Goal: Book appointment/travel/reservation

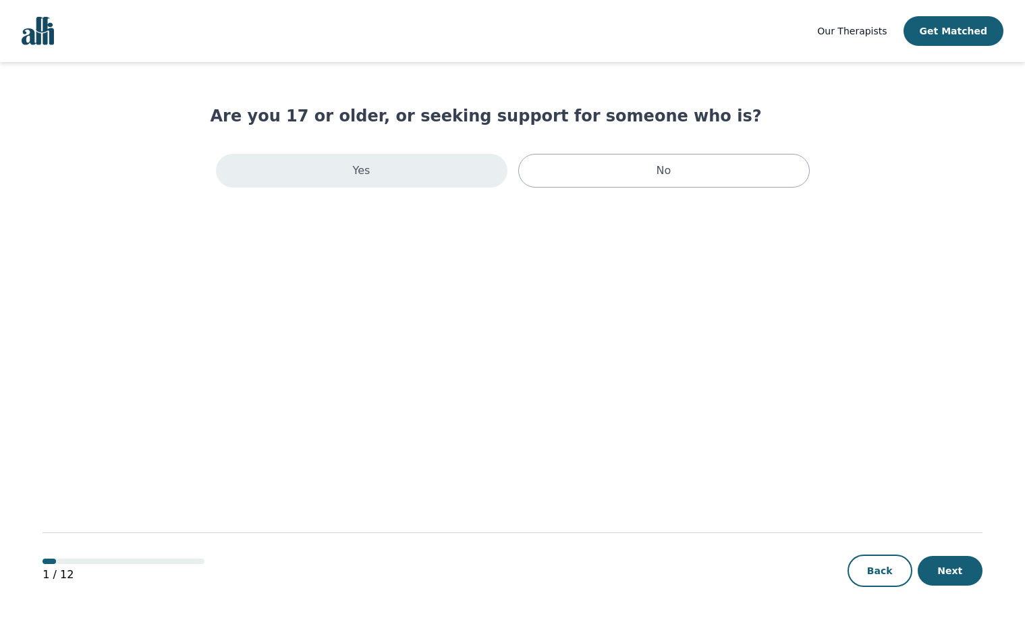
click at [430, 169] on div "Yes" at bounding box center [361, 171] width 291 height 34
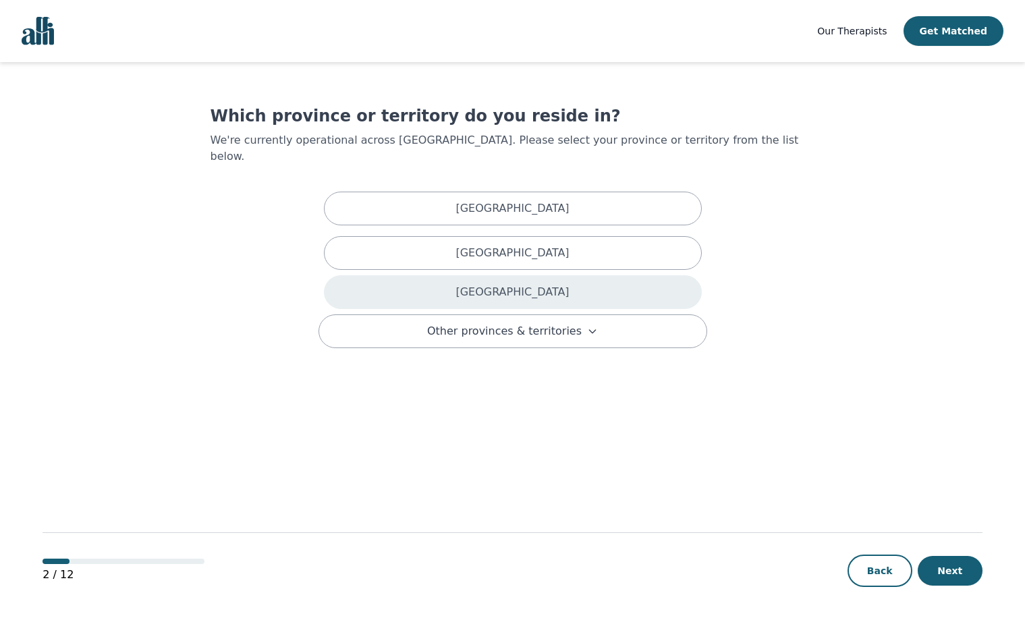
click at [512, 284] on p "Ontario" at bounding box center [511, 292] width 113 height 16
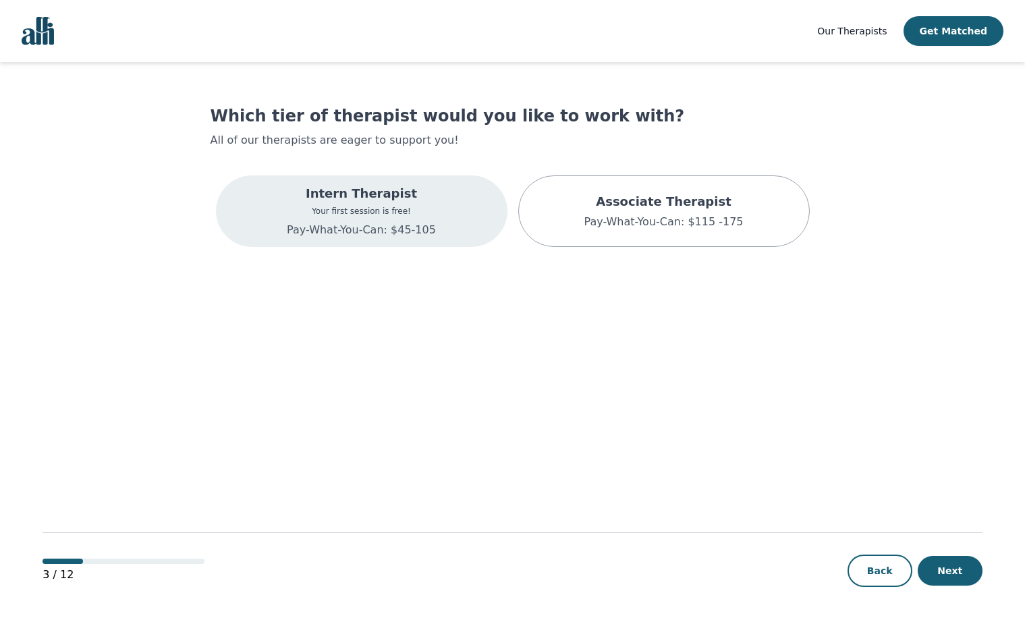
click at [442, 231] on div "Intern Therapist Your first session is free! Pay-What-You-Can: $45-105" at bounding box center [361, 211] width 291 height 72
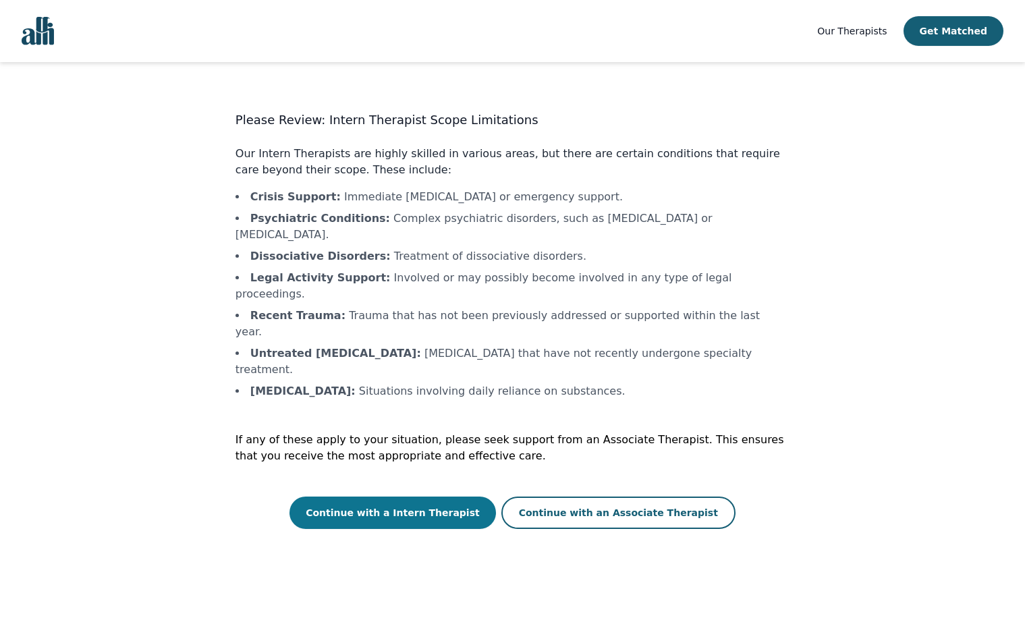
click at [457, 497] on button "Continue with a Intern Therapist" at bounding box center [392, 513] width 206 height 32
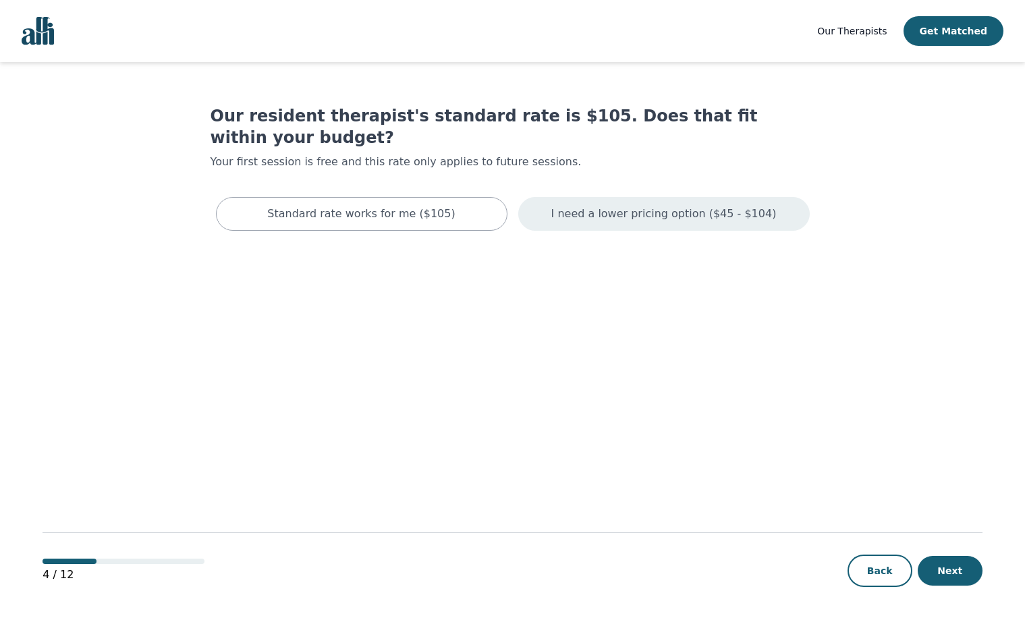
click at [574, 206] on p "I need a lower pricing option ($45 - $104)" at bounding box center [663, 214] width 225 height 16
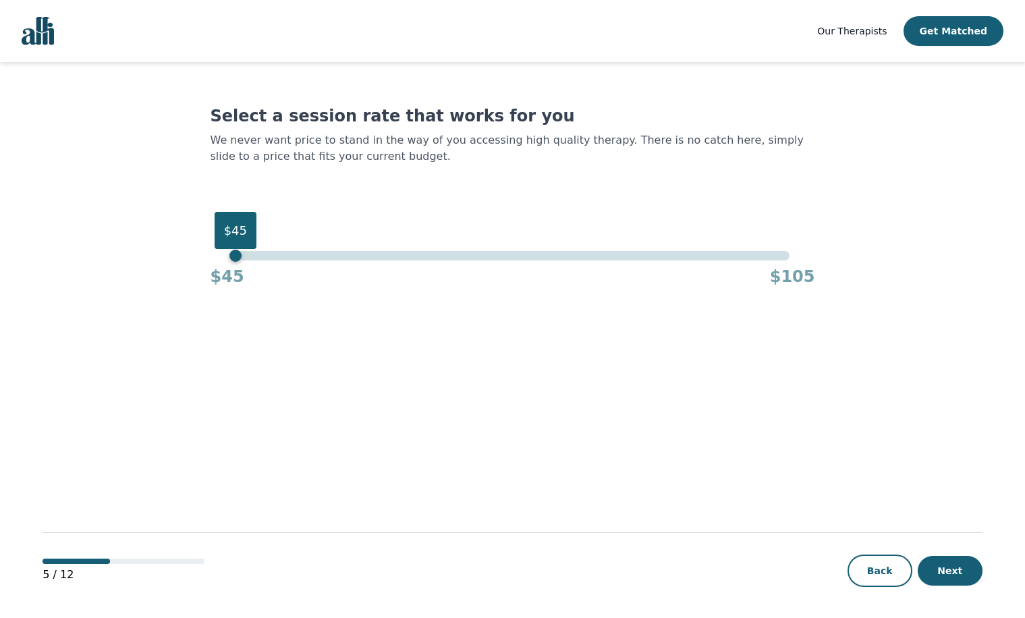
drag, startPoint x: 269, startPoint y: 253, endPoint x: 197, endPoint y: 270, distance: 74.1
click at [197, 270] on main "Select a session rate that works for you We never want price to stand in the wa…" at bounding box center [512, 340] width 939 height 557
click at [951, 567] on button "Next" at bounding box center [950, 571] width 65 height 30
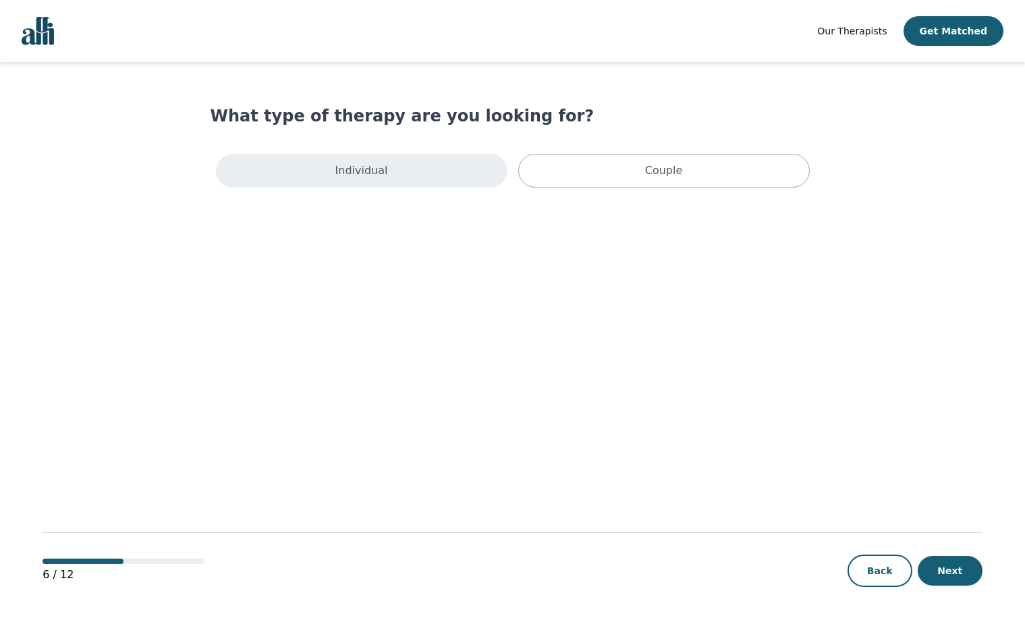
click at [472, 165] on div "Individual" at bounding box center [361, 171] width 291 height 34
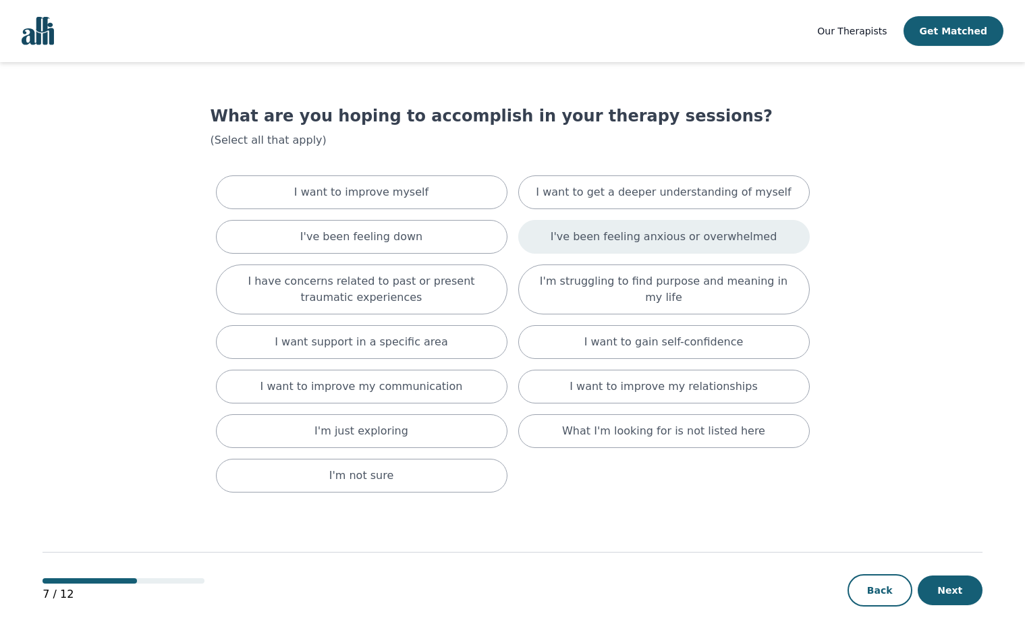
click at [604, 237] on p "I've been feeling anxious or overwhelmed" at bounding box center [664, 237] width 227 height 16
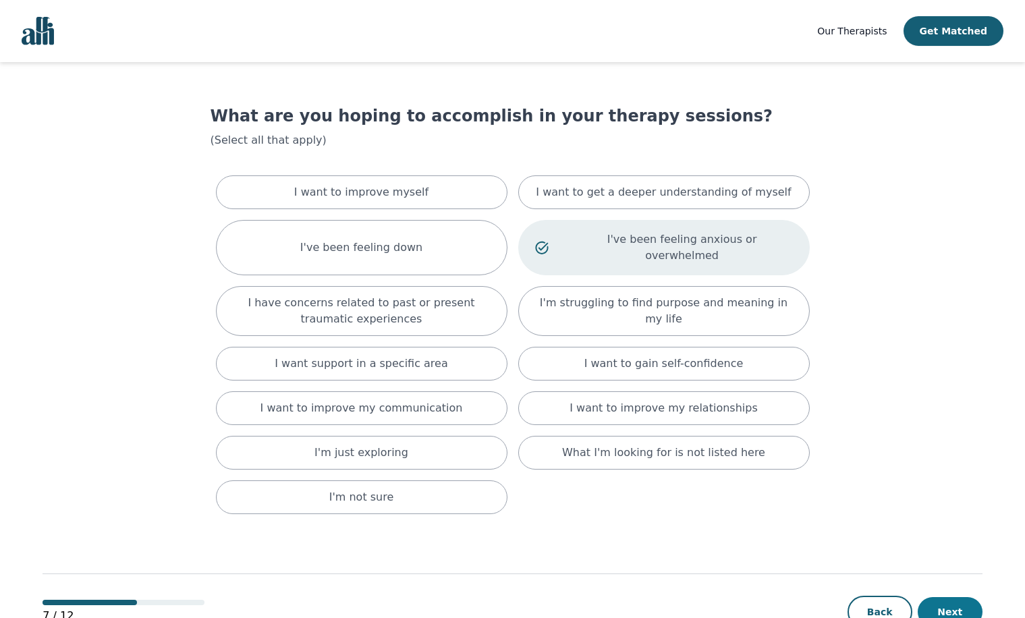
click at [947, 597] on button "Next" at bounding box center [950, 612] width 65 height 30
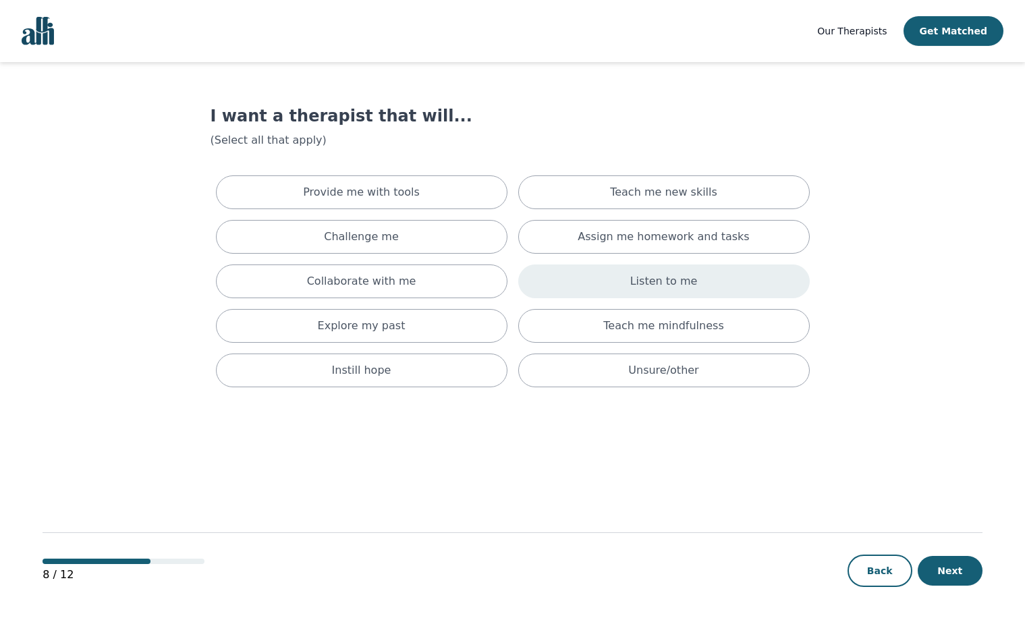
click at [636, 283] on p "Listen to me" at bounding box center [663, 281] width 67 height 16
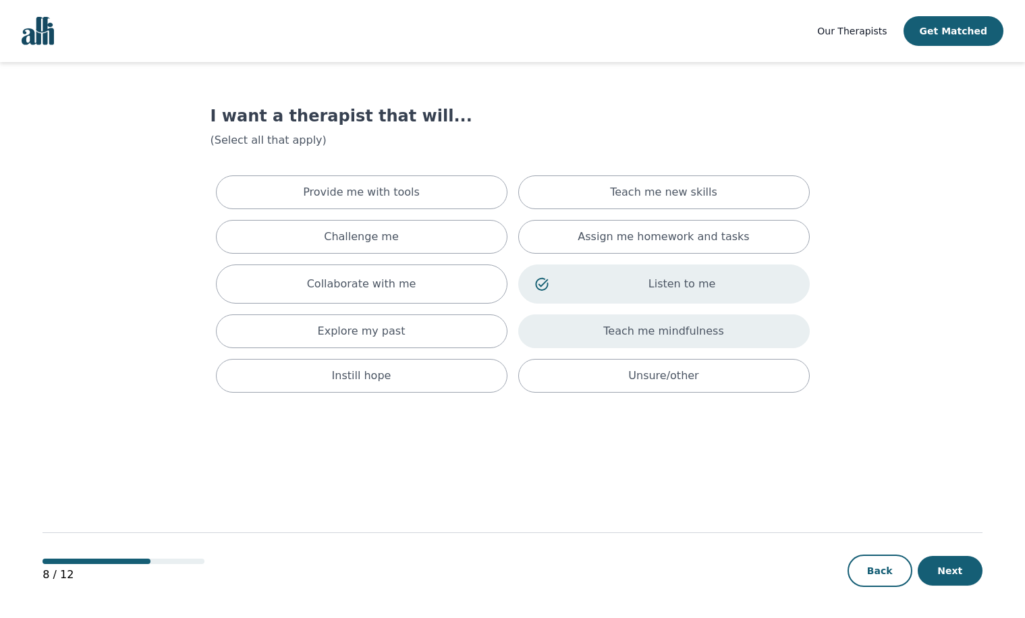
click at [609, 319] on div "Teach me mindfulness" at bounding box center [663, 331] width 291 height 34
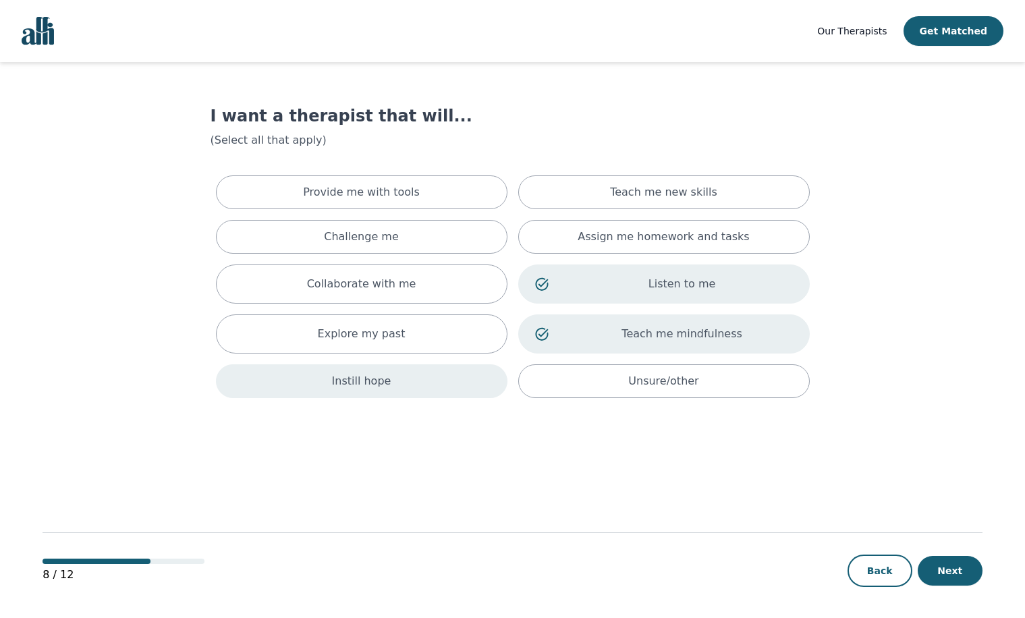
click at [463, 374] on div "Instill hope" at bounding box center [361, 381] width 291 height 34
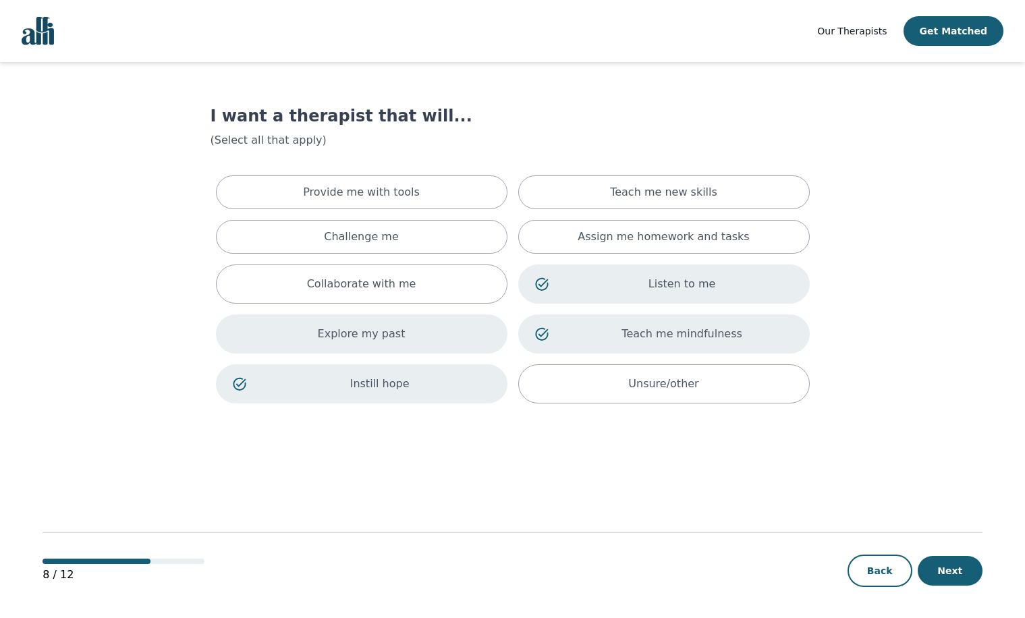
click at [420, 349] on div "Explore my past" at bounding box center [361, 333] width 291 height 39
click at [951, 578] on button "Next" at bounding box center [950, 571] width 65 height 30
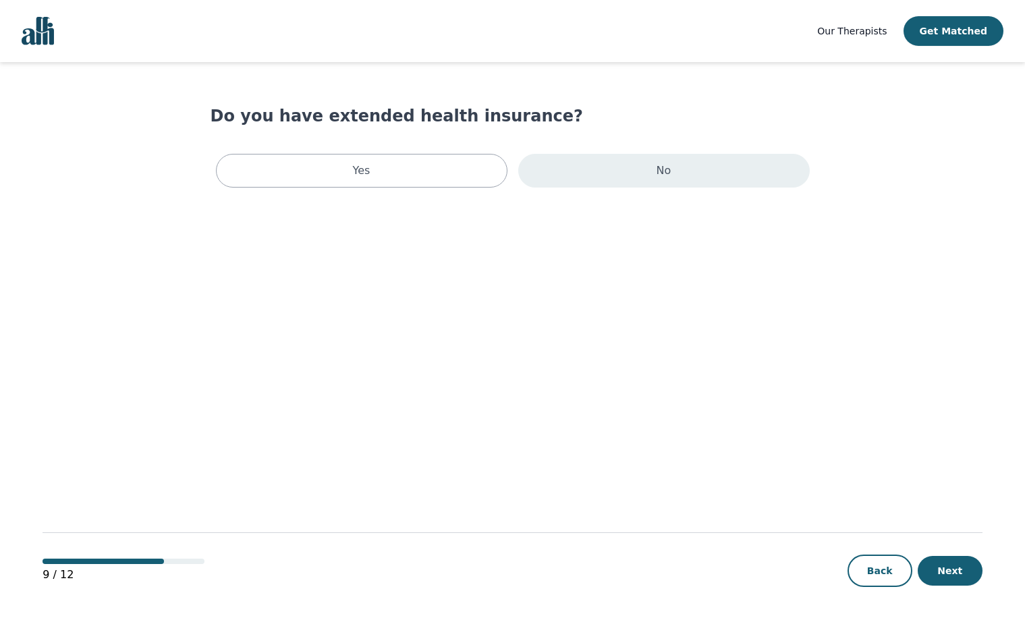
click at [580, 158] on div "No" at bounding box center [663, 171] width 291 height 34
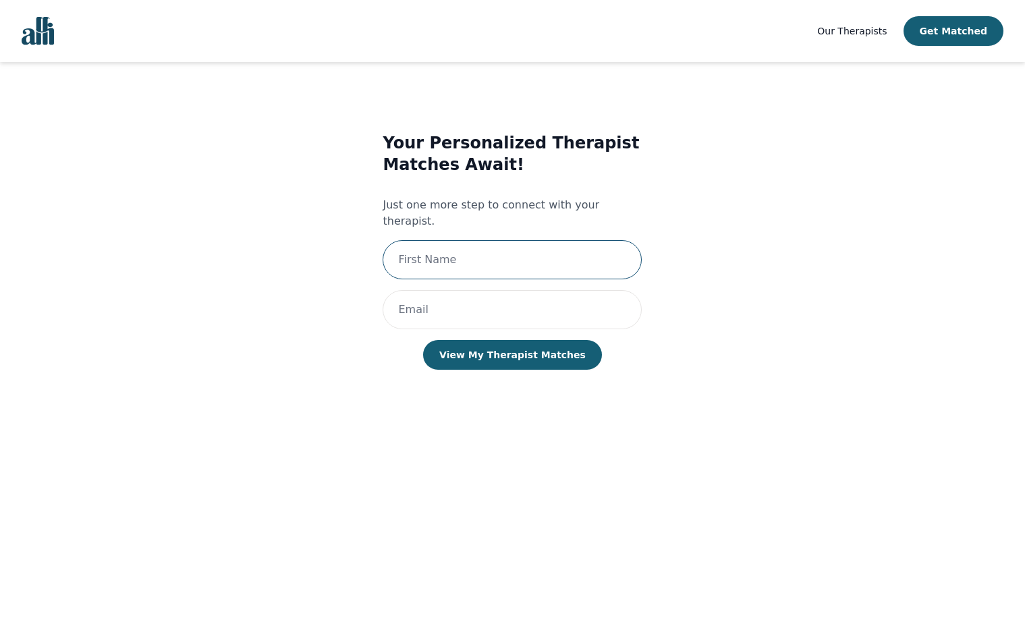
click at [473, 240] on input "text" at bounding box center [512, 259] width 259 height 39
type input "[PERSON_NAME]"
type input "[EMAIL_ADDRESS][DOMAIN_NAME]"
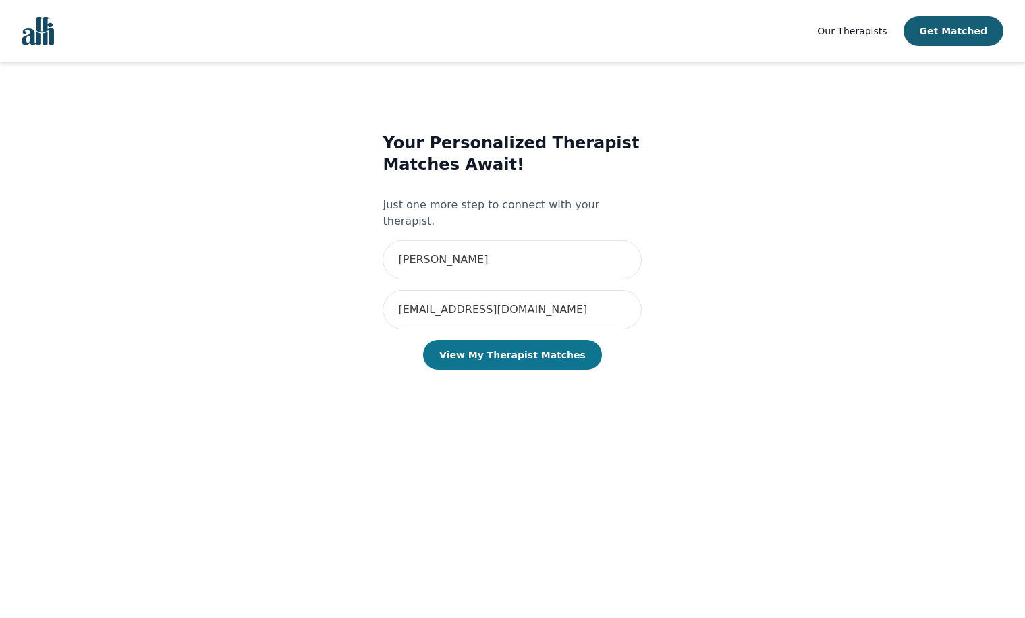
click at [482, 340] on button "View My Therapist Matches" at bounding box center [512, 355] width 179 height 30
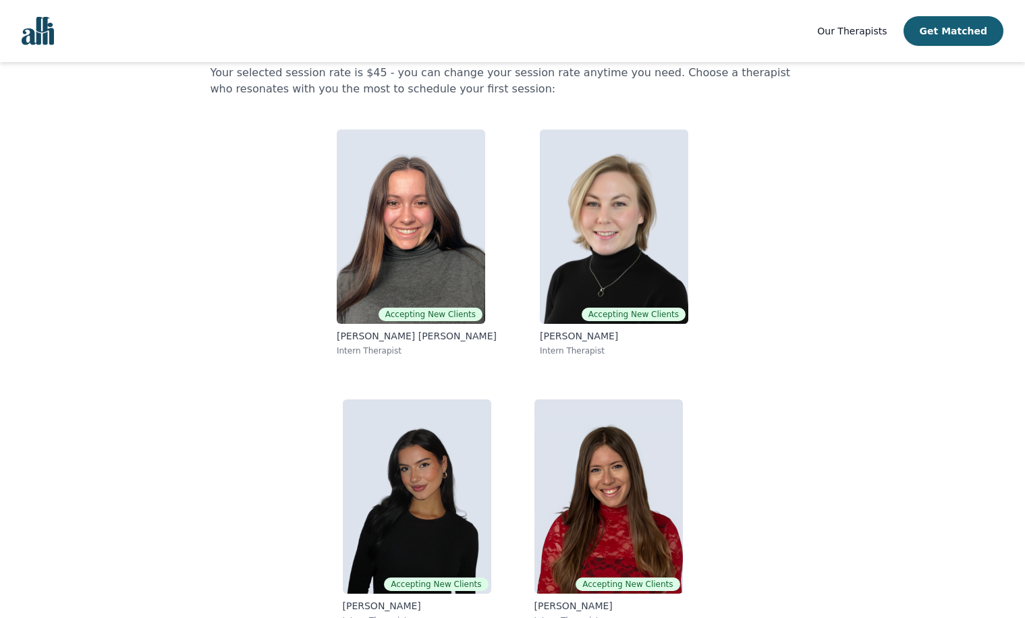
scroll to position [86, 0]
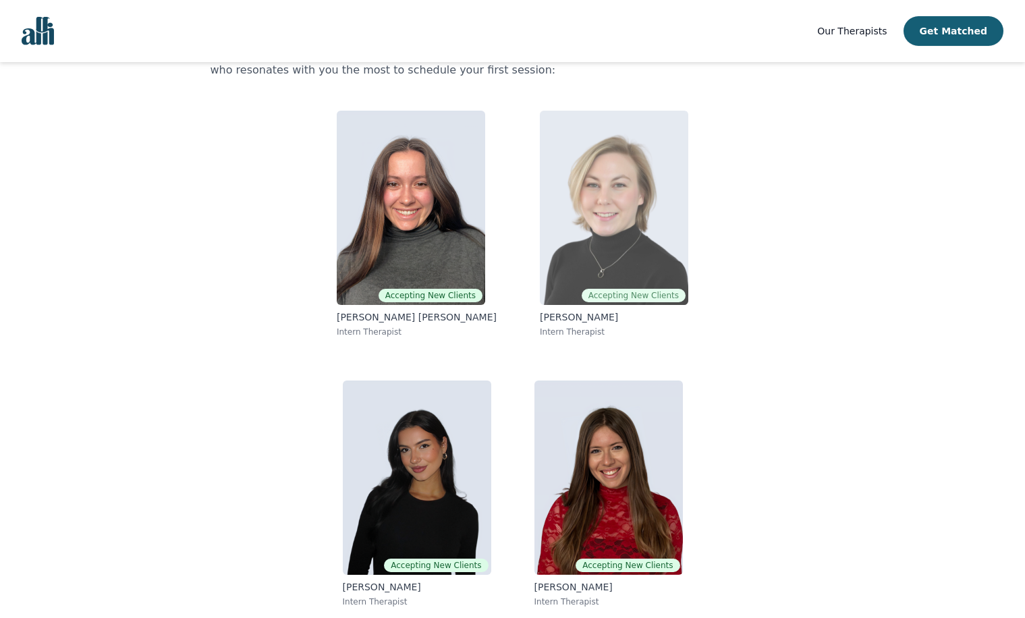
click at [628, 227] on img at bounding box center [614, 208] width 148 height 194
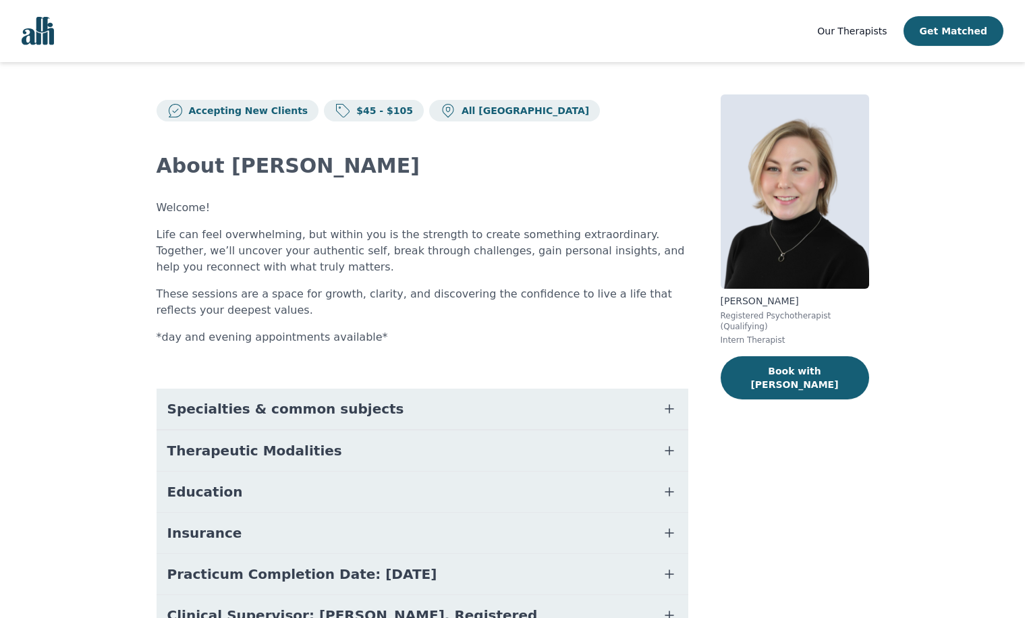
click at [394, 411] on button "Specialties & common subjects" at bounding box center [423, 409] width 532 height 40
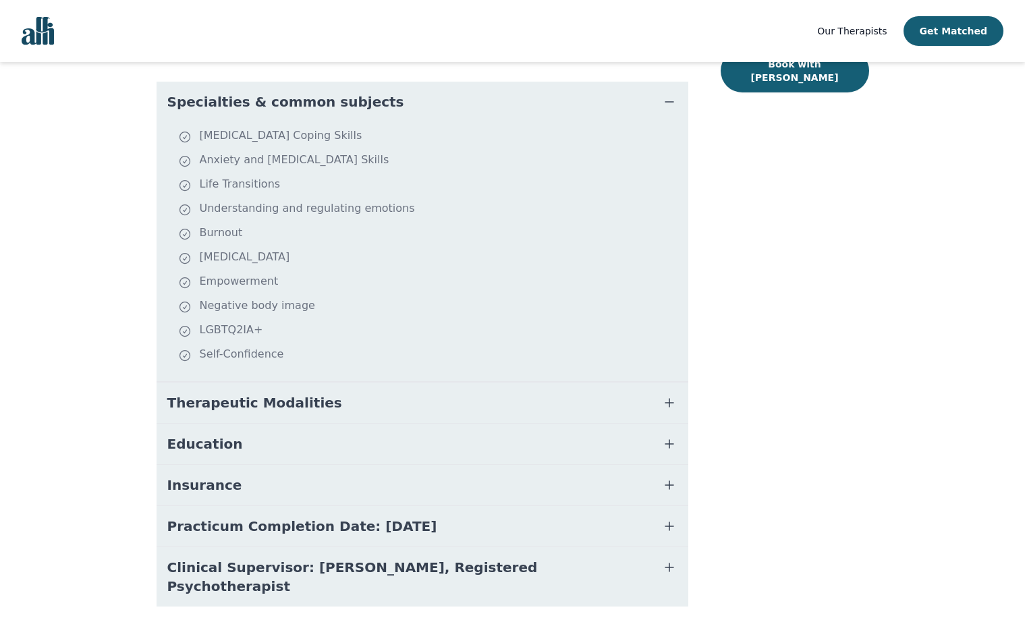
scroll to position [341, 0]
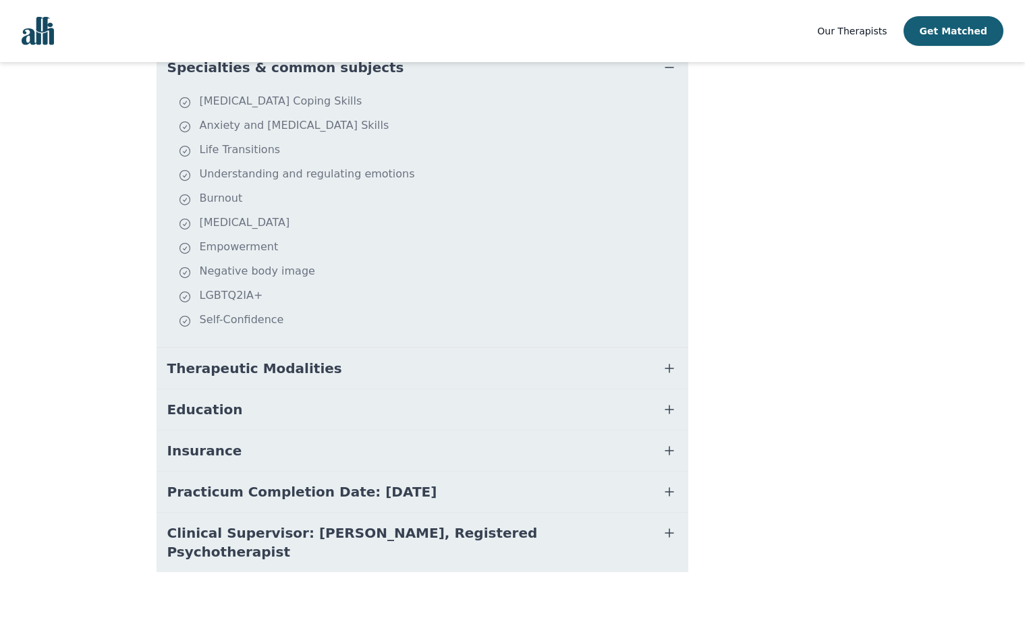
click at [233, 453] on button "Insurance" at bounding box center [423, 450] width 532 height 40
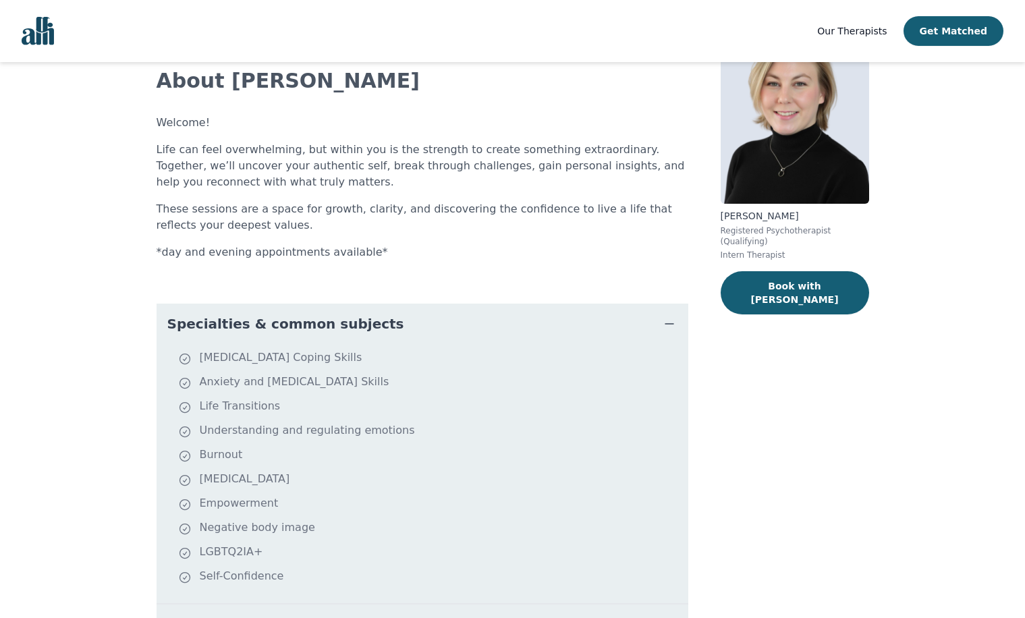
scroll to position [4, 0]
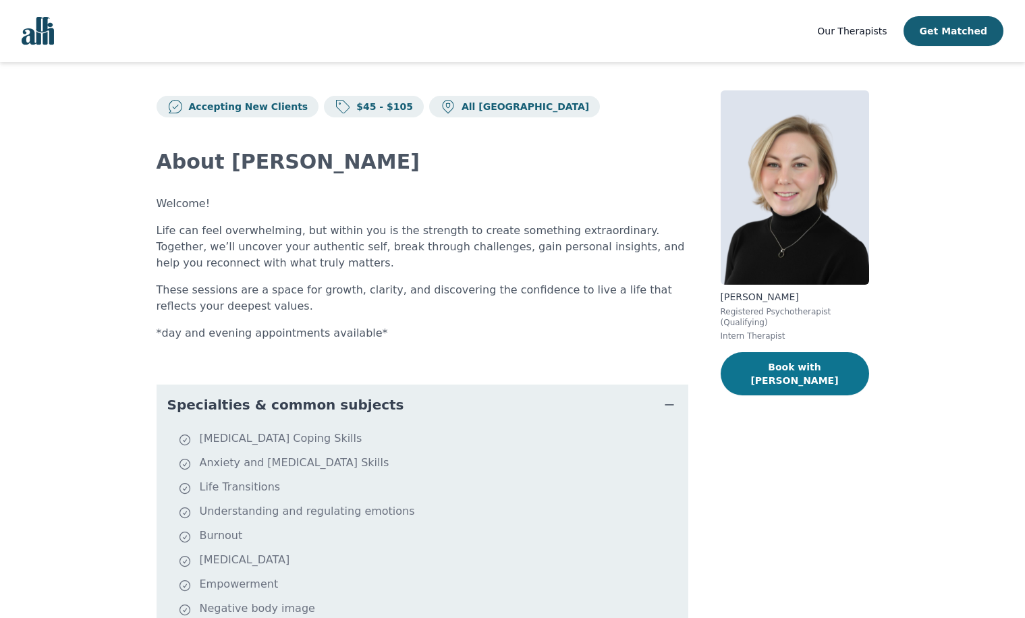
click at [771, 360] on button "Book with Jocelyn" at bounding box center [795, 373] width 148 height 43
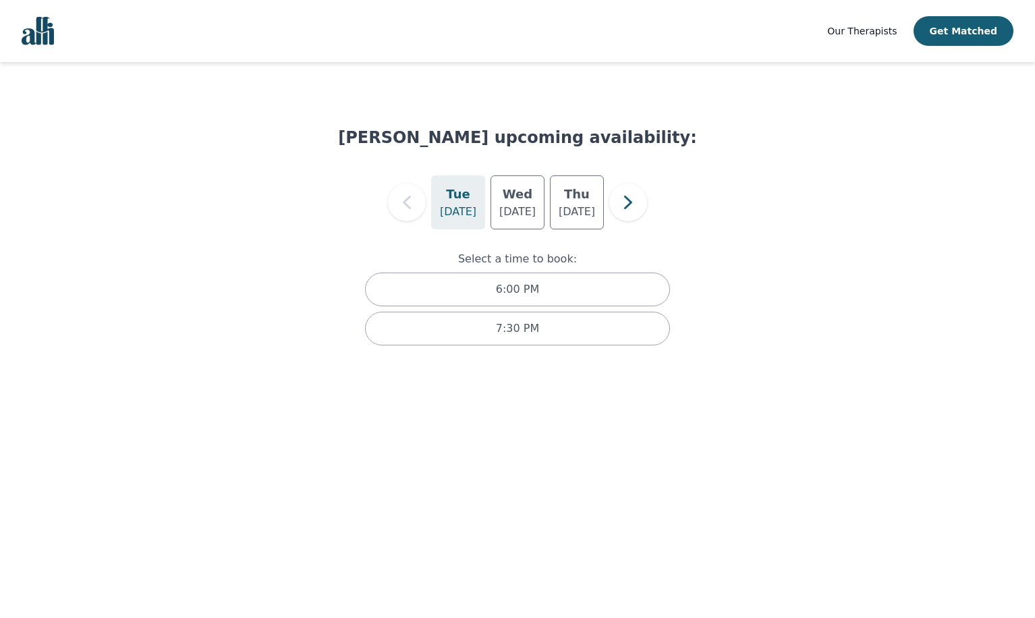
click at [583, 372] on html "Our Therapists Get Matched Jocelyn Crawford's upcoming availability: Tue Aug 19…" at bounding box center [517, 186] width 1035 height 372
click at [550, 331] on div "7:30 PM" at bounding box center [517, 329] width 305 height 34
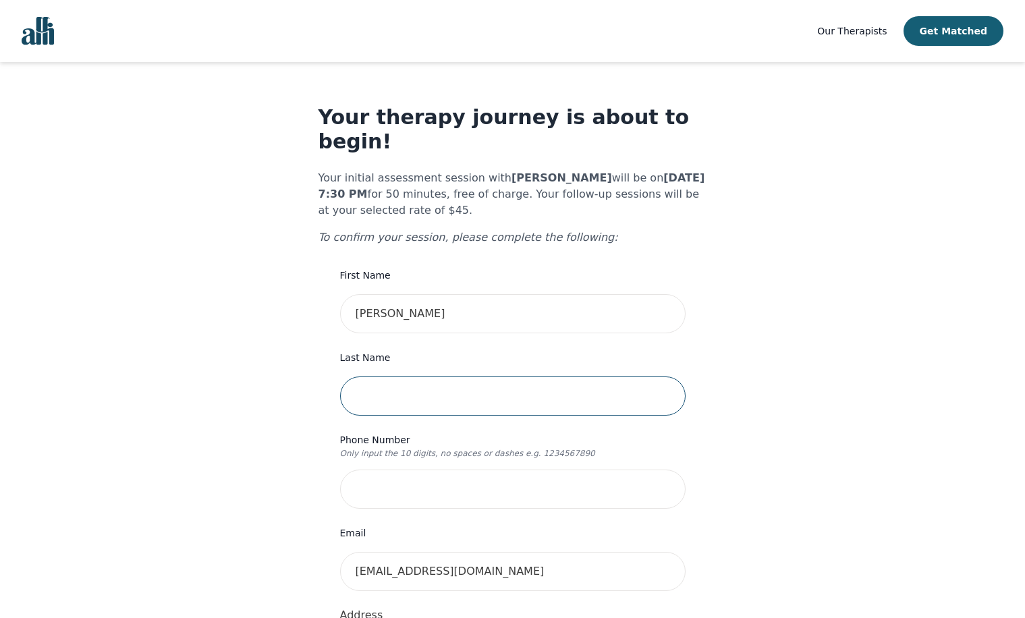
click at [441, 376] on input "text" at bounding box center [512, 395] width 345 height 39
type input "[PERSON_NAME]"
type input "21 Benjamin Parkway"
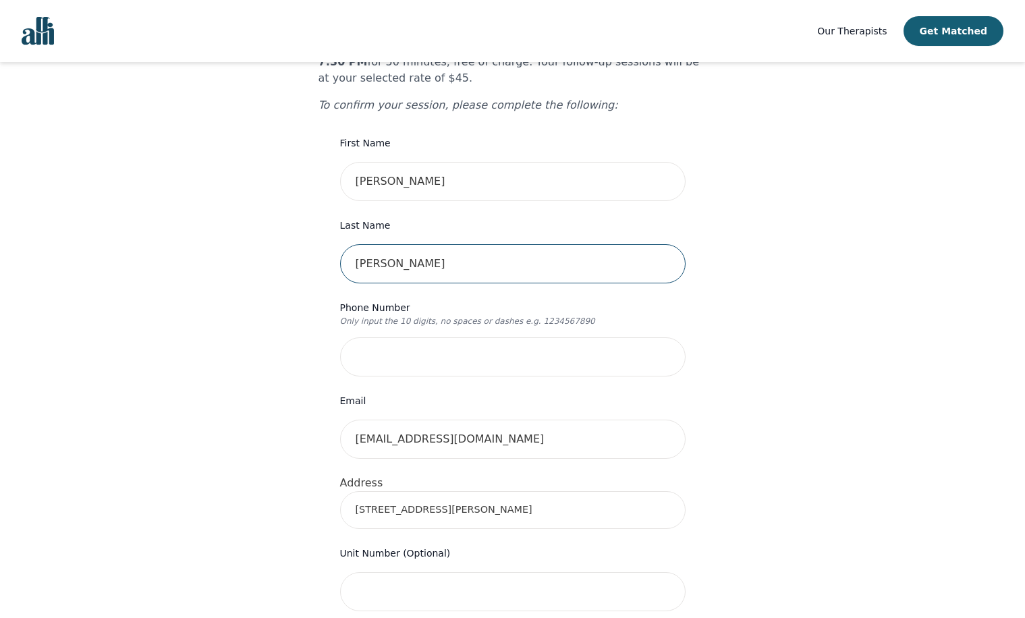
scroll to position [135, 0]
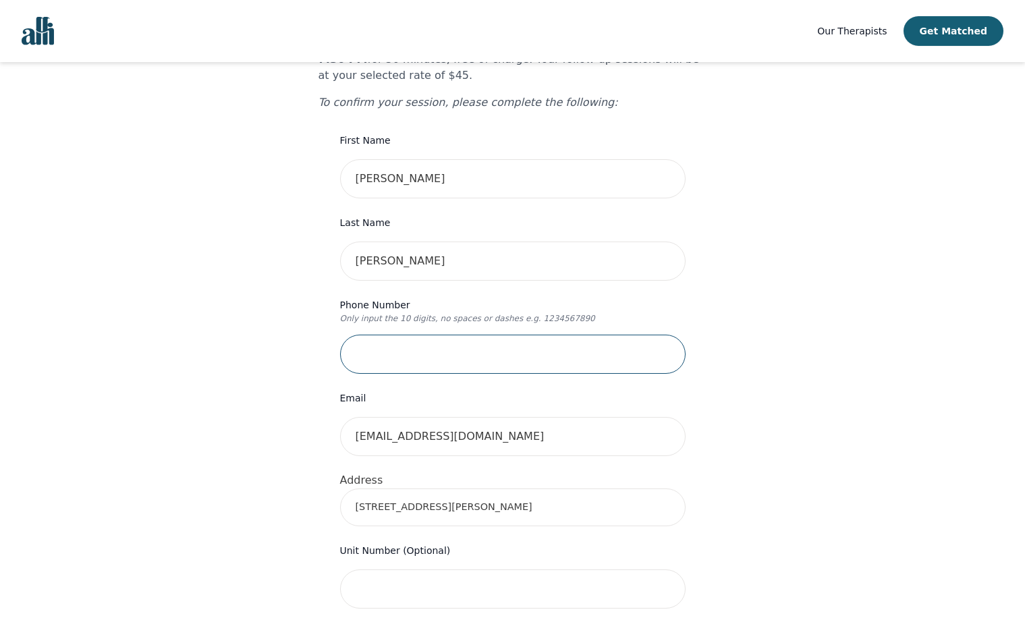
click at [385, 335] on input "tel" at bounding box center [512, 354] width 345 height 39
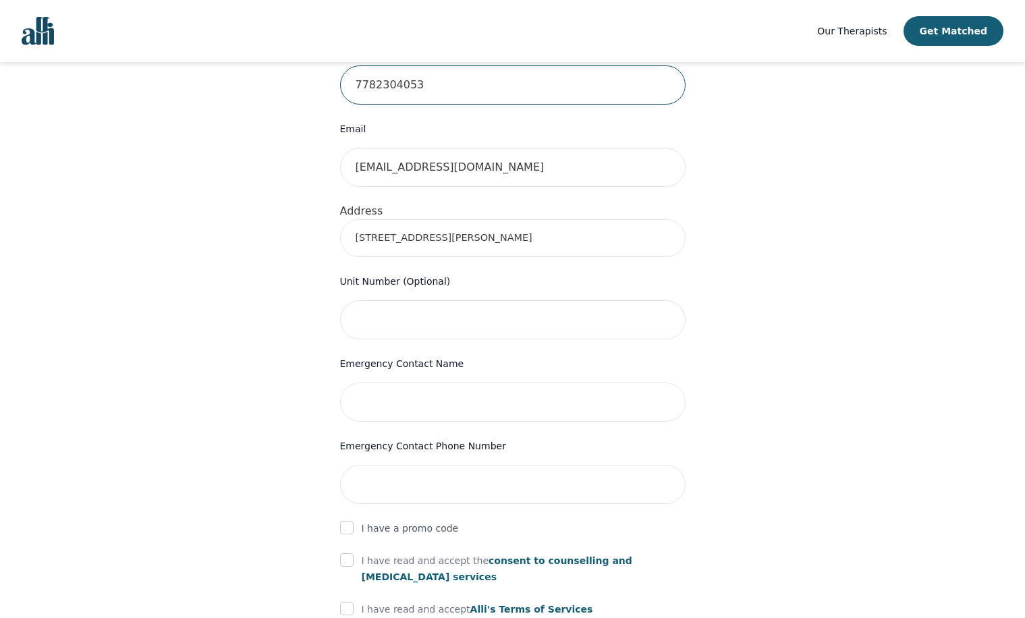
scroll to position [405, 0]
type input "7782304053"
click at [466, 382] on input "text" at bounding box center [512, 401] width 345 height 39
click at [269, 375] on div "Your therapy journey is about to begin! Your initial assessment session with Jo…" at bounding box center [512, 262] width 992 height 1210
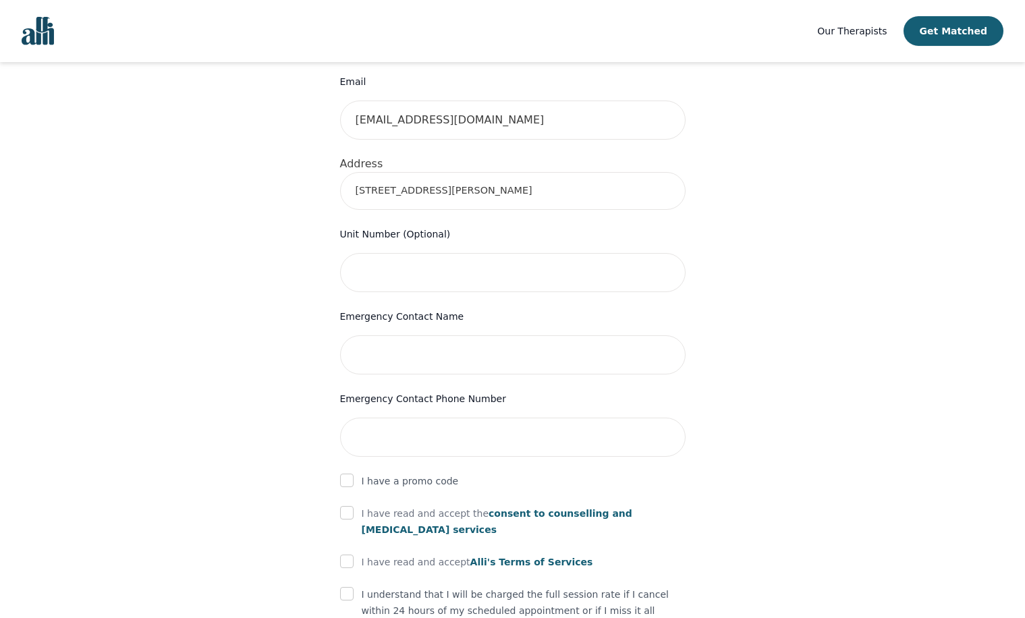
scroll to position [472, 0]
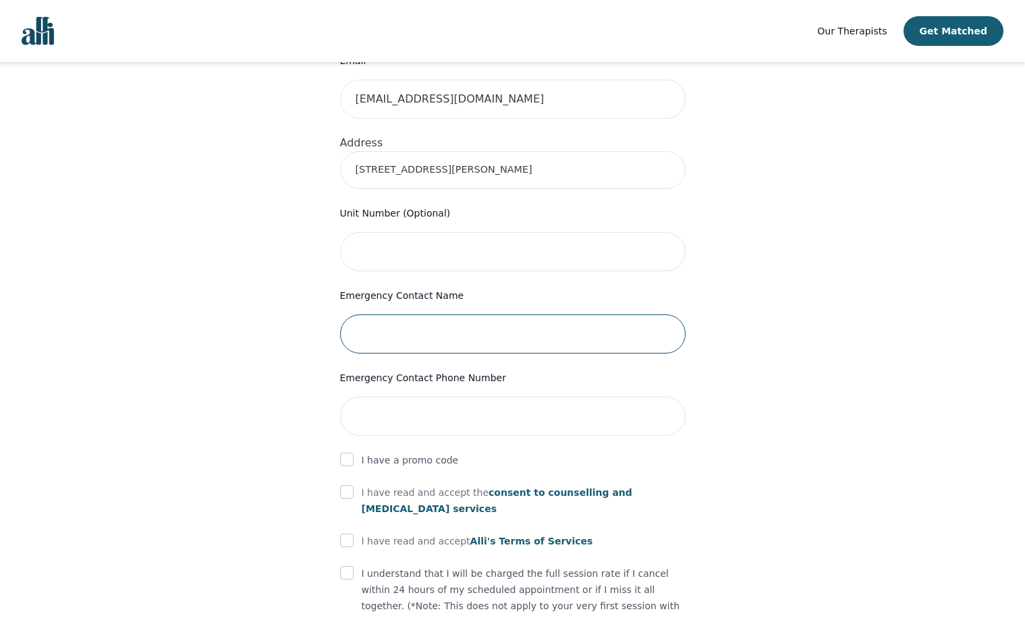
click at [377, 314] on input "text" at bounding box center [512, 333] width 345 height 39
click at [253, 297] on div "Your therapy journey is about to begin! Your initial assessment session with Jo…" at bounding box center [512, 195] width 992 height 1210
click at [381, 232] on input "text" at bounding box center [512, 251] width 345 height 39
click at [382, 314] on input "text" at bounding box center [512, 333] width 345 height 39
click at [246, 310] on div "Your therapy journey is about to begin! Your initial assessment session with Jo…" at bounding box center [512, 195] width 992 height 1210
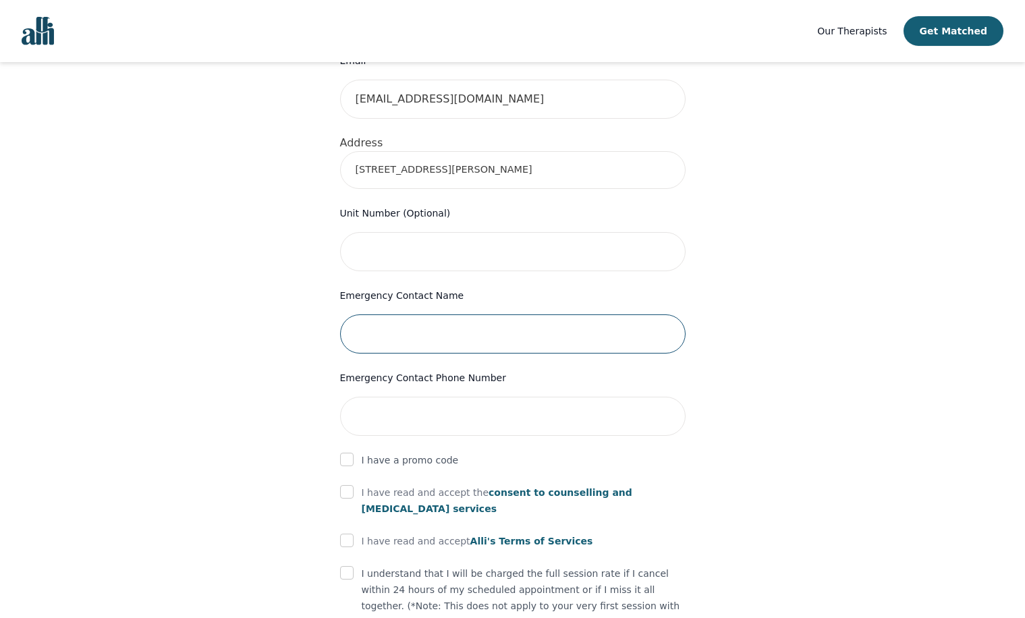
click at [427, 320] on input "text" at bounding box center [512, 333] width 345 height 39
type input "[PERSON_NAME]"
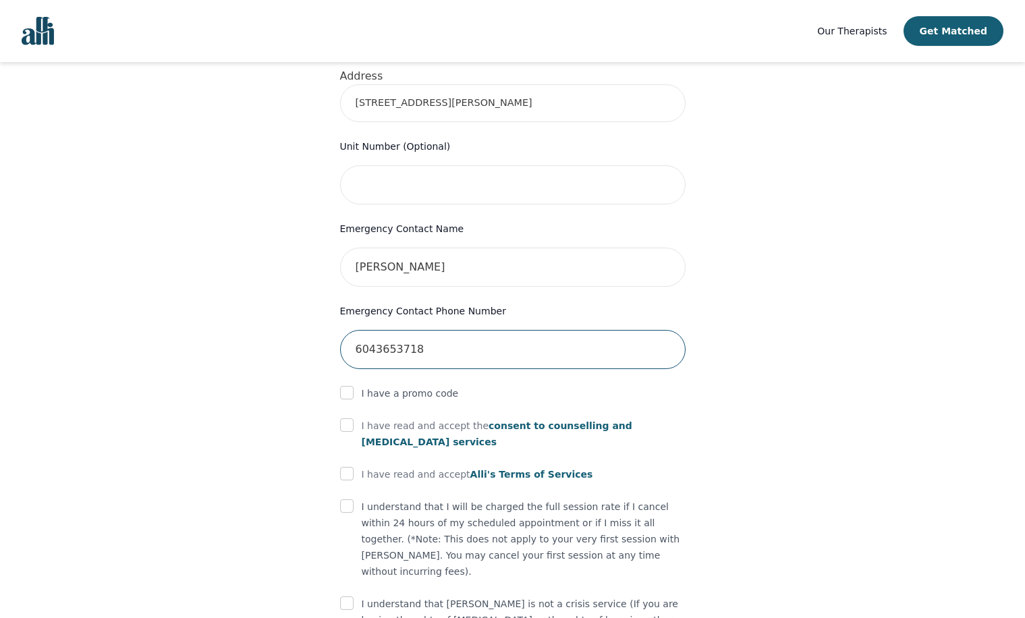
scroll to position [540, 0]
drag, startPoint x: 397, startPoint y: 331, endPoint x: 391, endPoint y: 343, distance: 13.9
click at [391, 343] on input "6043653718" at bounding box center [512, 348] width 345 height 39
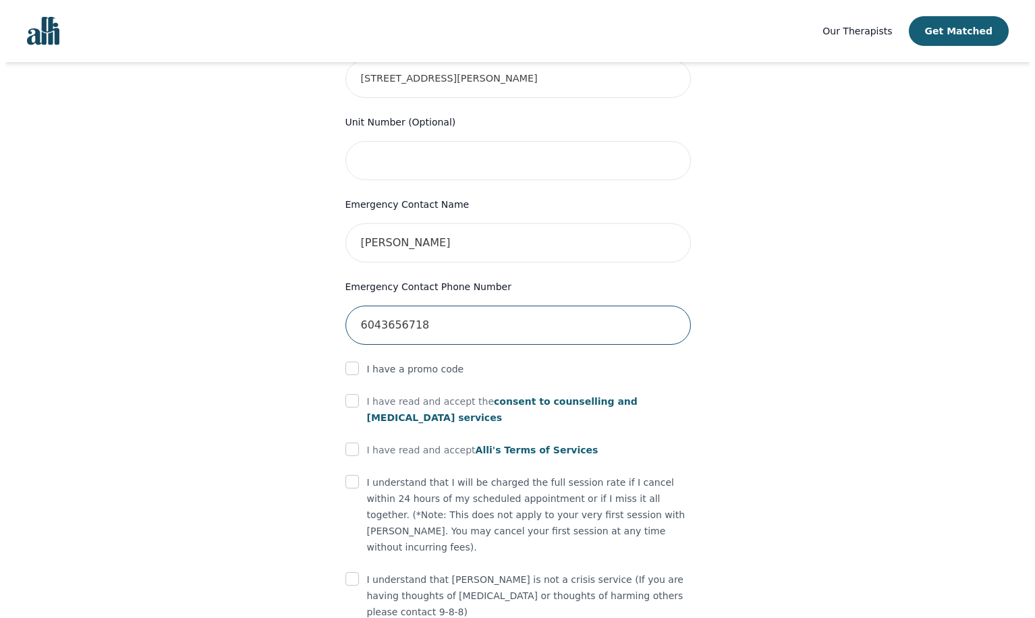
scroll to position [598, 0]
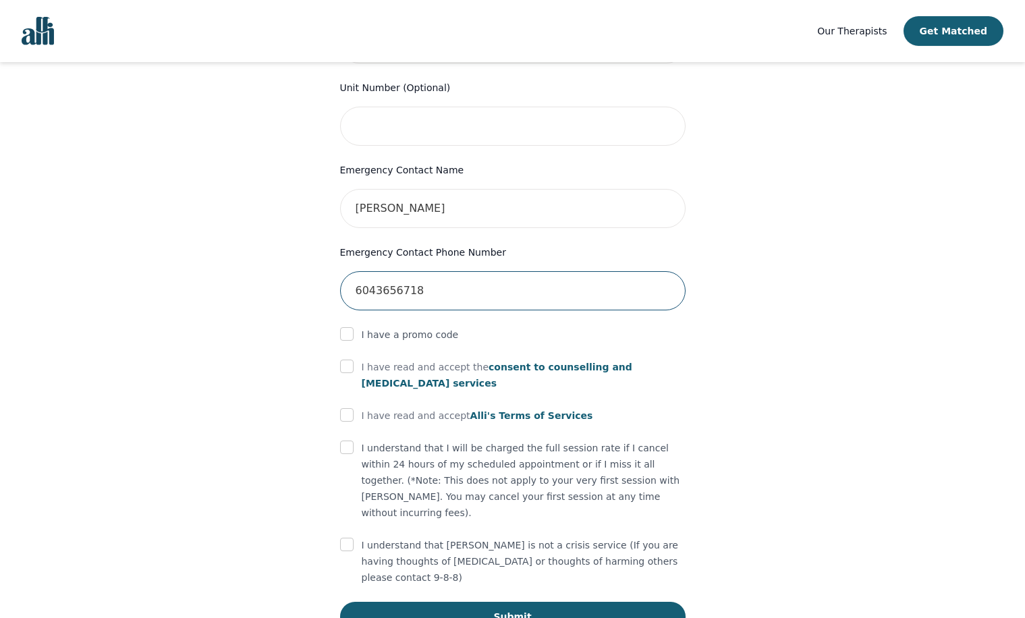
type input "6043656718"
click at [352, 360] on input "checkbox" at bounding box center [346, 366] width 13 height 13
checkbox input "true"
click at [519, 362] on span "consent to counselling and psychotherapy services" at bounding box center [497, 375] width 271 height 27
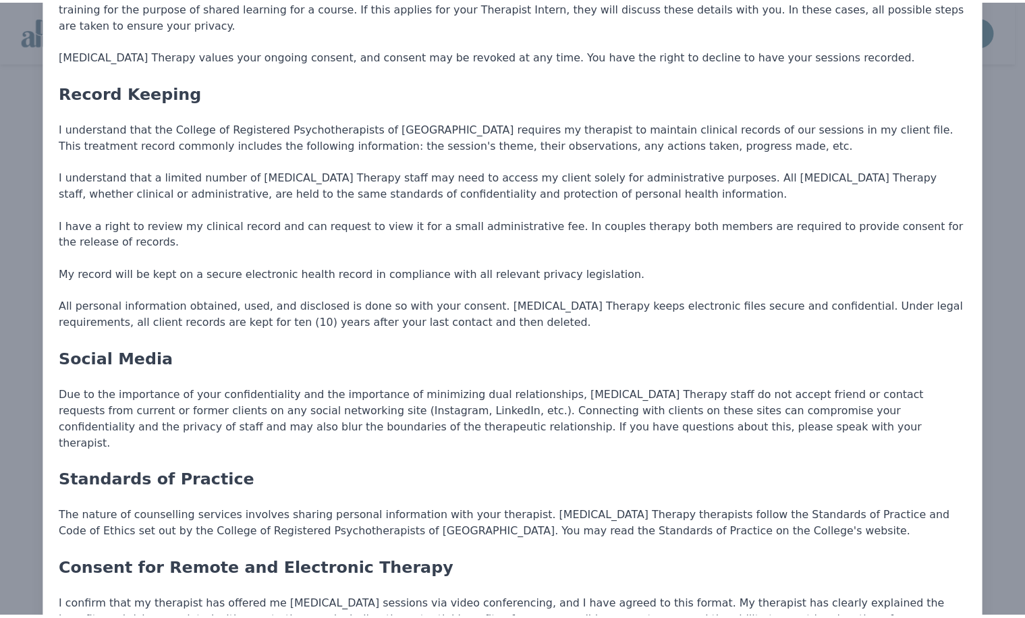
scroll to position [1349, 0]
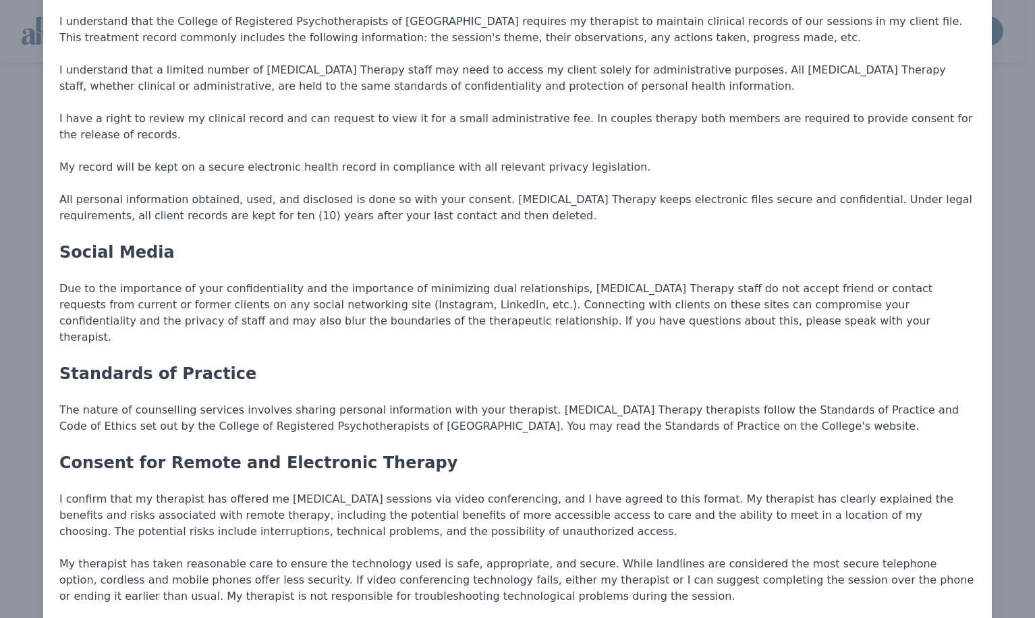
click at [7, 385] on div "Alli Therapy Informed Consent - Intern General Information The therapeutic rela…" at bounding box center [517, 391] width 1035 height 3481
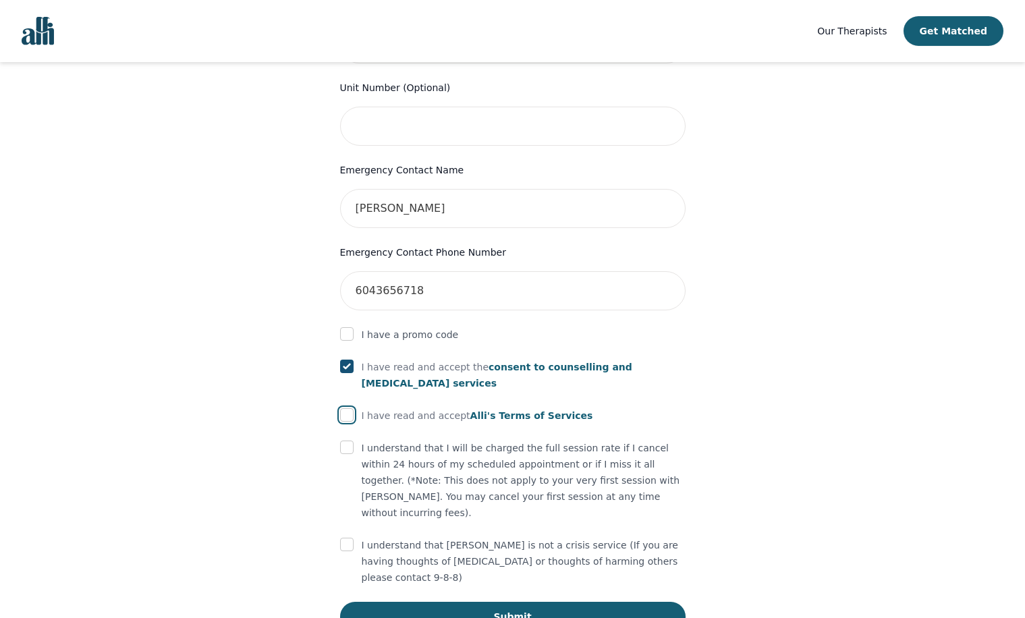
click at [347, 408] on input "checkbox" at bounding box center [346, 414] width 13 height 13
checkbox input "true"
click at [346, 441] on input "checkbox" at bounding box center [346, 447] width 13 height 13
checkbox input "true"
click at [349, 538] on input "checkbox" at bounding box center [346, 544] width 13 height 13
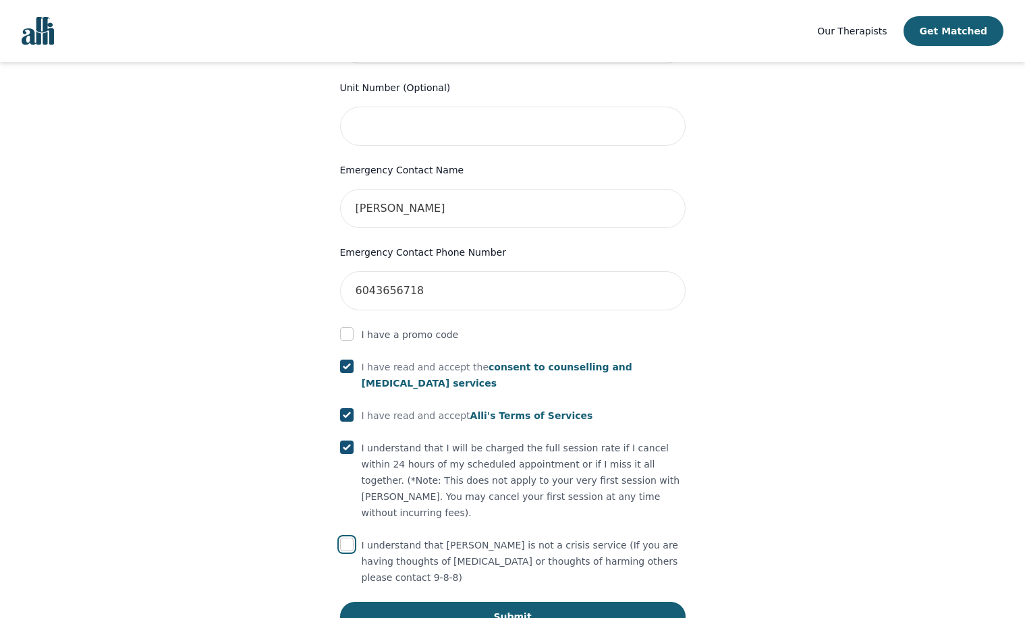
checkbox input "true"
click at [499, 602] on button "Submit" at bounding box center [512, 617] width 345 height 30
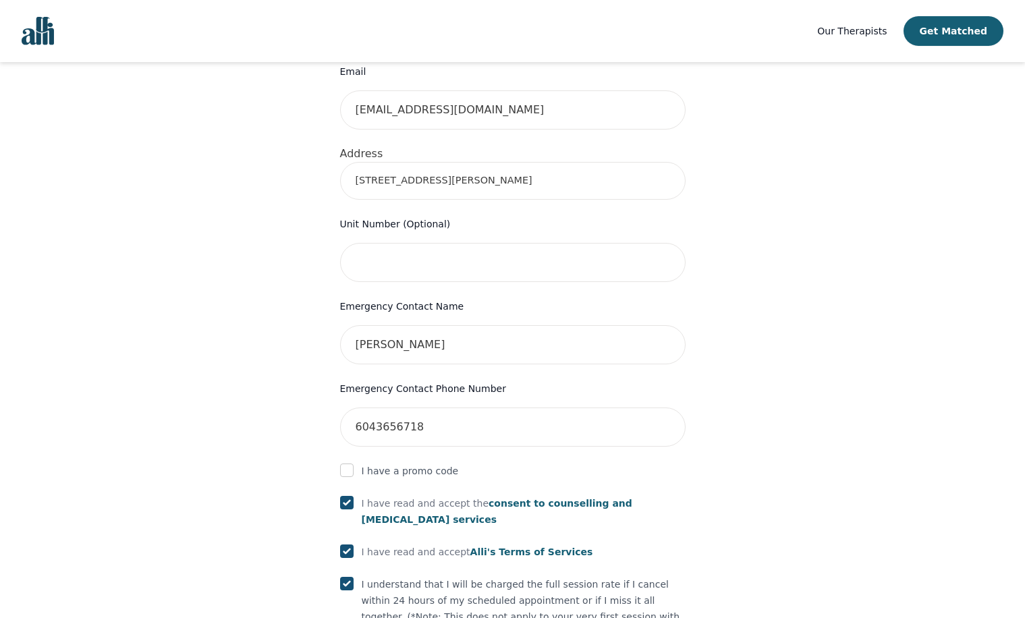
scroll to position [395, 0]
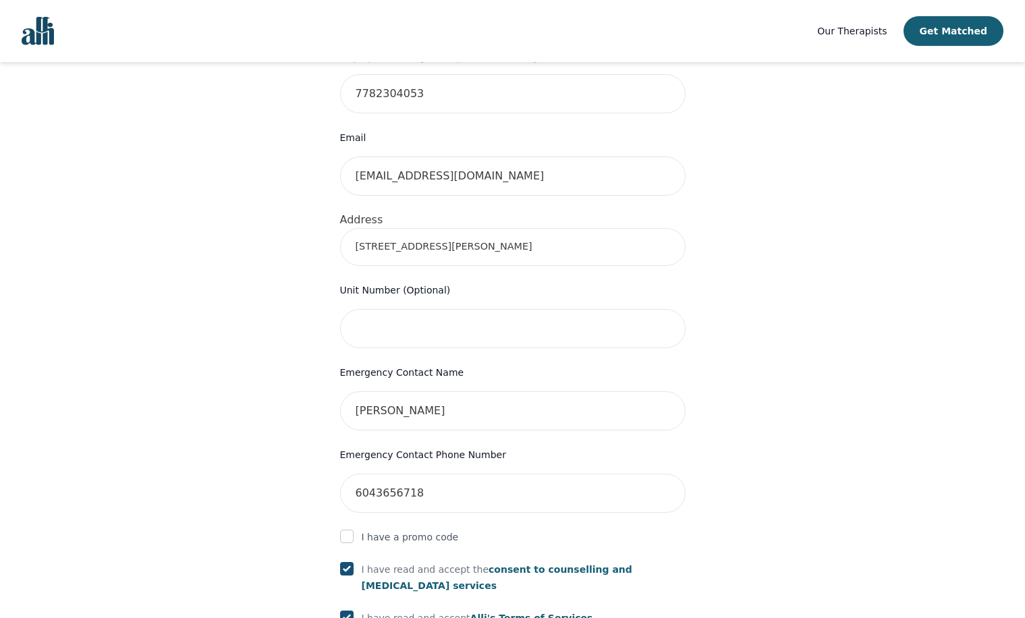
click at [484, 228] on input "21 Benjamin Parkway" at bounding box center [512, 247] width 345 height 38
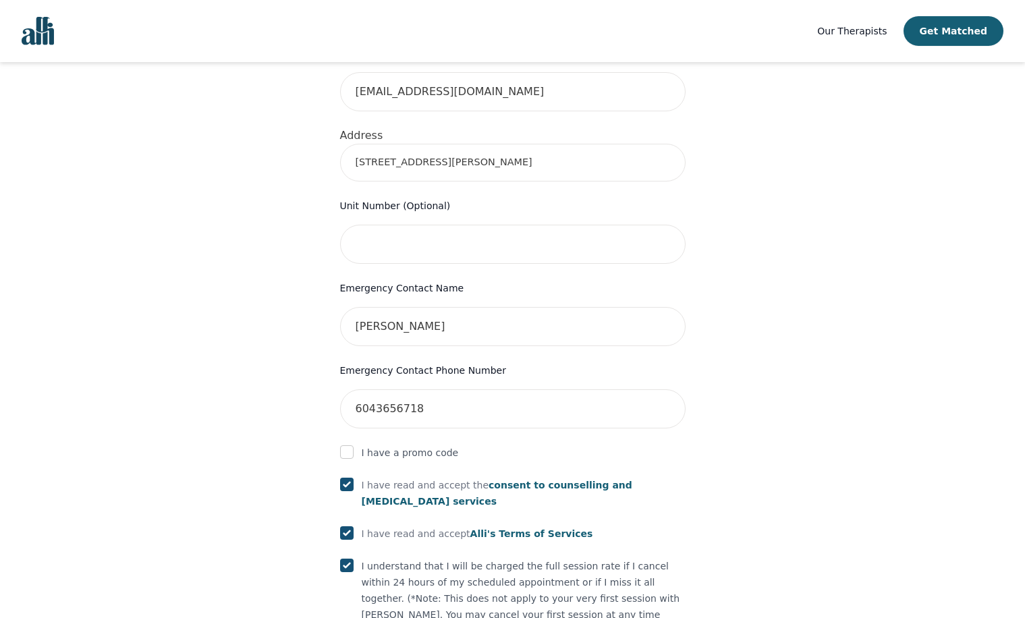
scroll to position [379, 0]
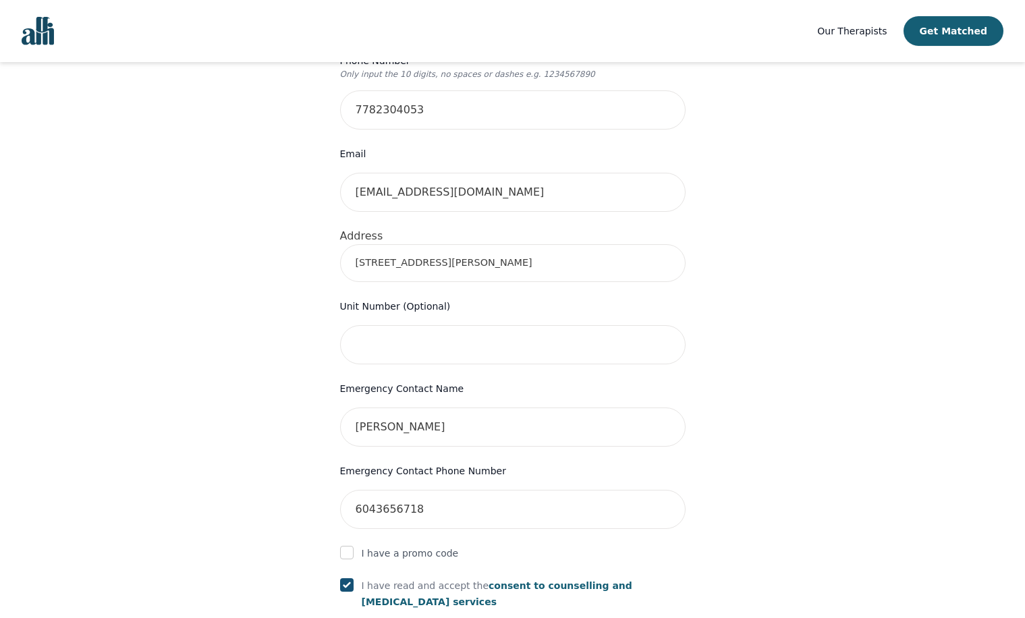
click at [486, 244] on input "21 Benjamin Parkway" at bounding box center [512, 263] width 345 height 38
click at [269, 248] on div "Your therapy journey is about to begin! Your initial assessment session with Jo…" at bounding box center [512, 314] width 992 height 1262
click at [466, 244] on input "21 Benjamin Parkway" at bounding box center [512, 263] width 345 height 38
type input "21 Benjamin Pkwy, St. Thomas, ON N5R 0J1, Canada"
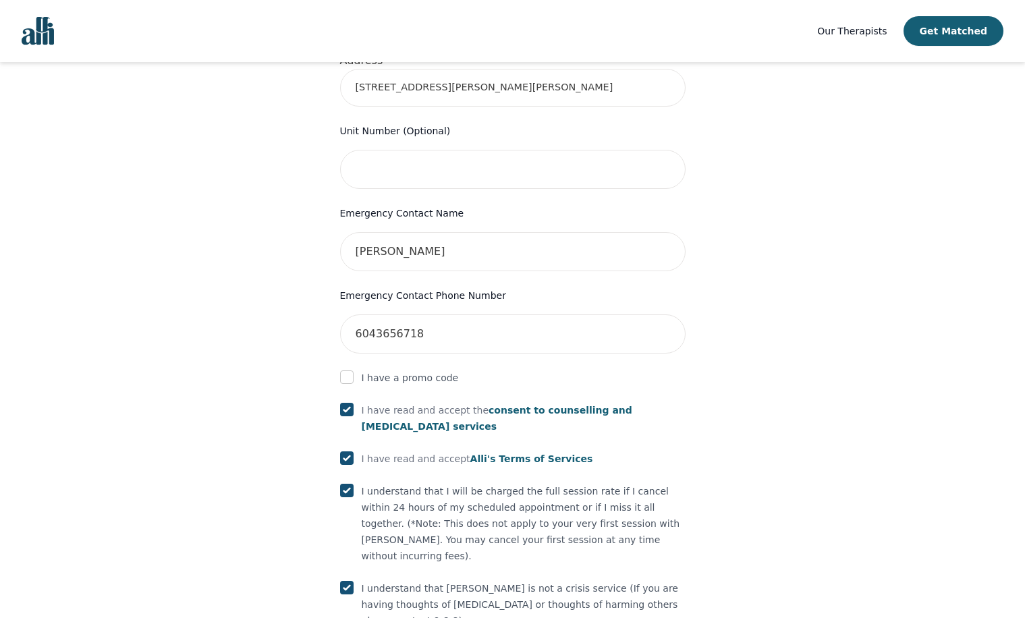
scroll to position [649, 0]
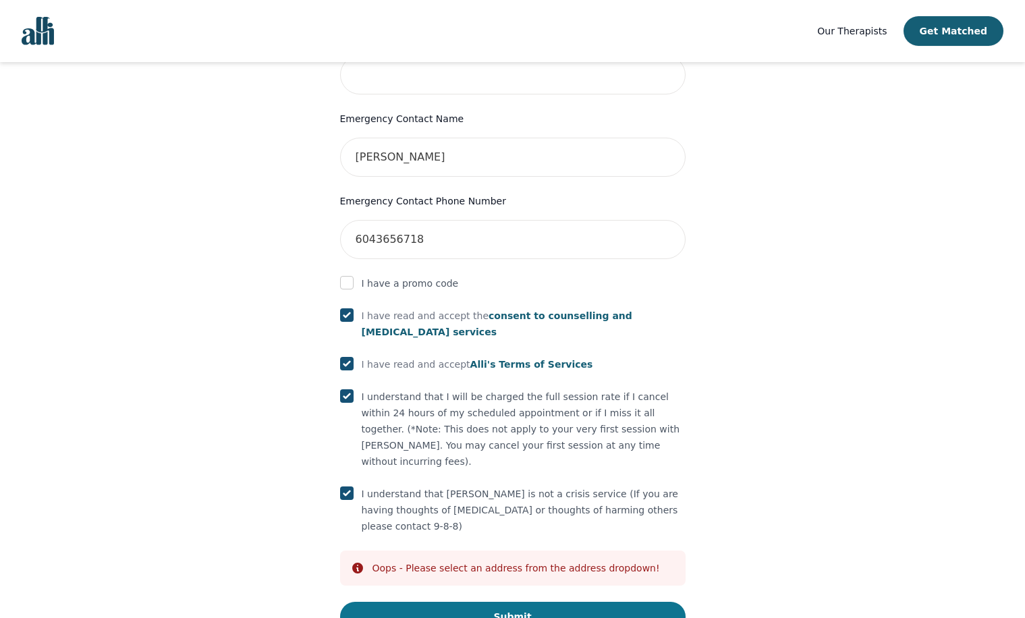
click at [519, 602] on button "Submit" at bounding box center [512, 617] width 345 height 30
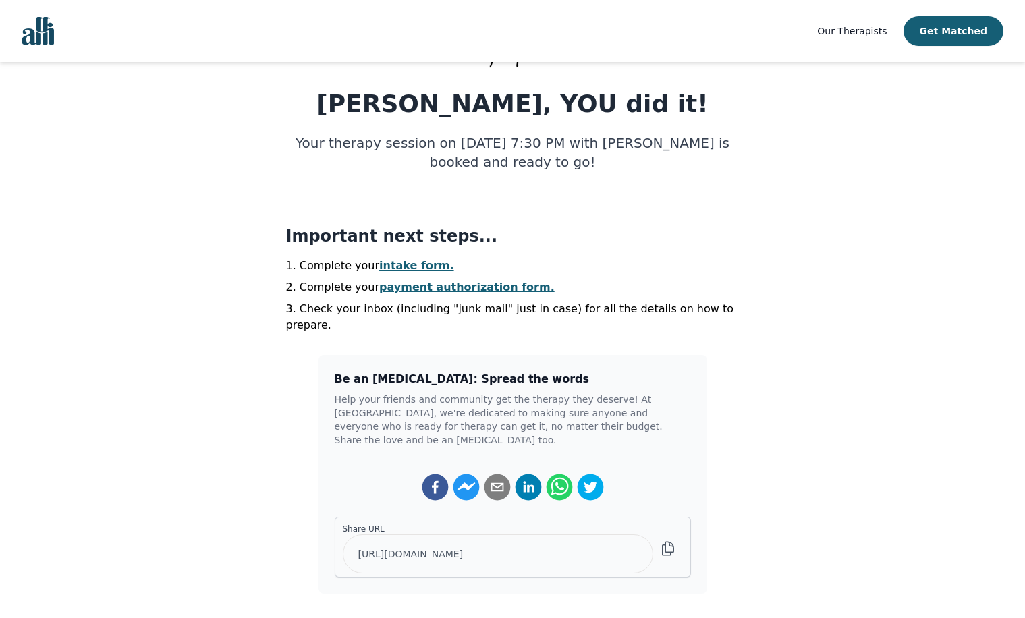
scroll to position [270, 0]
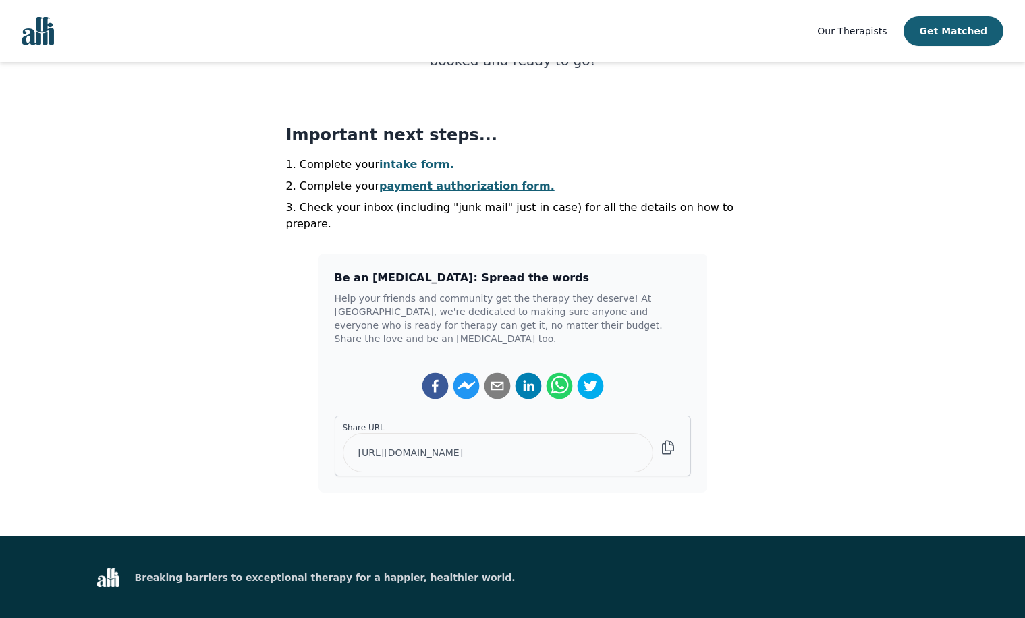
click at [402, 161] on link "intake form." at bounding box center [416, 164] width 75 height 13
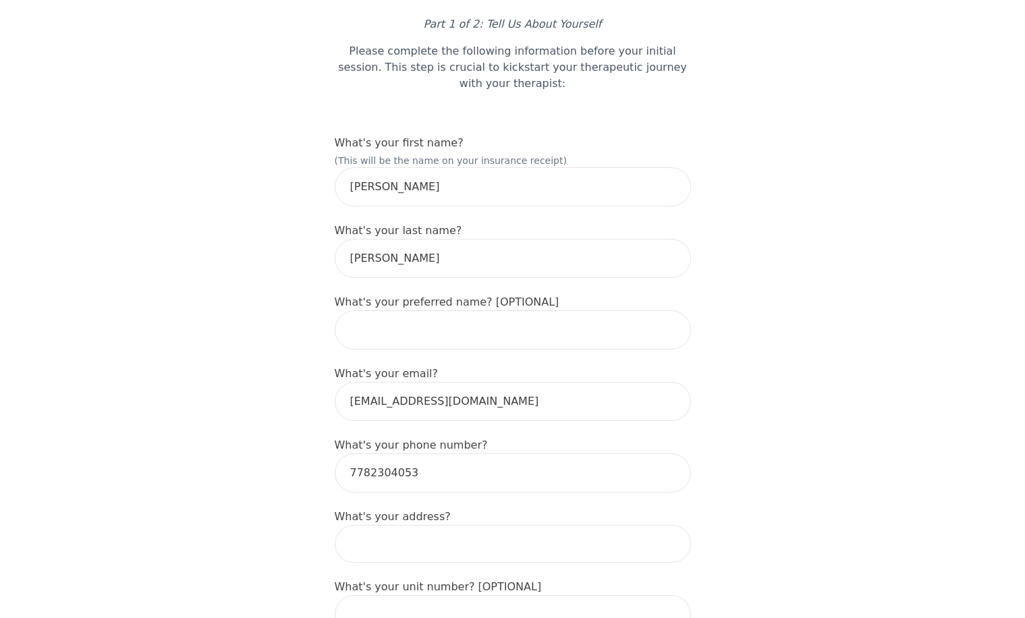
scroll to position [135, 0]
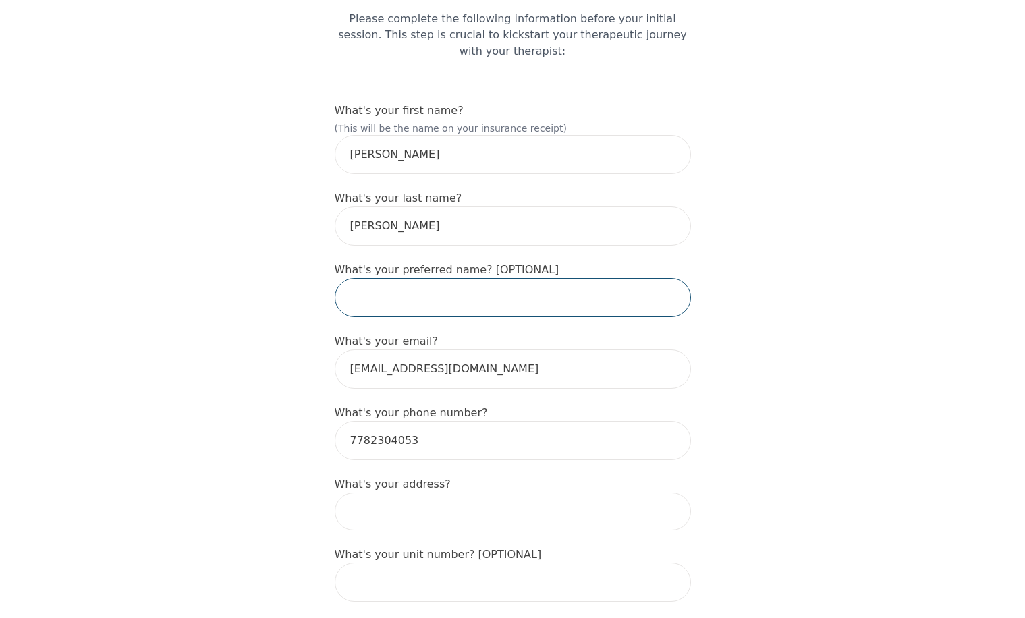
click at [413, 278] on input "text" at bounding box center [513, 297] width 356 height 39
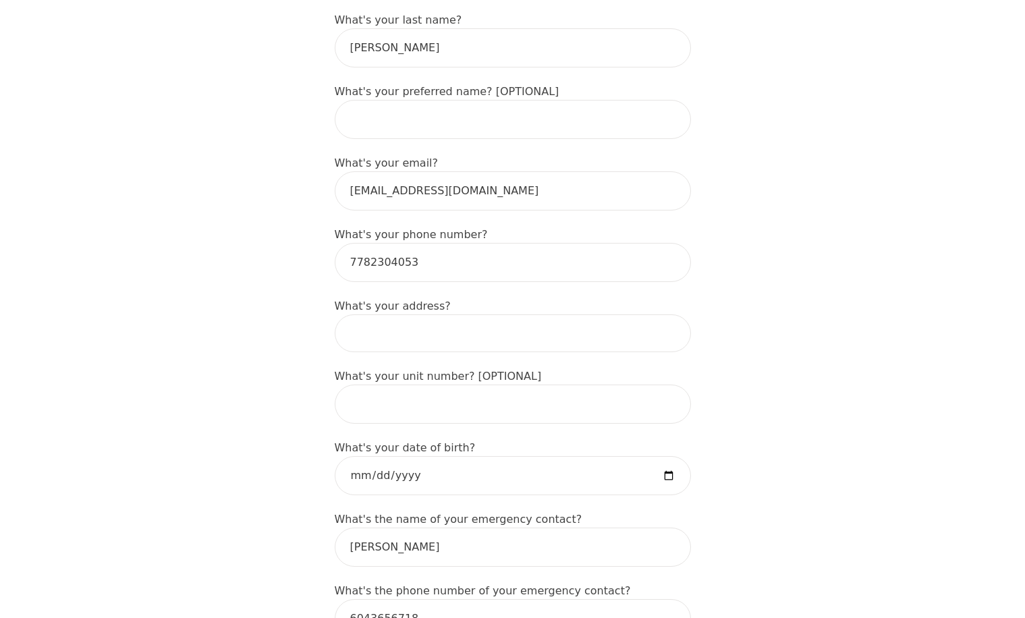
scroll to position [337, 0]
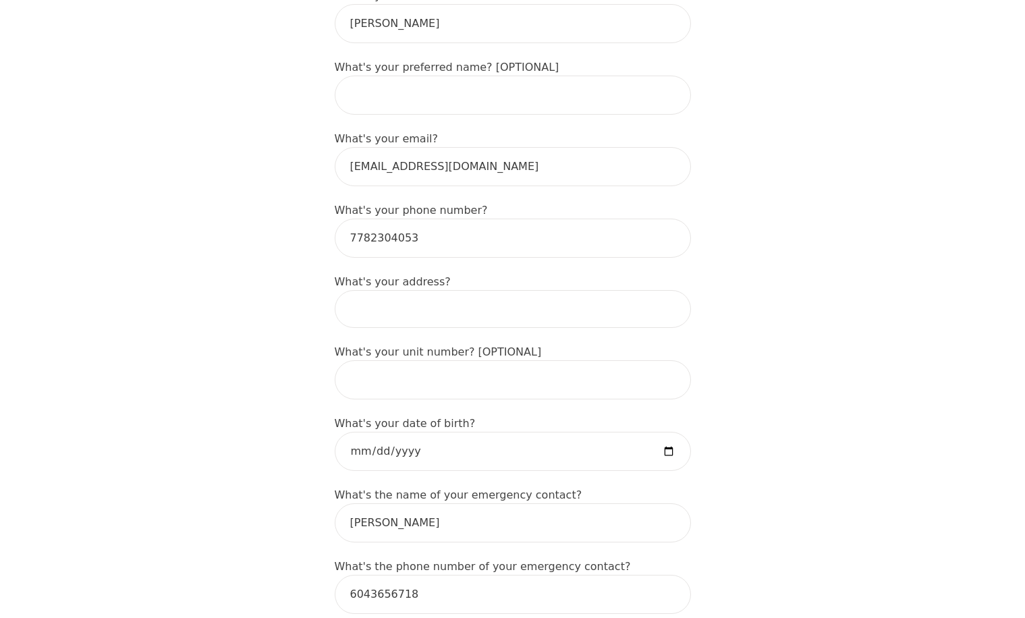
click at [387, 290] on input at bounding box center [513, 309] width 356 height 38
click at [455, 290] on input "21 Benjamin Parkway" at bounding box center [513, 309] width 356 height 38
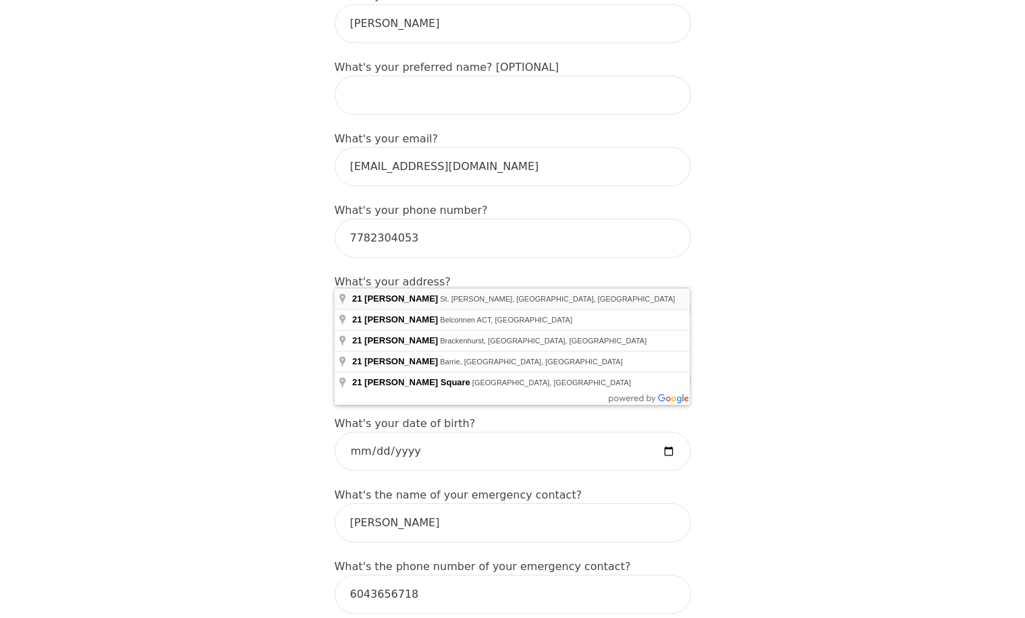
type input "21 Benjamin Pkwy, St. Thomas, ON N5R 0J1, Canada"
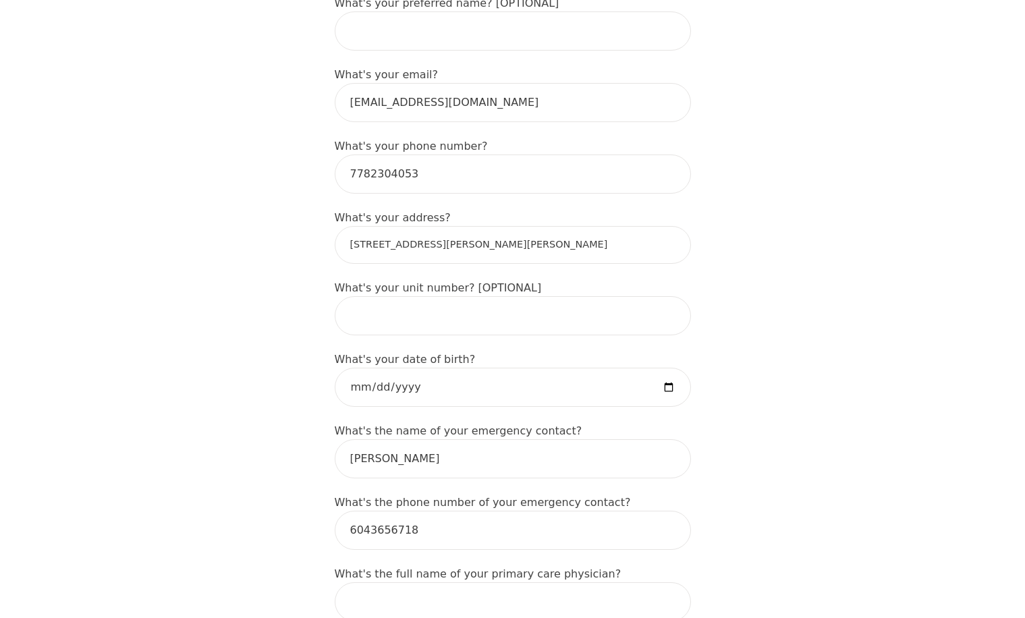
scroll to position [472, 0]
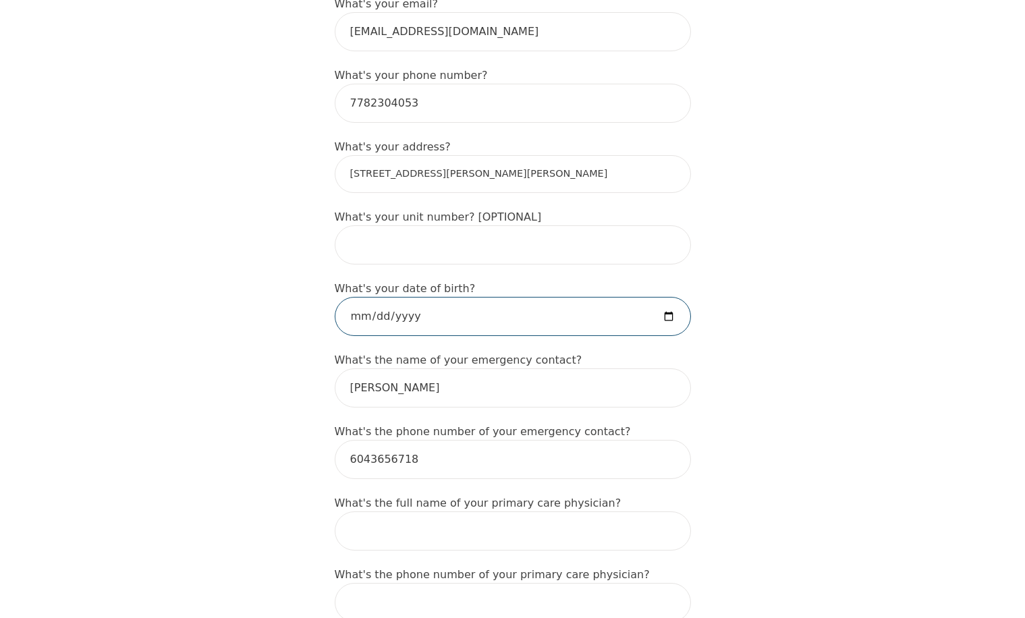
click at [436, 297] on input "date" at bounding box center [513, 316] width 356 height 39
click at [663, 297] on input "date" at bounding box center [513, 316] width 356 height 39
click at [365, 297] on input "date" at bounding box center [513, 316] width 356 height 39
click at [394, 297] on input "date" at bounding box center [513, 316] width 356 height 39
type input "[DATE]"
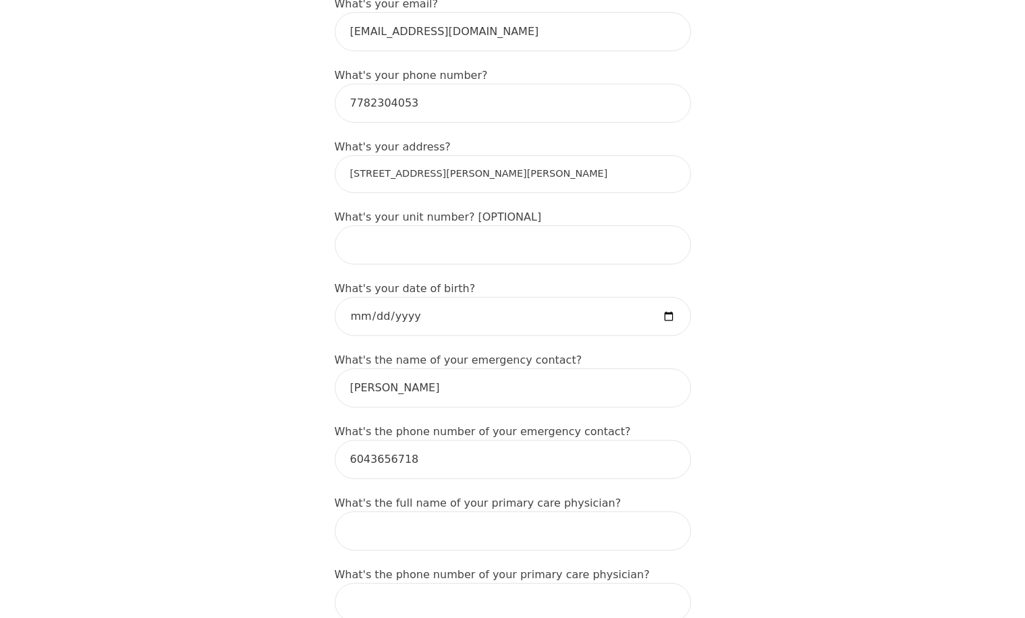
click at [293, 341] on div "Intake Assessment for Emily Gordon Part 1 of 2: Tell Us About Yourself Please c…" at bounding box center [512, 600] width 1025 height 2036
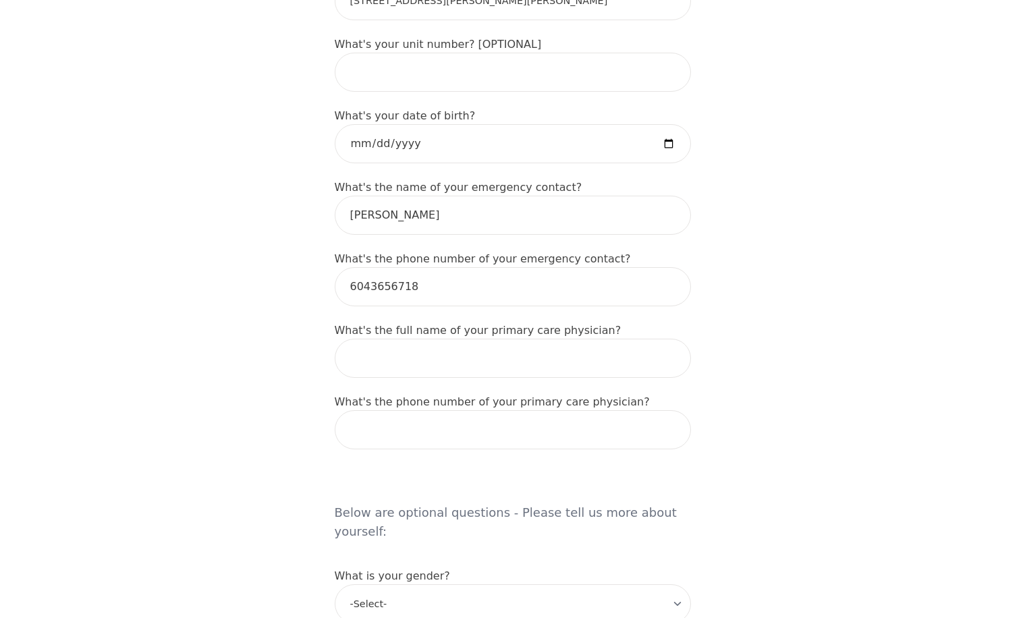
scroll to position [675, 0]
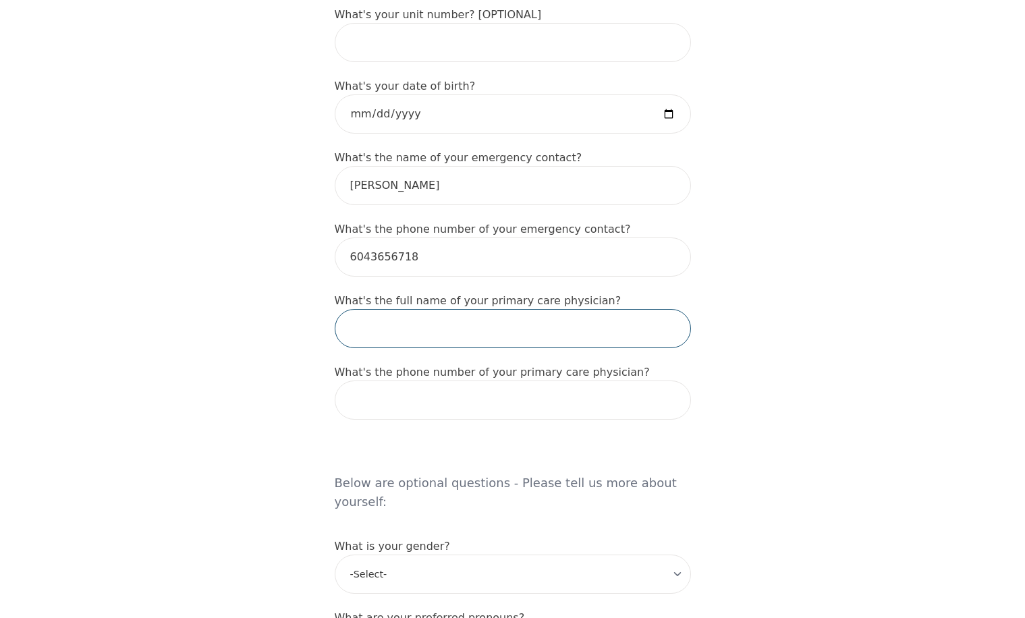
click at [547, 309] on input "text" at bounding box center [513, 328] width 356 height 39
click at [211, 280] on div "Intake Assessment for Emily Gordon Part 1 of 2: Tell Us About Yourself Please c…" at bounding box center [512, 397] width 1025 height 2036
click at [379, 309] on input "text" at bounding box center [513, 328] width 356 height 39
type input "[PERSON_NAME]"
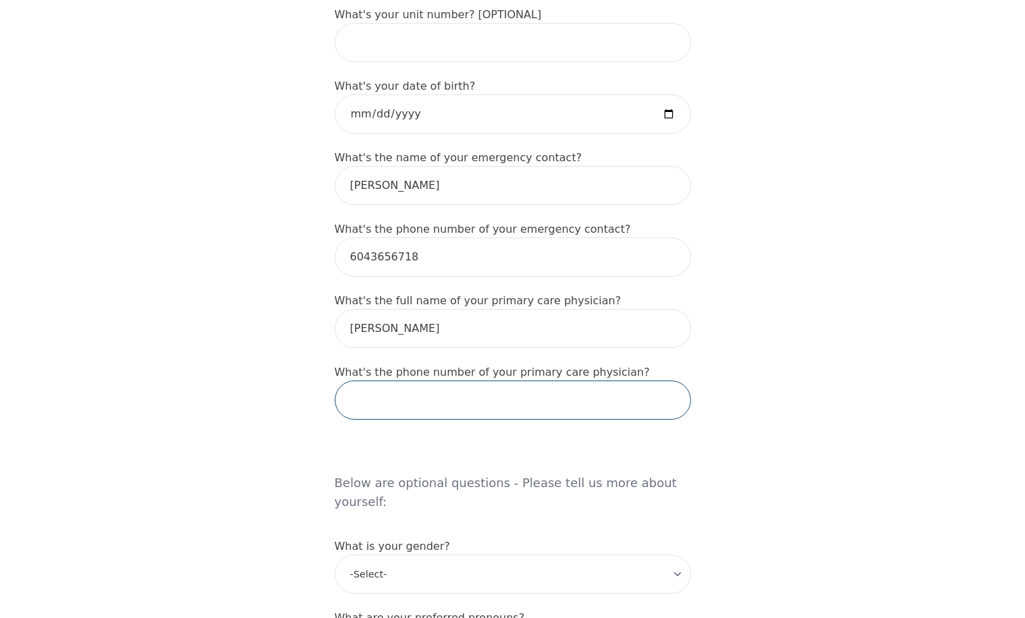
click at [403, 381] on input "tel" at bounding box center [513, 400] width 356 height 39
paste input "519-633-0038"
click at [316, 381] on div "Intake Assessment for Emily Gordon Part 1 of 2: Tell Us About Yourself Please c…" at bounding box center [512, 397] width 1025 height 2036
click at [373, 381] on input "519-633-0038" at bounding box center [513, 400] width 356 height 39
click at [389, 381] on input "519633-0038" at bounding box center [513, 400] width 356 height 39
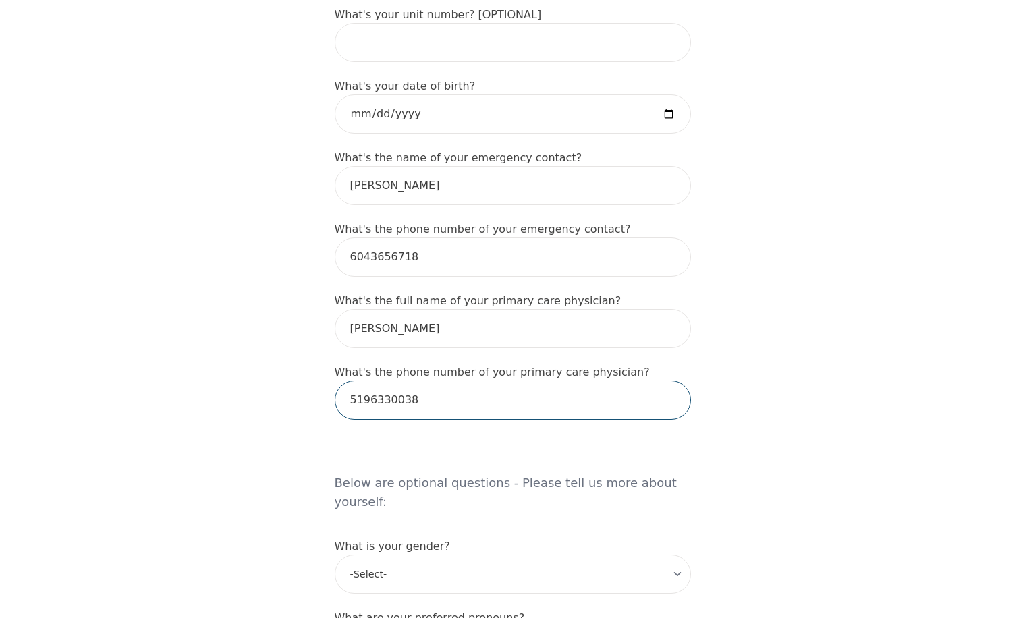
click at [470, 381] on input "5196330038" at bounding box center [513, 400] width 356 height 39
type input "5196330038"
click at [314, 410] on div "Intake Assessment for Emily Gordon Part 1 of 2: Tell Us About Yourself Please c…" at bounding box center [512, 397] width 1025 height 2036
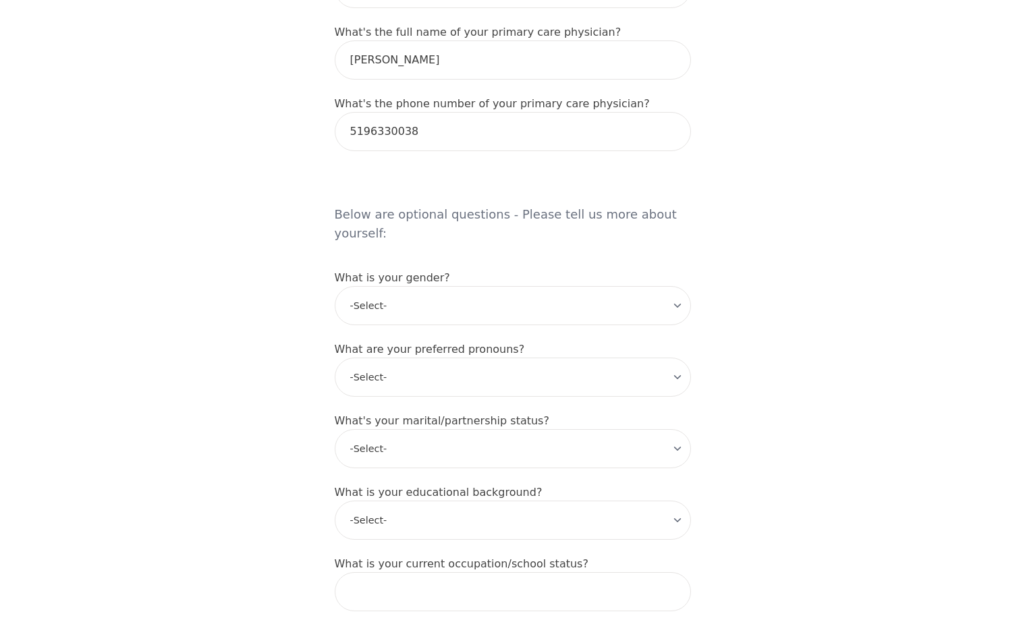
scroll to position [945, 0]
click at [420, 285] on select "-Select- male female non-binary transgender intersex prefer_not_to_say" at bounding box center [513, 304] width 356 height 39
select select "[DEMOGRAPHIC_DATA]"
click at [335, 285] on select "-Select- male female non-binary transgender intersex prefer_not_to_say" at bounding box center [513, 304] width 356 height 39
click at [412, 356] on select "-Select- he/him she/her they/them ze/zir xe/xem ey/em ve/ver tey/ter e/e per/pe…" at bounding box center [513, 375] width 356 height 39
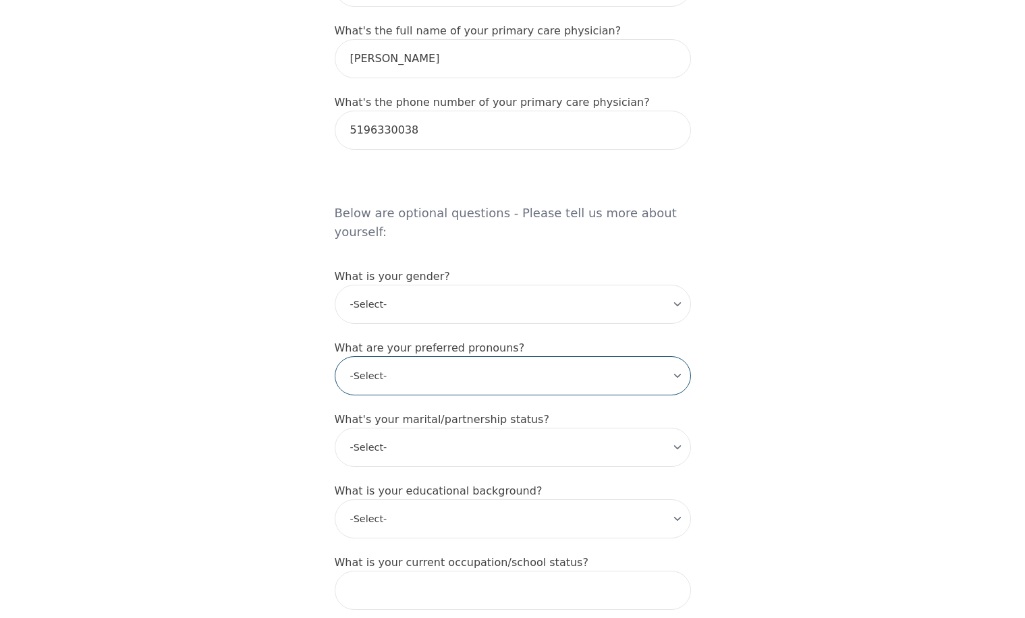
select select "she/her"
click at [335, 356] on select "-Select- he/him she/her they/them ze/zir xe/xem ey/em ve/ver tey/ter e/e per/pe…" at bounding box center [513, 375] width 356 height 39
click at [298, 385] on div "Intake Assessment for Emily Gordon Part 1 of 2: Tell Us About Yourself Please c…" at bounding box center [512, 127] width 1025 height 2036
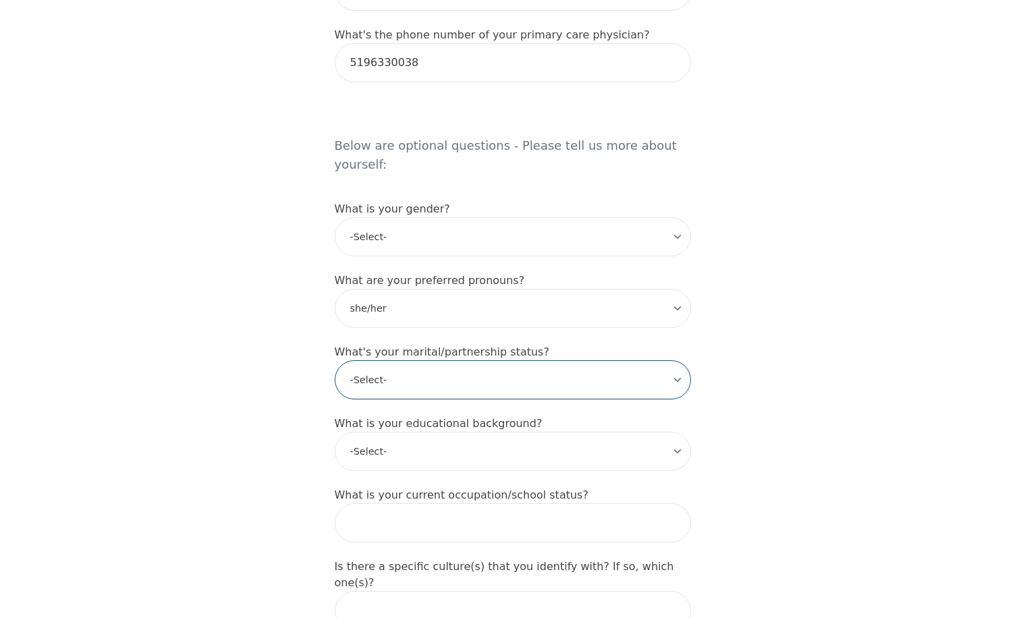
click at [414, 360] on select "-Select- Single Partnered Married Common Law Widowed Separated Divorced" at bounding box center [513, 379] width 356 height 39
select select "Single"
click at [335, 360] on select "-Select- Single Partnered Married Common Law Widowed Separated Divorced" at bounding box center [513, 379] width 356 height 39
click at [446, 432] on select "-Select- Less than high school High school Associate degree Bachelor degree Mas…" at bounding box center [513, 451] width 356 height 39
select select "High school"
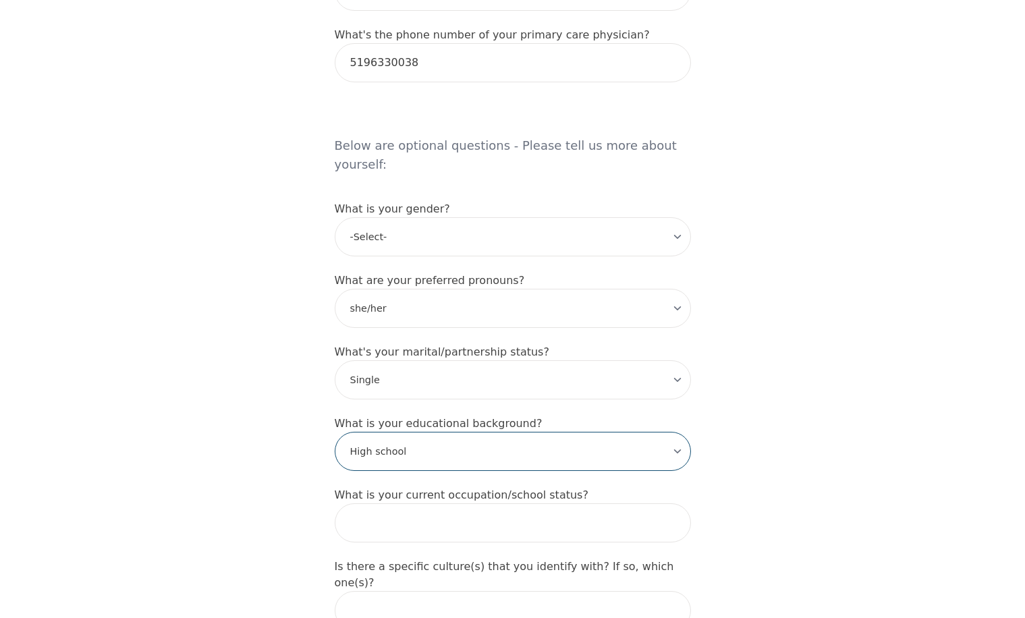
click at [335, 432] on select "-Select- Less than high school High school Associate degree Bachelor degree Mas…" at bounding box center [513, 451] width 356 height 39
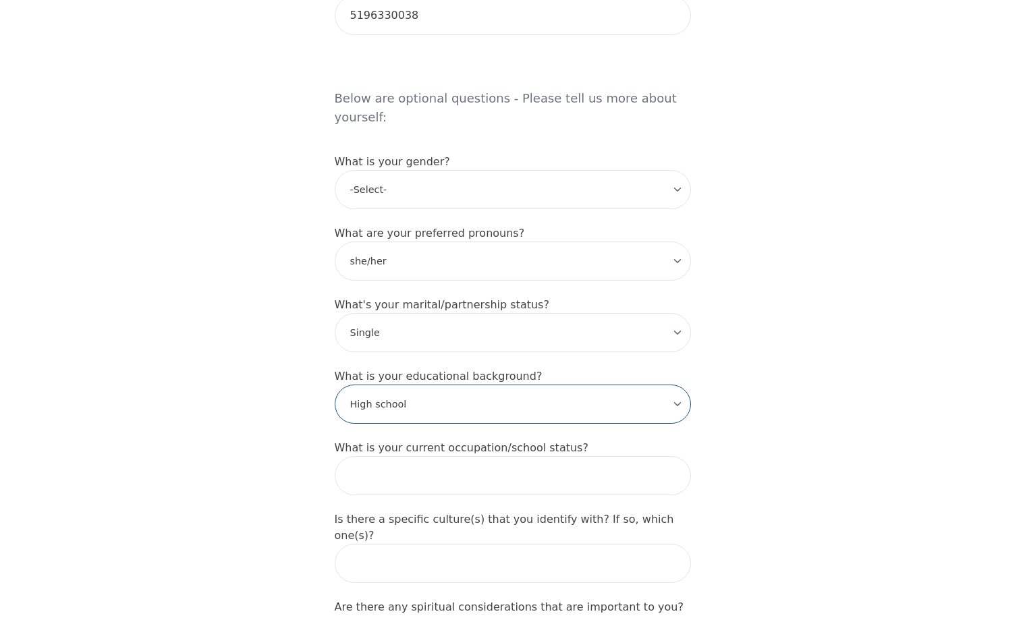
scroll to position [1080, 0]
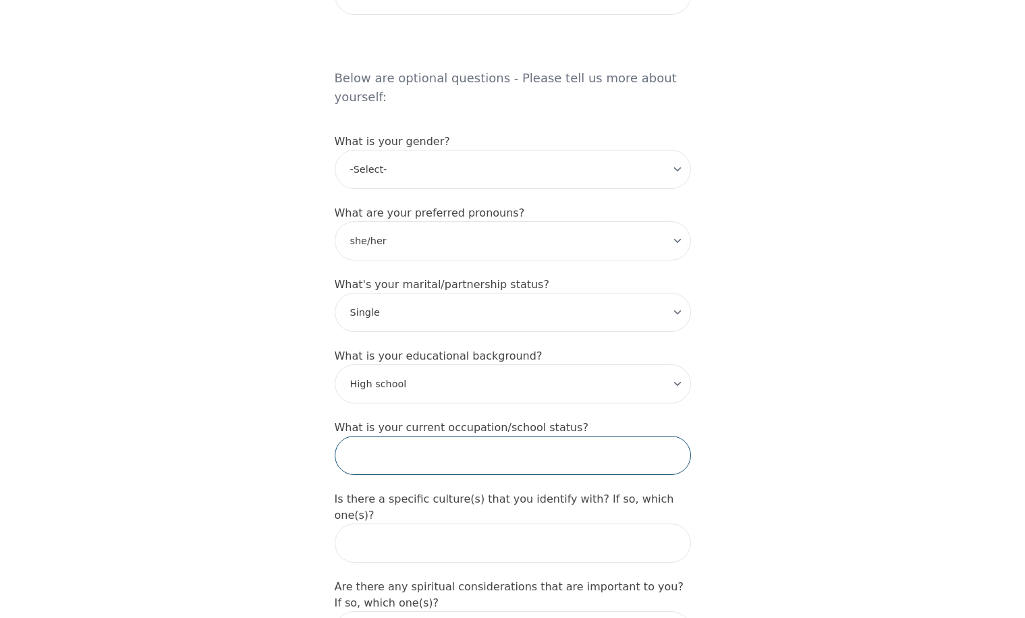
click at [427, 436] on input "text" at bounding box center [513, 455] width 356 height 39
click at [428, 436] on input "text" at bounding box center [513, 455] width 356 height 39
type input "Warehouse associate"
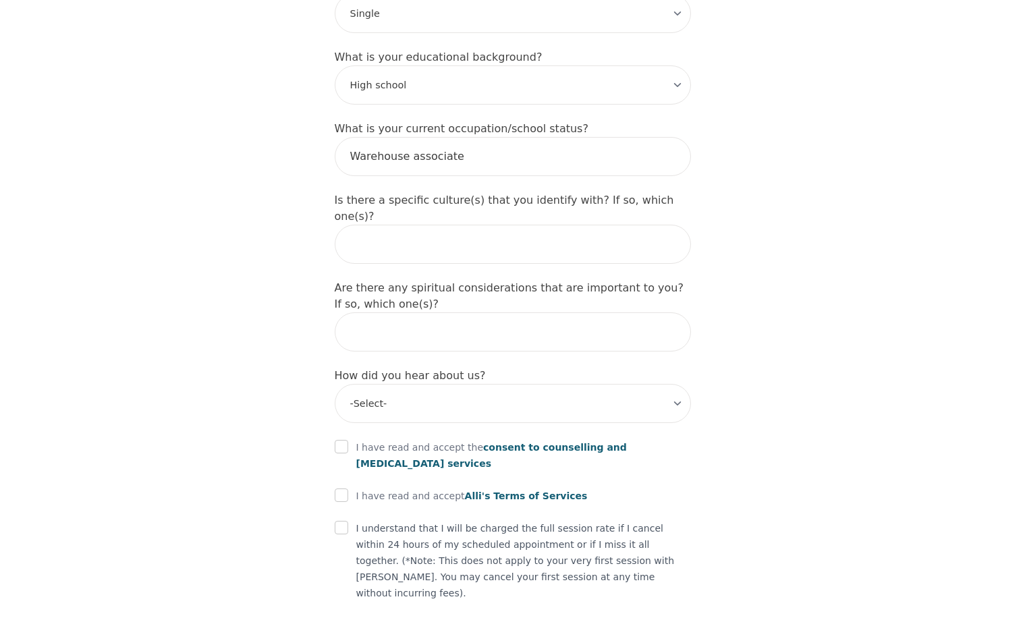
scroll to position [1402, 0]
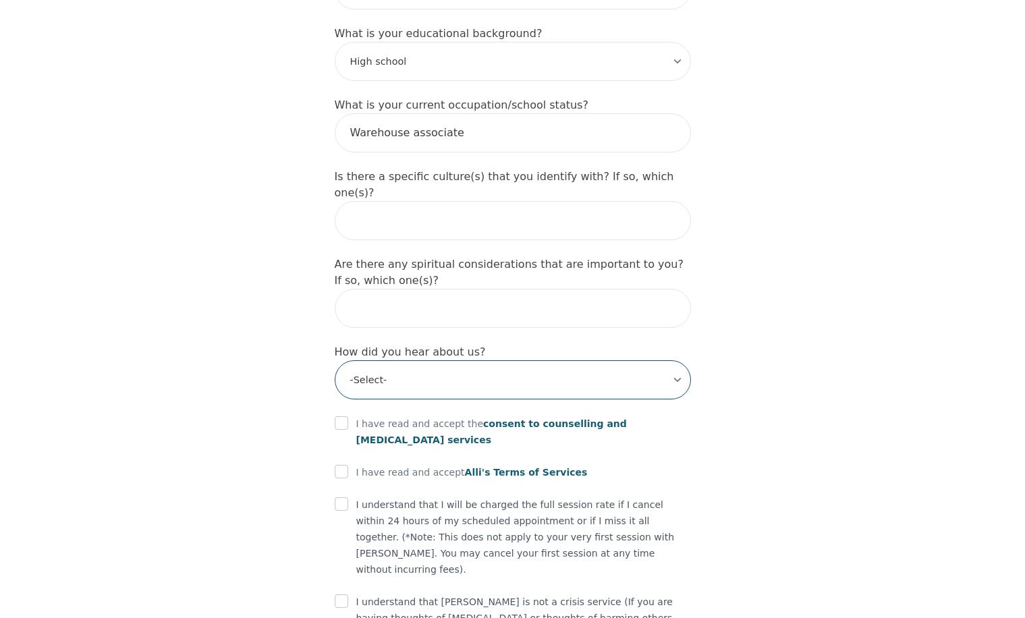
click at [384, 360] on select "-Select- Physician/Specialist Friend Facebook Instagram Google Search Google Ad…" at bounding box center [513, 379] width 356 height 39
click at [335, 360] on select "-Select- Physician/Specialist Friend Facebook Instagram Google Search Google Ad…" at bounding box center [513, 379] width 356 height 39
click at [401, 360] on select "-Select- Physician/Specialist Friend Facebook Instagram Google Search Google Ad…" at bounding box center [513, 379] width 356 height 39
select select "Friend"
click at [335, 360] on select "-Select- Physician/Specialist Friend Facebook Instagram Google Search Google Ad…" at bounding box center [513, 379] width 356 height 39
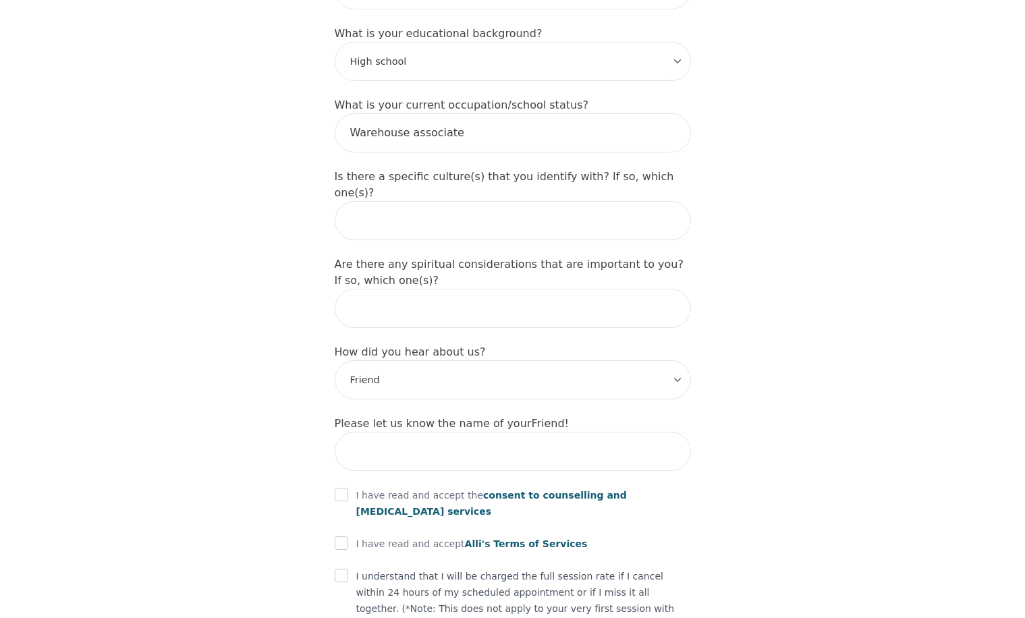
click at [381, 432] on input "text" at bounding box center [513, 451] width 356 height 39
drag, startPoint x: 422, startPoint y: 382, endPoint x: 385, endPoint y: 381, distance: 37.1
click at [385, 432] on input "Andrew" at bounding box center [513, 451] width 356 height 39
type input "[PERSON_NAME]"
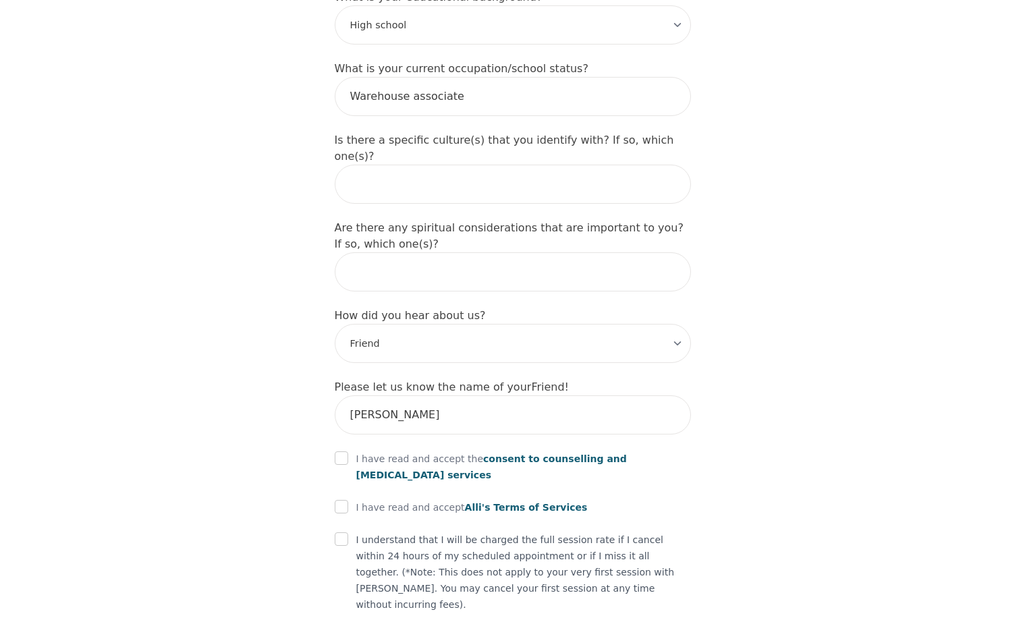
scroll to position [1469, 0]
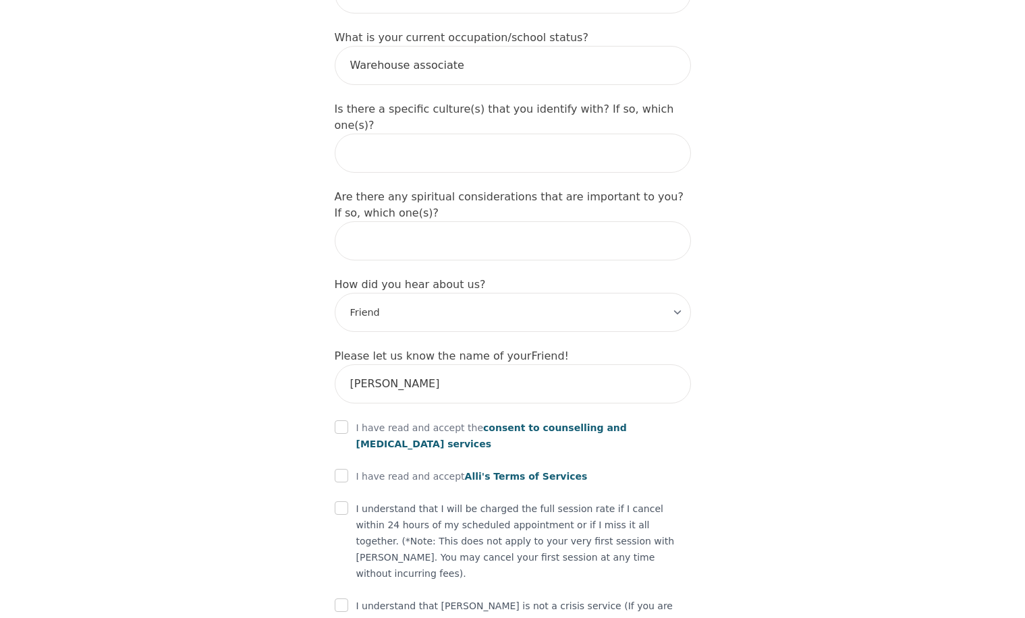
click at [346, 420] on div at bounding box center [341, 428] width 13 height 16
click at [343, 420] on input "checkbox" at bounding box center [341, 426] width 13 height 13
checkbox input "true"
click at [343, 469] on input "checkbox" at bounding box center [341, 475] width 13 height 13
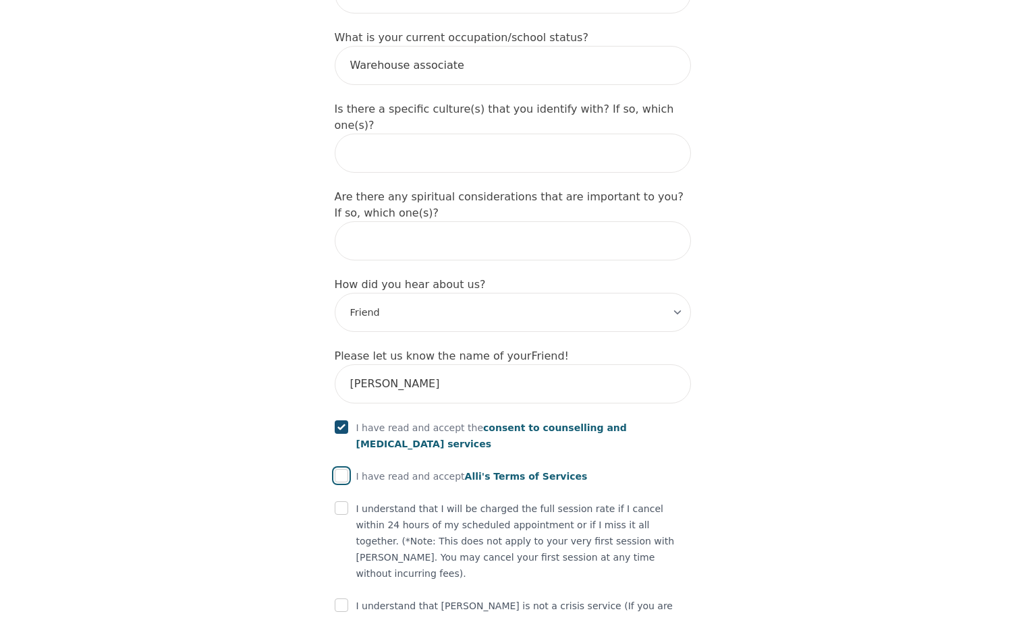
checkbox input "true"
click at [343, 501] on input "checkbox" at bounding box center [341, 507] width 13 height 13
checkbox input "true"
drag, startPoint x: 348, startPoint y: 499, endPoint x: 350, endPoint y: 515, distance: 16.3
click at [349, 598] on div "I understand that [PERSON_NAME] is not a crisis service (If you are having thou…" at bounding box center [513, 622] width 356 height 49
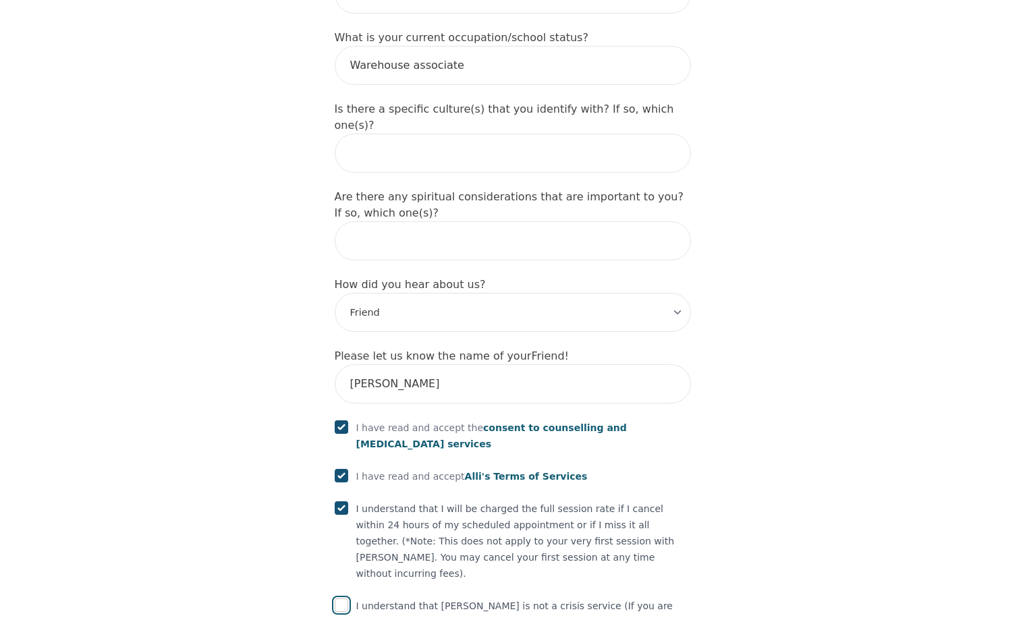
click at [343, 598] on input "checkbox" at bounding box center [341, 604] width 13 height 13
checkbox input "true"
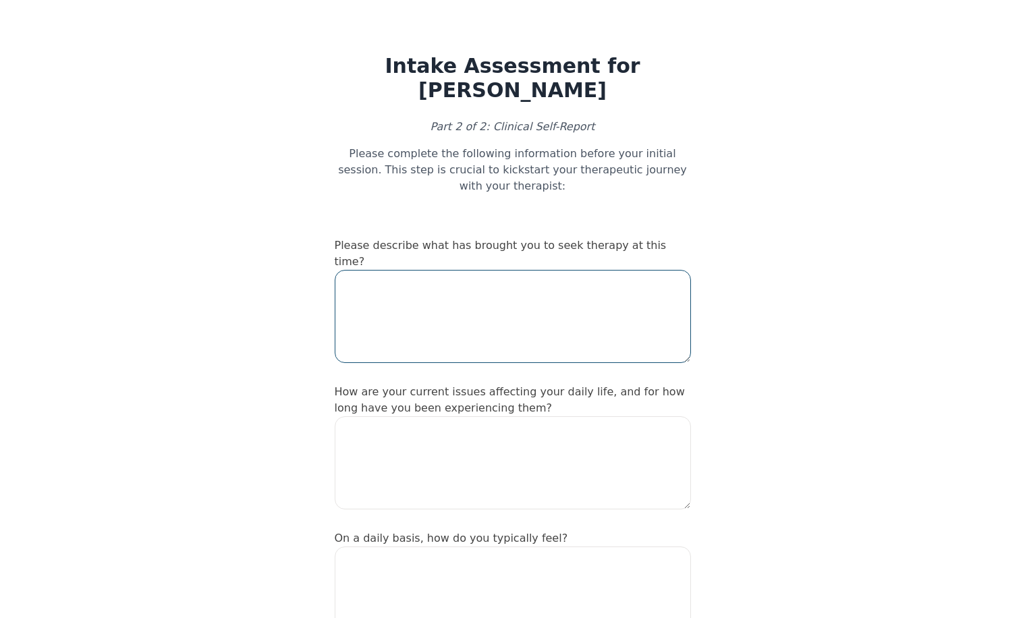
click at [473, 270] on textarea at bounding box center [513, 316] width 356 height 93
drag, startPoint x: 457, startPoint y: 247, endPoint x: 450, endPoint y: 260, distance: 15.1
click at [452, 270] on textarea at bounding box center [513, 316] width 356 height 93
type textarea "Daily panic attacks that are interfering with my work."
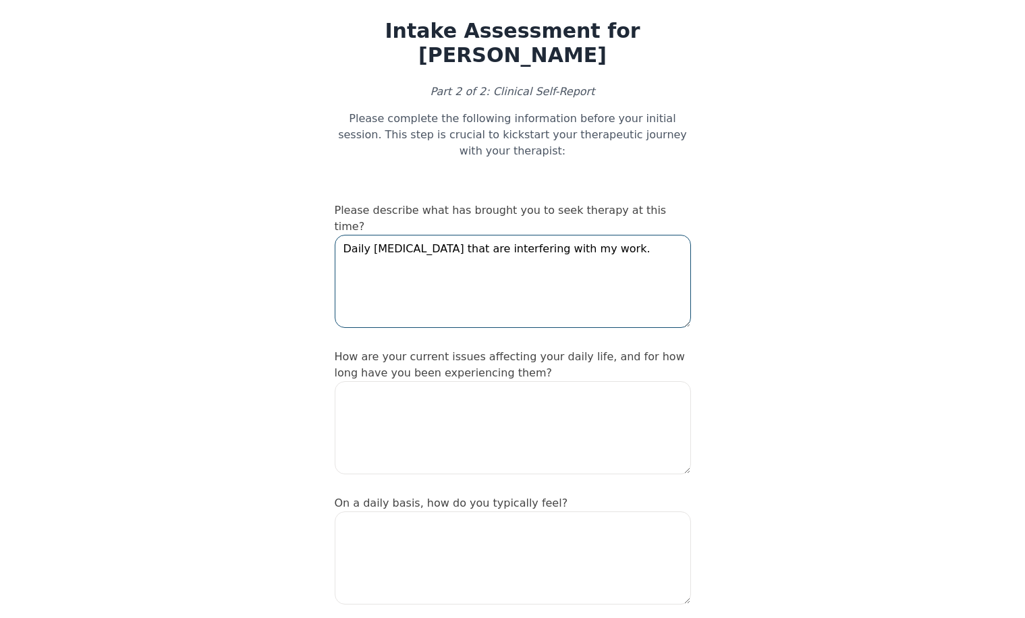
scroll to position [67, 0]
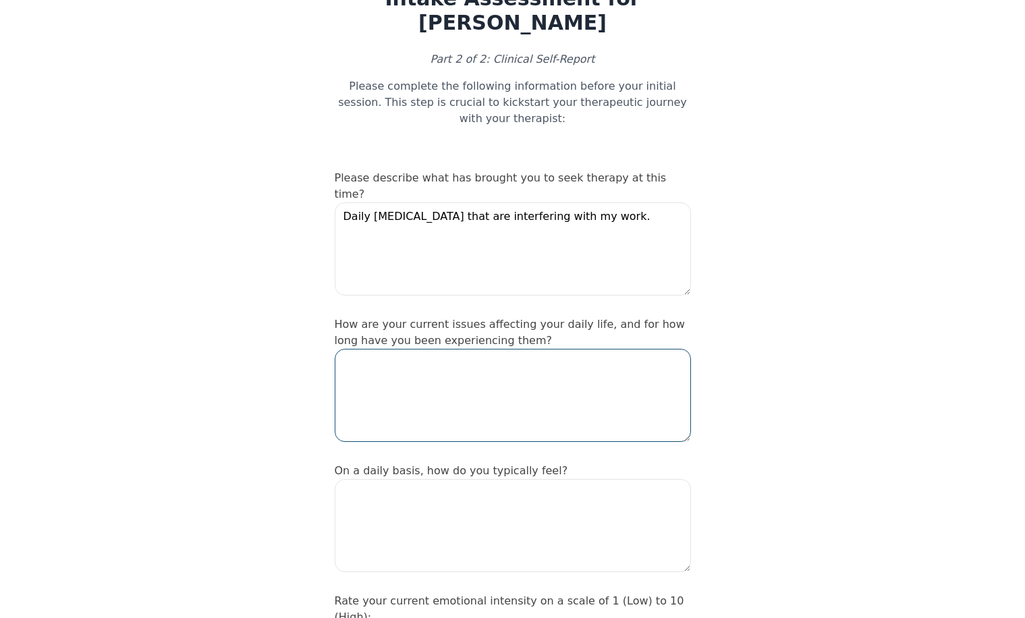
click at [468, 349] on textarea at bounding box center [513, 395] width 356 height 93
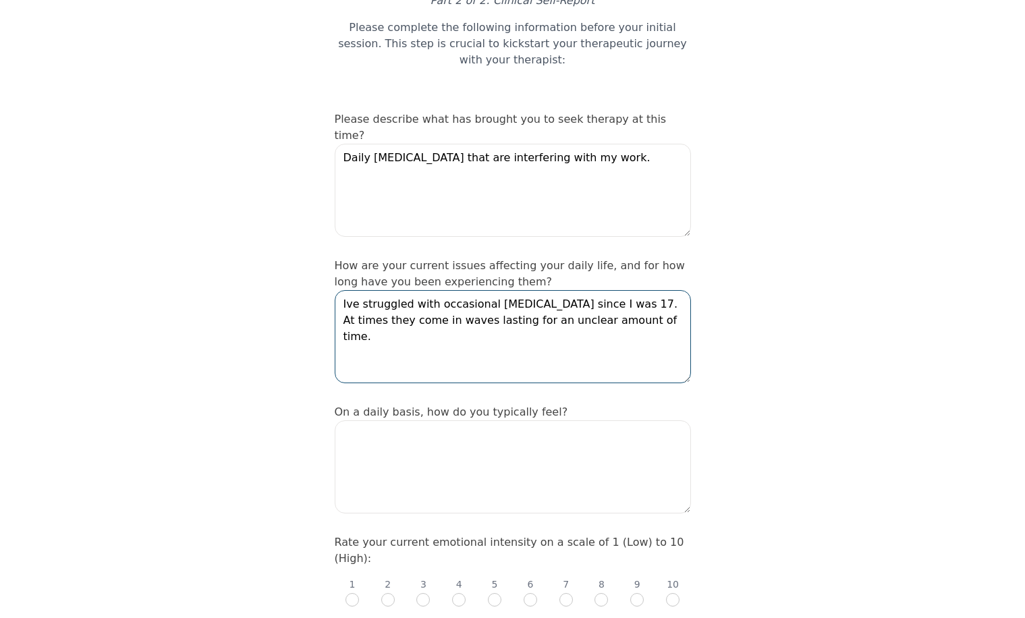
scroll to position [202, 0]
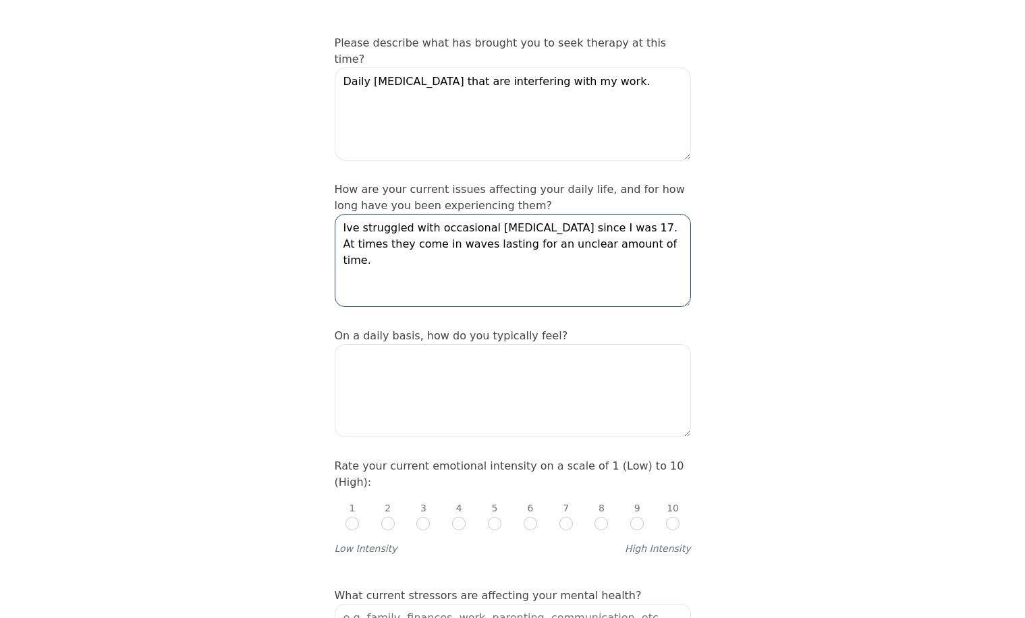
type textarea "Ive struggled with occasional panic attacks since I was 17. At times they come …"
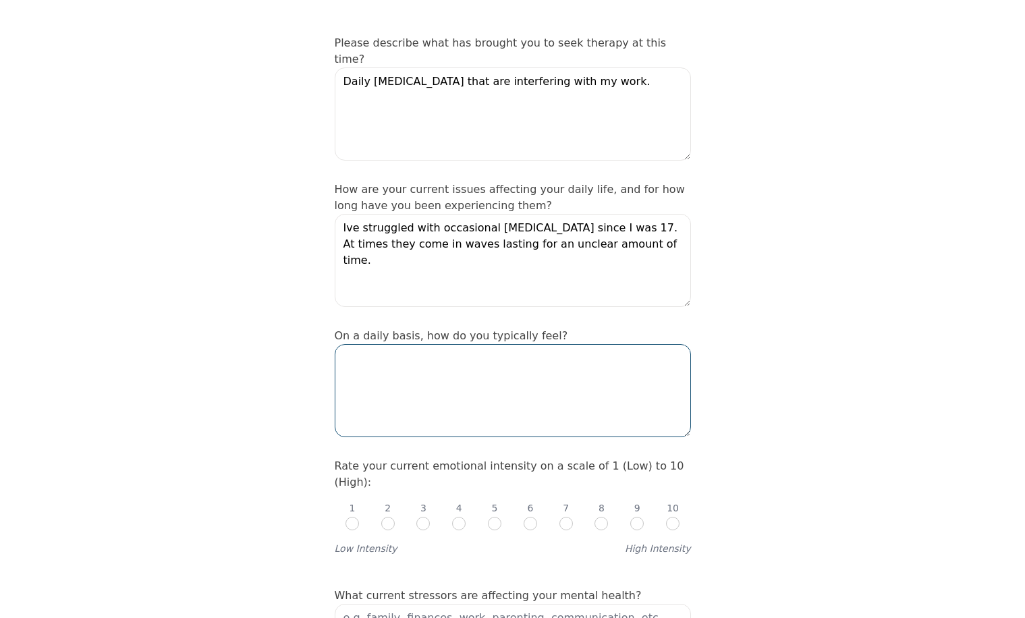
click at [461, 344] on textarea at bounding box center [513, 390] width 356 height 93
click at [467, 344] on textarea at bounding box center [513, 390] width 356 height 93
click at [487, 347] on textarea at bounding box center [513, 390] width 356 height 93
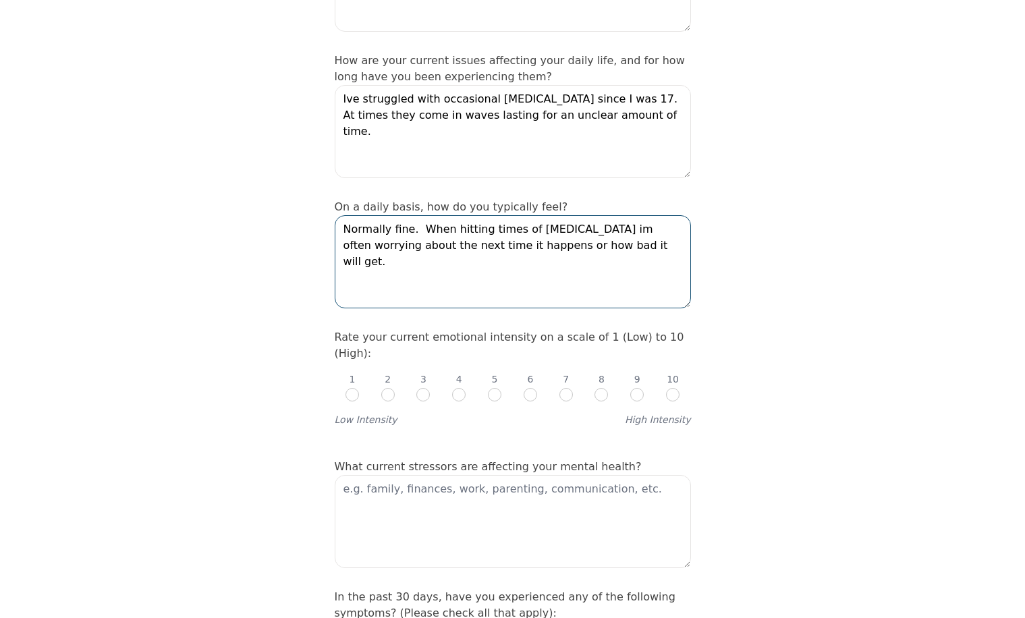
scroll to position [405, 0]
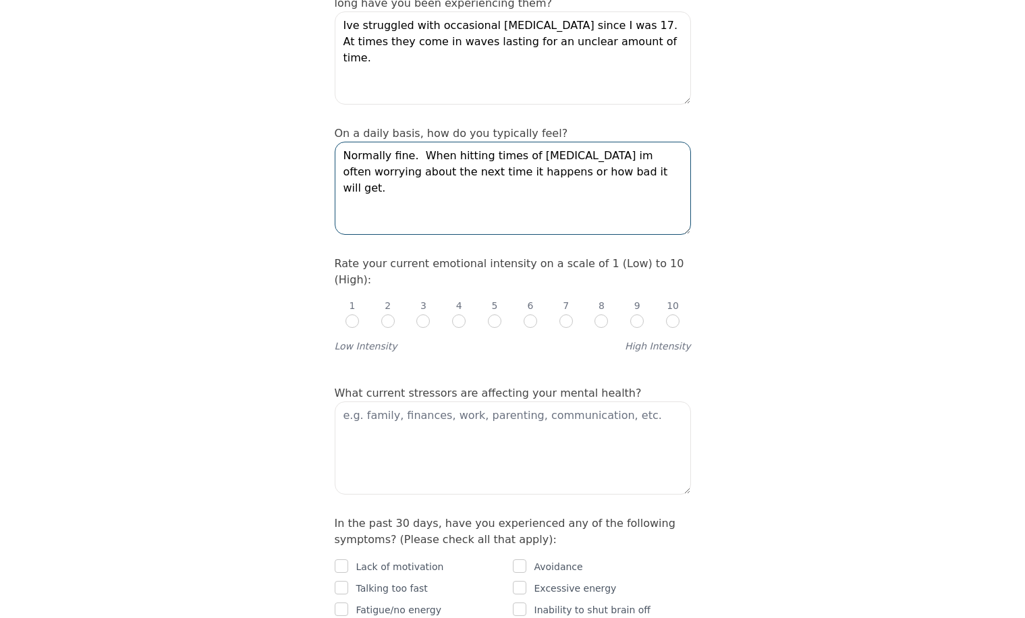
type textarea "Normally fine. When hitting times of panic attacks im often worrying about the …"
click at [528, 314] on input "radio" at bounding box center [530, 320] width 13 height 13
radio input "true"
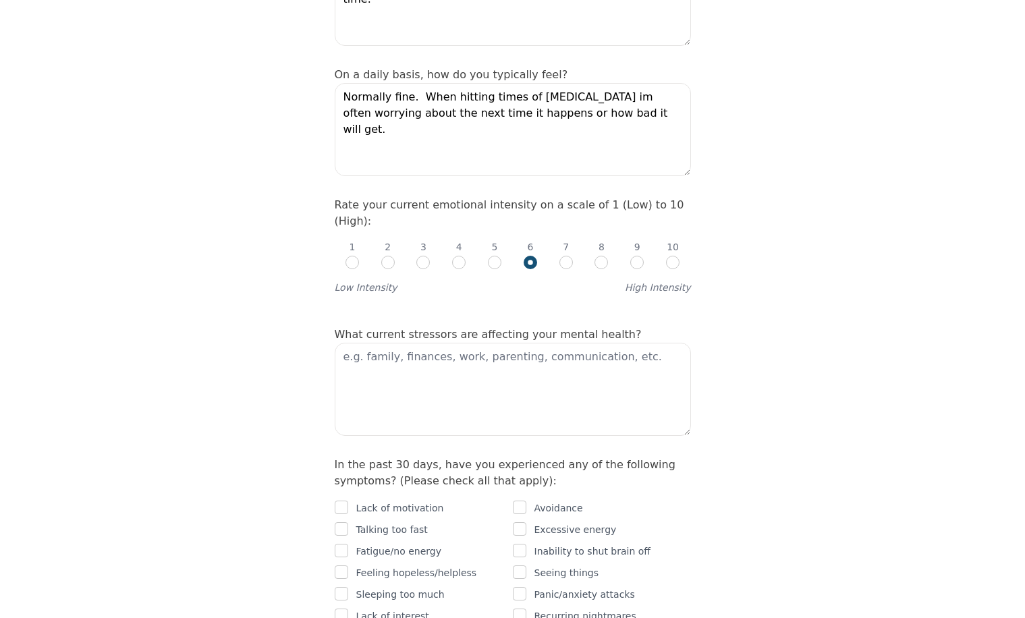
scroll to position [540, 0]
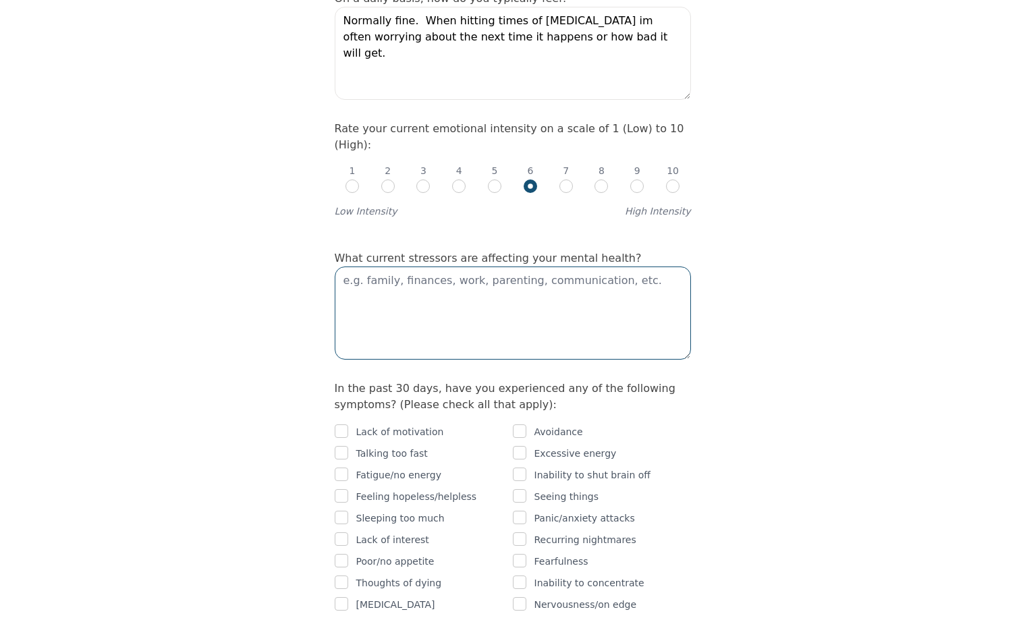
click at [478, 273] on textarea at bounding box center [513, 313] width 356 height 93
drag, startPoint x: 484, startPoint y: 221, endPoint x: 408, endPoint y: 231, distance: 76.2
click at [408, 267] on textarea "Work, finance and family." at bounding box center [513, 313] width 356 height 93
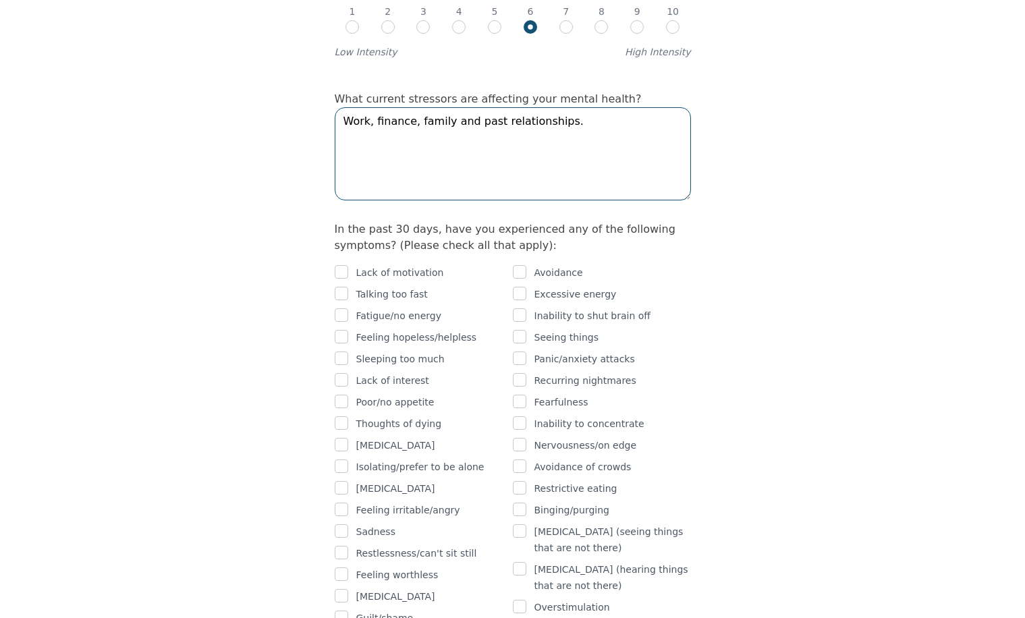
scroll to position [742, 0]
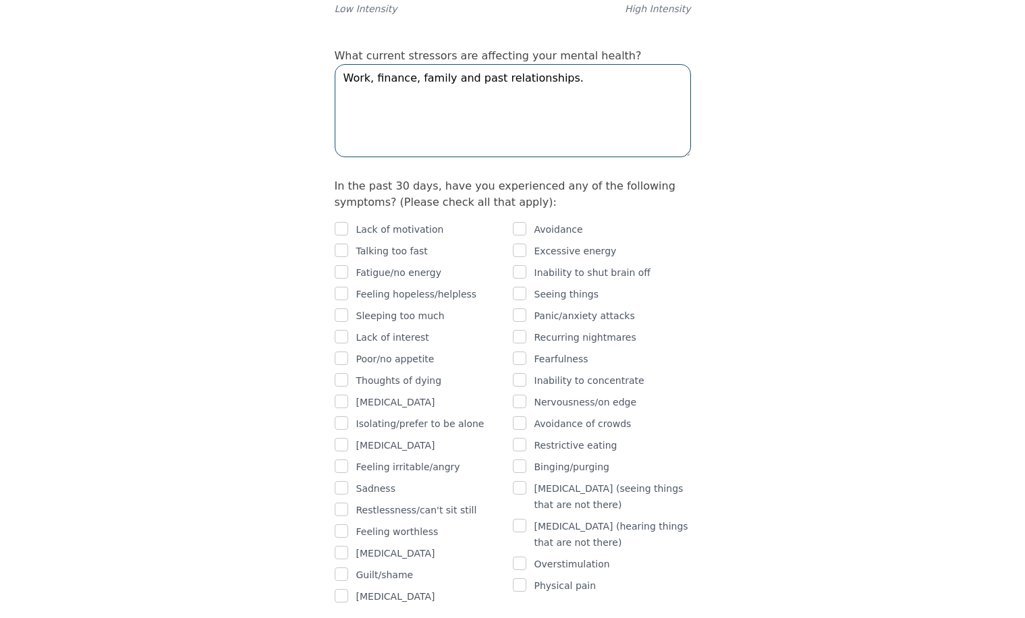
type textarea "Work, finance, family and past relationships."
click at [344, 222] on input "checkbox" at bounding box center [341, 228] width 13 height 13
checkbox input "true"
click at [330, 188] on div "Intake Assessment for Emily Gordon Part 2 of 2: Clinical Self-Report Please com…" at bounding box center [512, 570] width 389 height 2517
click at [338, 244] on input "checkbox" at bounding box center [341, 250] width 13 height 13
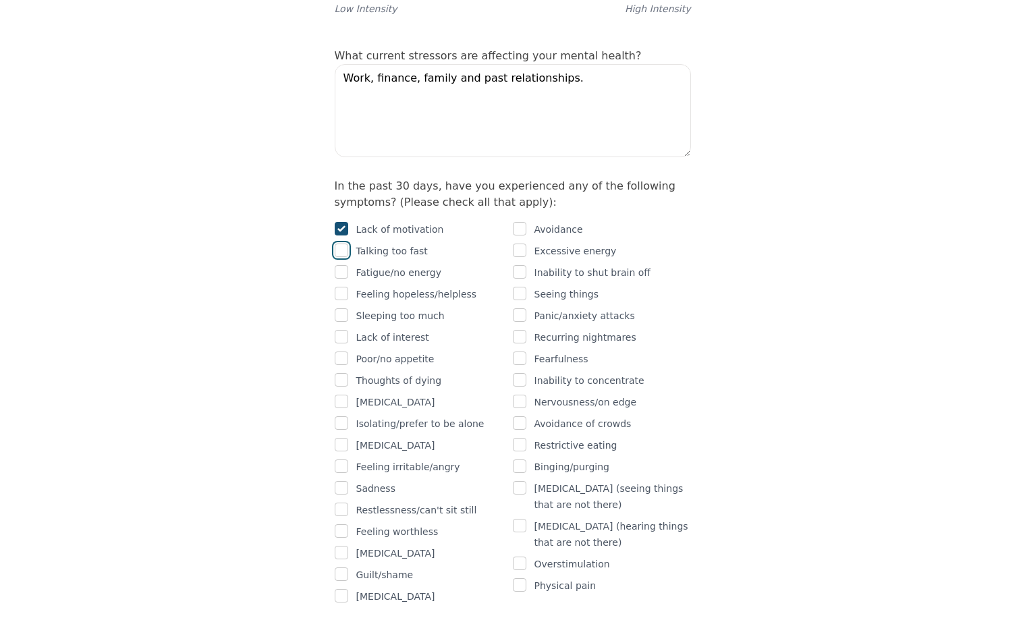
checkbox input "true"
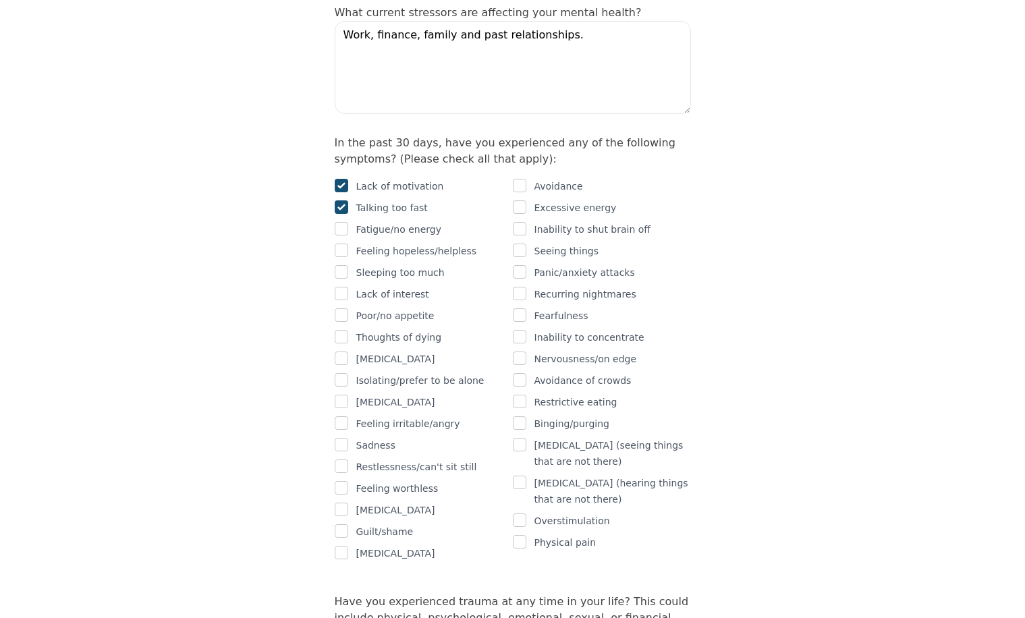
scroll to position [810, 0]
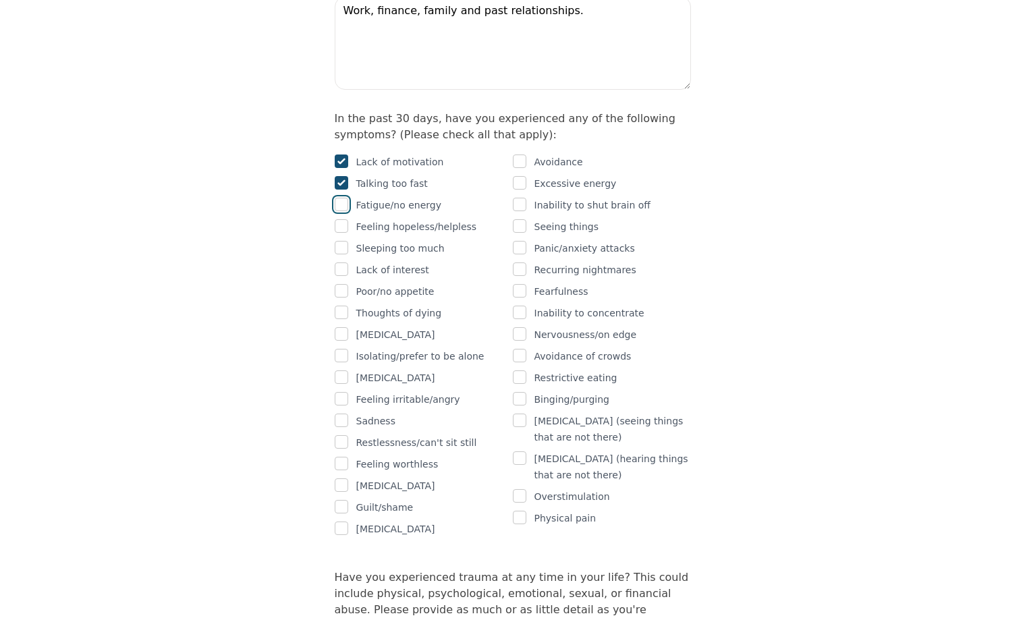
click at [341, 198] on input "checkbox" at bounding box center [341, 204] width 13 height 13
checkbox input "true"
click at [347, 306] on input "checkbox" at bounding box center [341, 312] width 13 height 13
checkbox input "true"
click at [340, 327] on input "checkbox" at bounding box center [341, 333] width 13 height 13
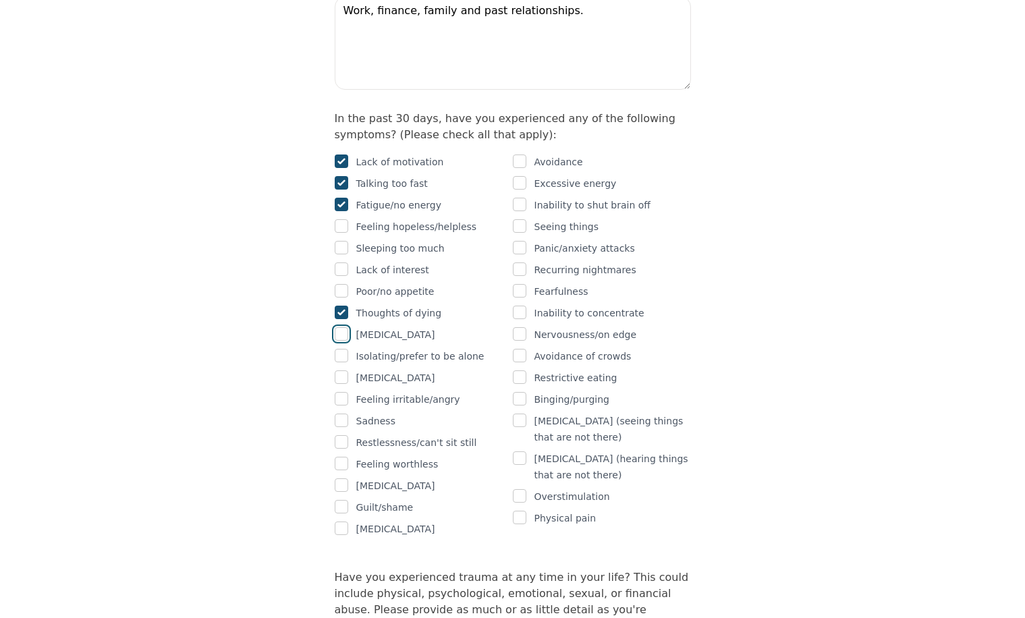
checkbox input "true"
click at [339, 349] on input "checkbox" at bounding box center [341, 355] width 13 height 13
checkbox input "true"
click at [340, 370] on input "checkbox" at bounding box center [341, 376] width 13 height 13
checkbox input "true"
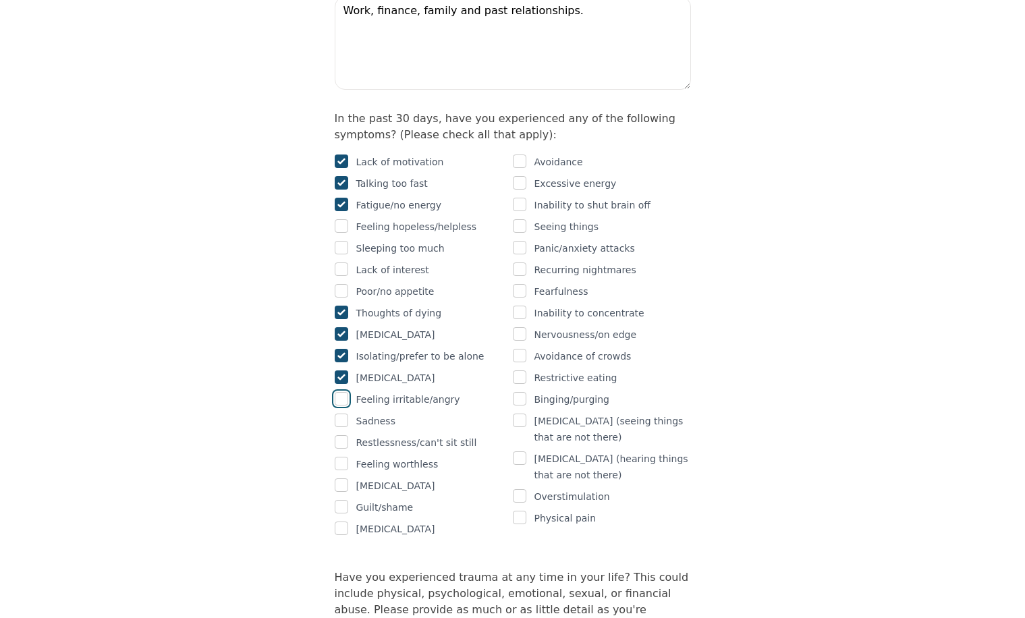
click at [340, 392] on input "checkbox" at bounding box center [341, 398] width 13 height 13
checkbox input "true"
click at [341, 414] on input "checkbox" at bounding box center [341, 420] width 13 height 13
checkbox input "true"
click at [341, 522] on input "checkbox" at bounding box center [341, 528] width 13 height 13
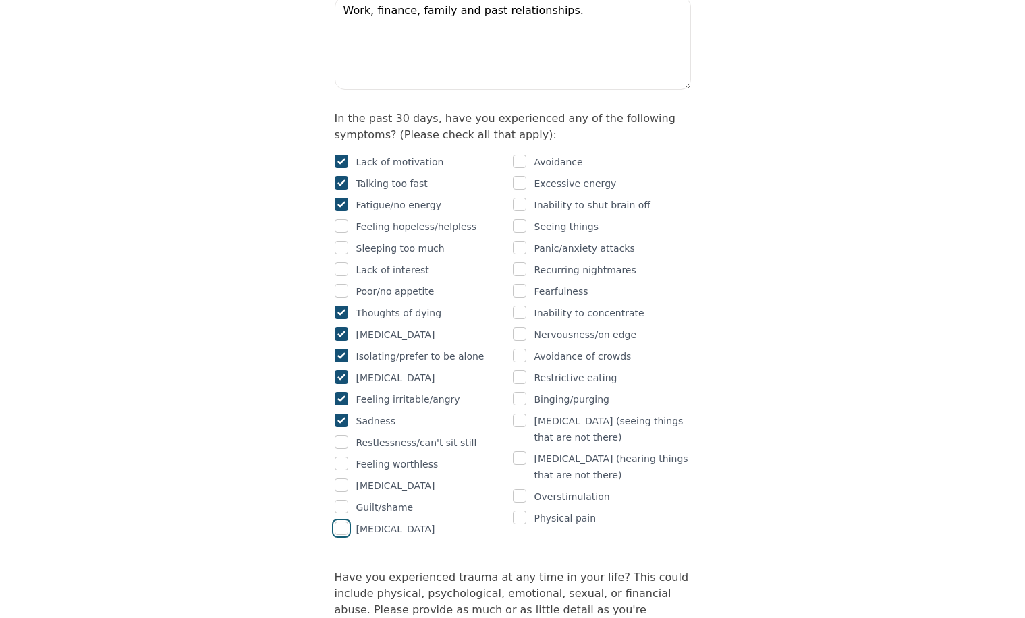
checkbox input "true"
click at [523, 155] on input "checkbox" at bounding box center [519, 161] width 13 height 13
checkbox input "true"
click at [521, 198] on input "checkbox" at bounding box center [519, 204] width 13 height 13
checkbox input "true"
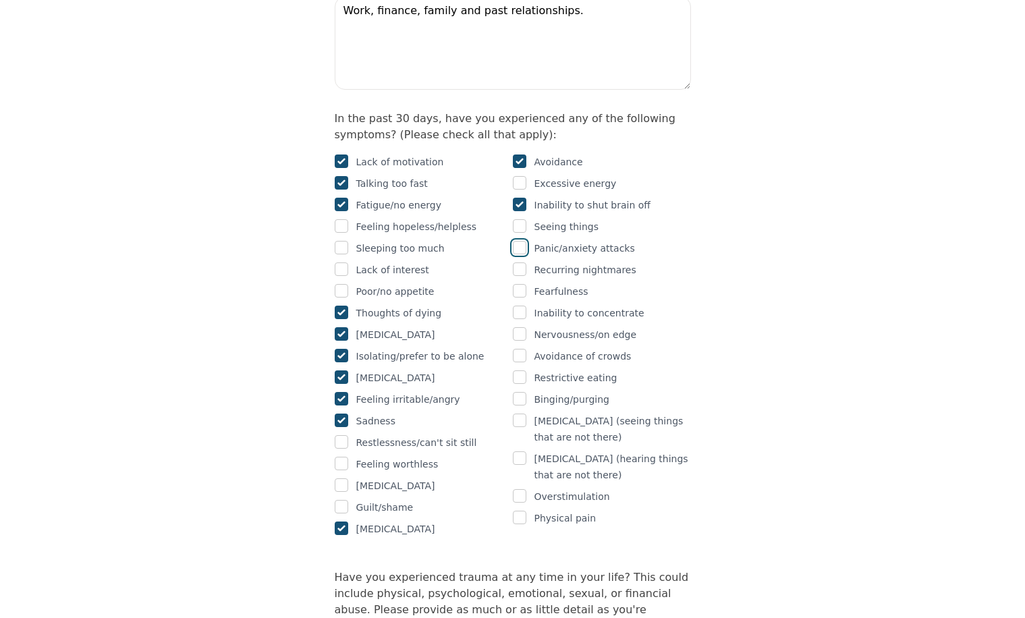
click at [519, 241] on input "checkbox" at bounding box center [519, 247] width 13 height 13
checkbox input "true"
click at [519, 284] on input "checkbox" at bounding box center [519, 290] width 13 height 13
checkbox input "true"
click at [518, 306] on input "checkbox" at bounding box center [519, 312] width 13 height 13
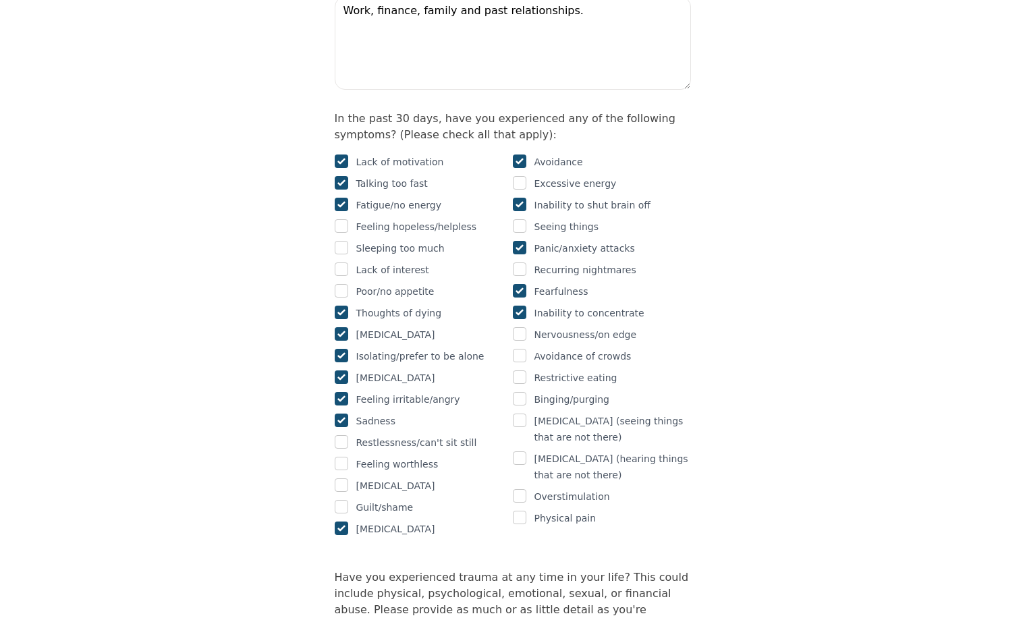
checkbox input "true"
click at [520, 327] on input "checkbox" at bounding box center [519, 333] width 13 height 13
checkbox input "true"
click at [520, 349] on input "checkbox" at bounding box center [519, 355] width 13 height 13
checkbox input "true"
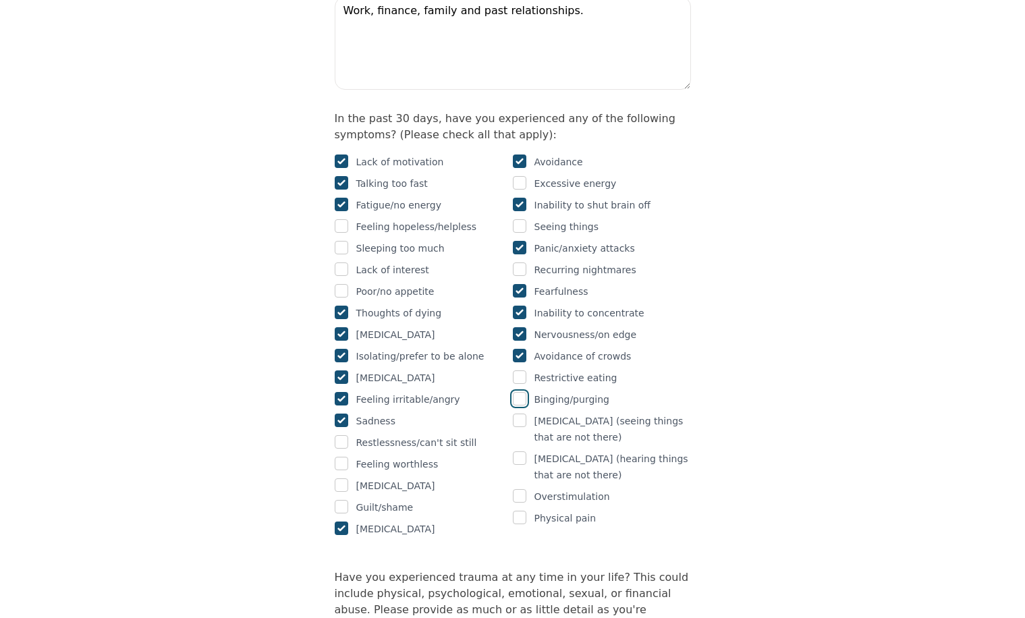
click at [524, 392] on input "checkbox" at bounding box center [519, 398] width 13 height 13
checkbox input "true"
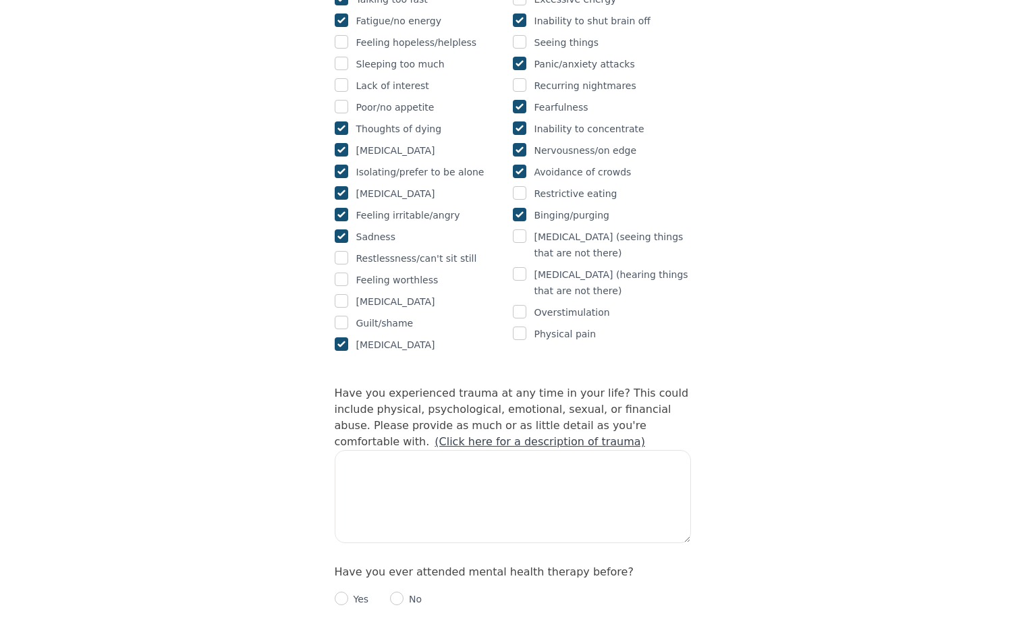
scroll to position [1012, 0]
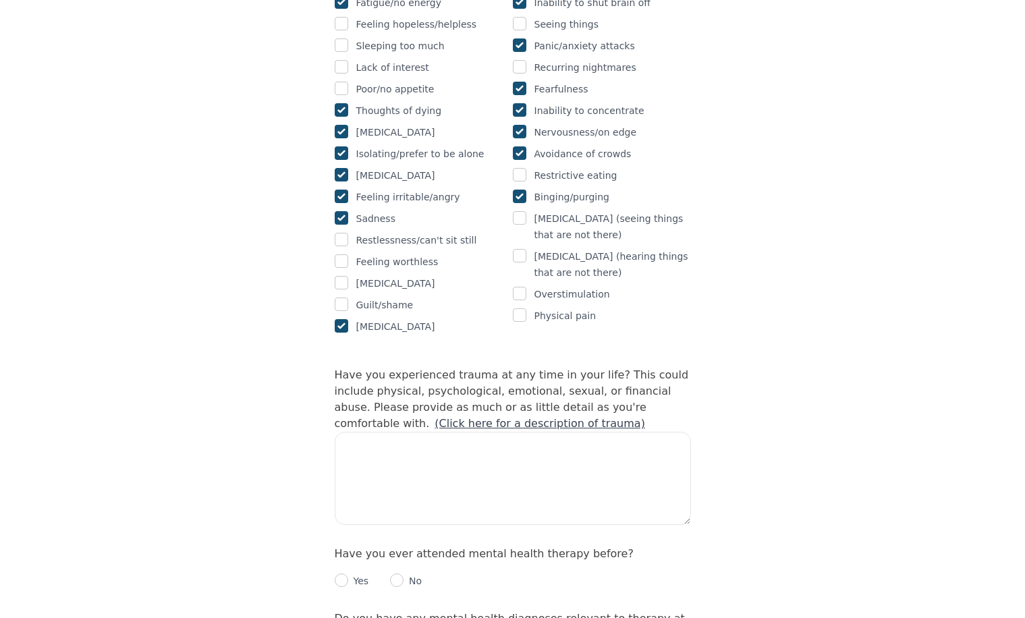
click at [640, 417] on link "(Click here for a description of trauma)" at bounding box center [540, 423] width 211 height 13
click at [386, 432] on textarea at bounding box center [513, 478] width 356 height 93
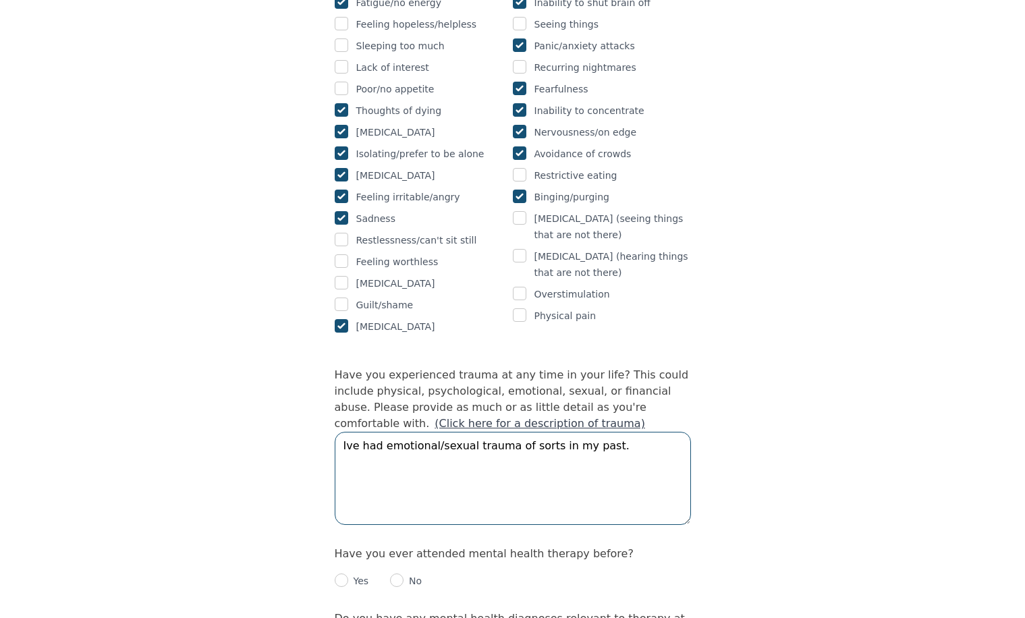
click at [465, 432] on textarea "Ive had emotional/sexual trauma of sorts in my past." at bounding box center [513, 478] width 356 height 93
click at [681, 432] on textarea "Ive had emotional/sexual and financial trauma of sorts in my past." at bounding box center [513, 478] width 356 height 93
drag, startPoint x: 663, startPoint y: 373, endPoint x: 603, endPoint y: 401, distance: 65.5
click at [603, 432] on textarea "Ive had emotional/sexual and financial trauma of sorts in my past." at bounding box center [513, 478] width 356 height 93
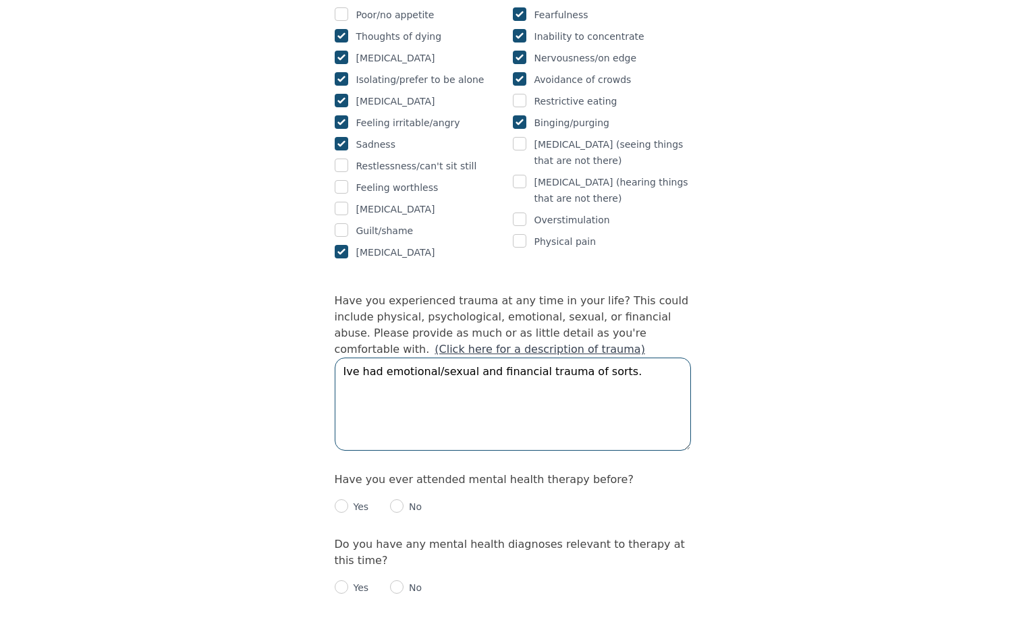
scroll to position [1214, 0]
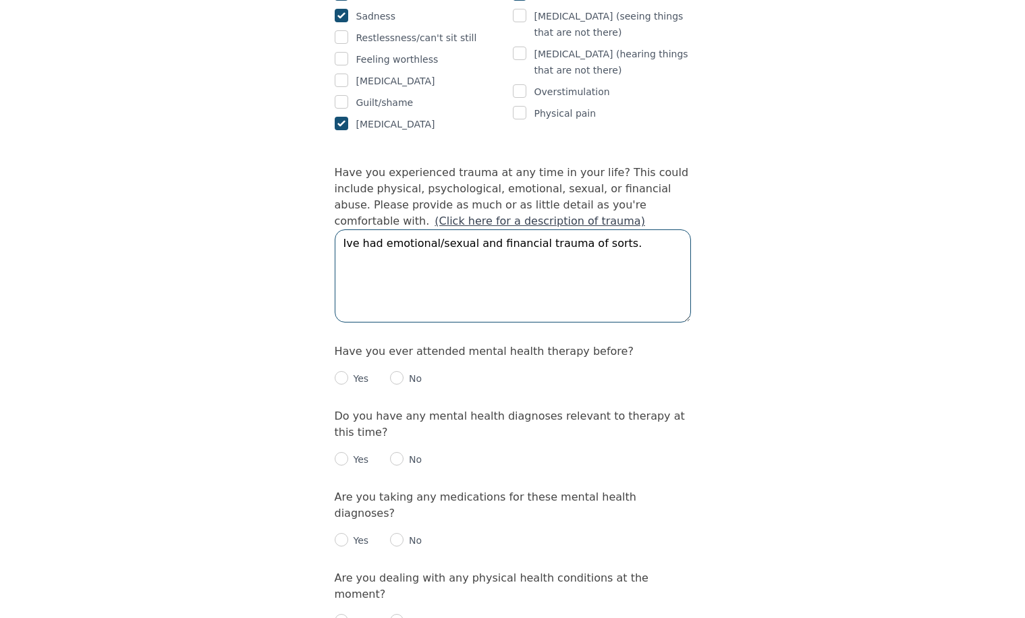
type textarea "Ive had emotional/sexual and financial trauma of sorts."
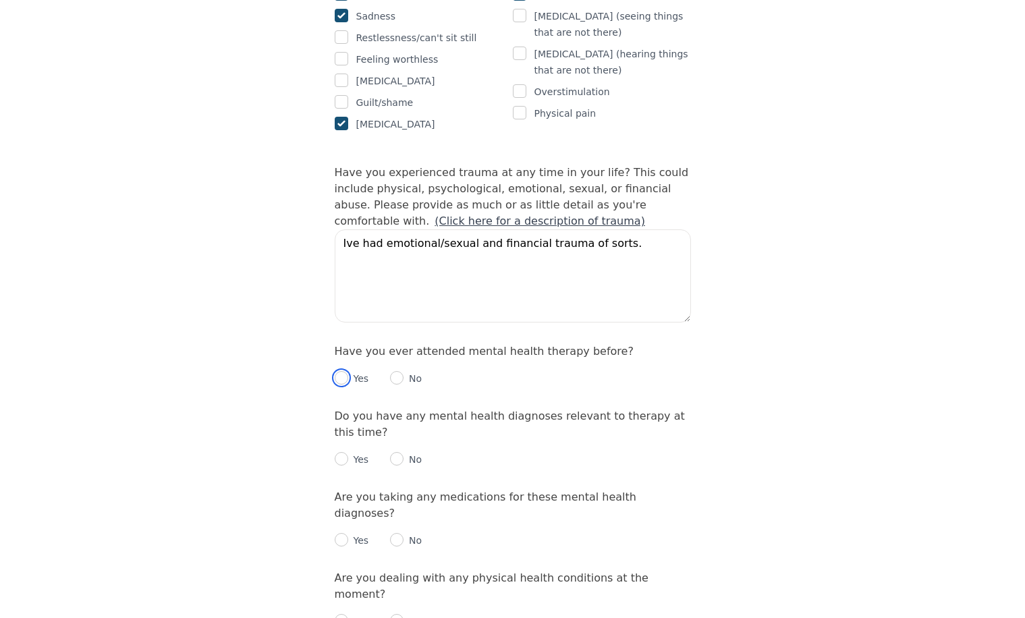
click at [345, 371] on input "radio" at bounding box center [341, 377] width 13 height 13
radio input "true"
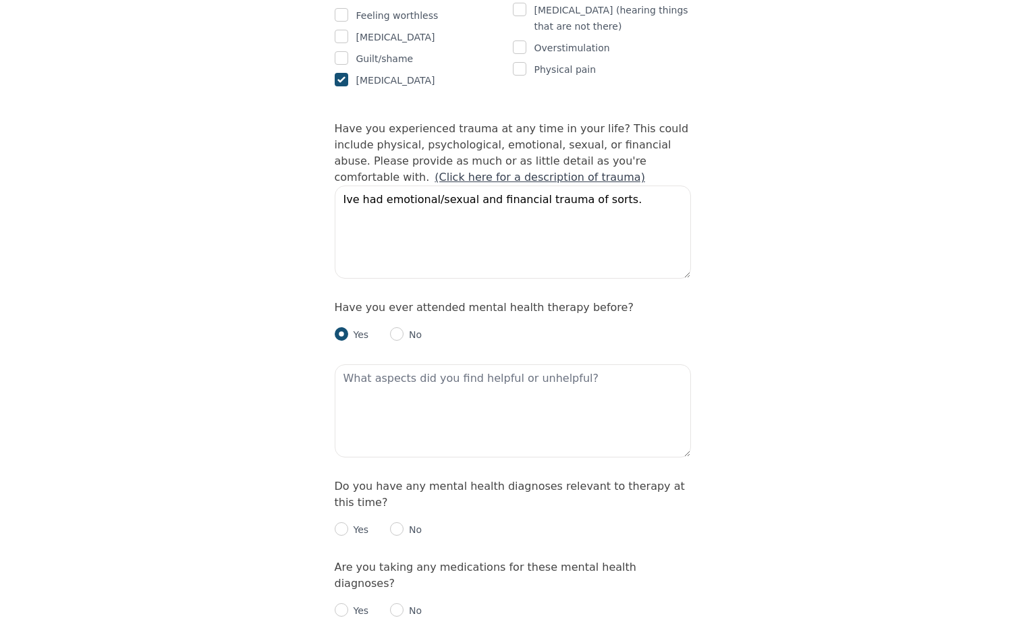
scroll to position [1282, 0]
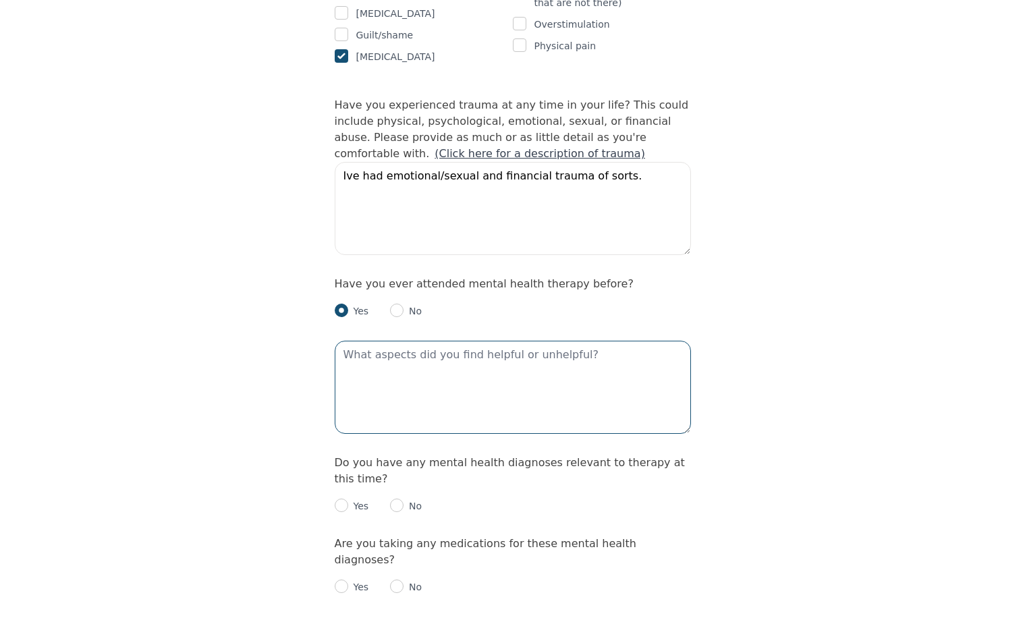
click at [417, 341] on textarea at bounding box center [513, 387] width 356 height 93
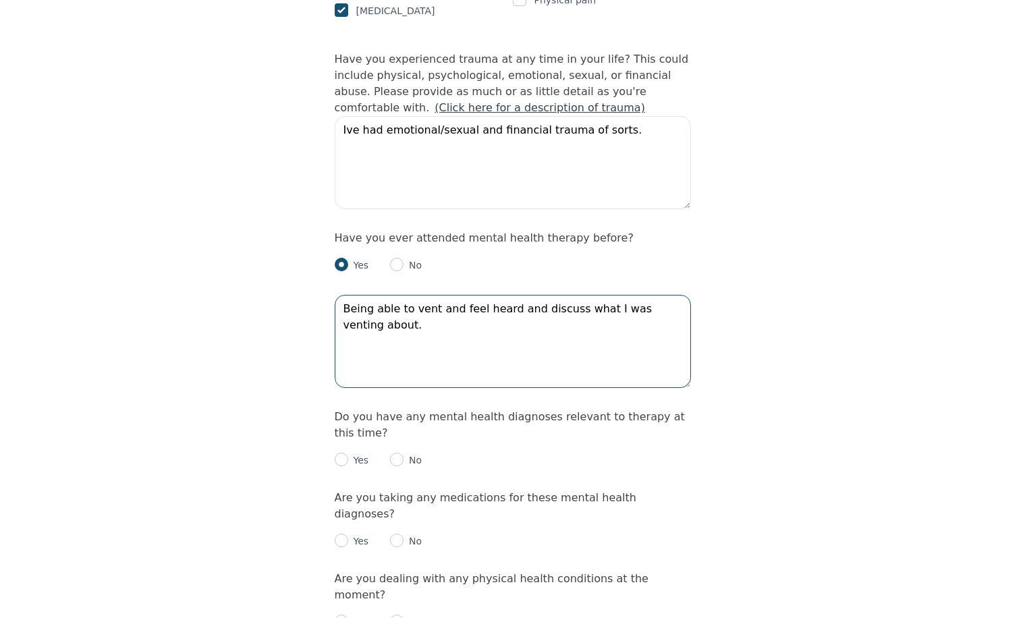
scroll to position [1349, 0]
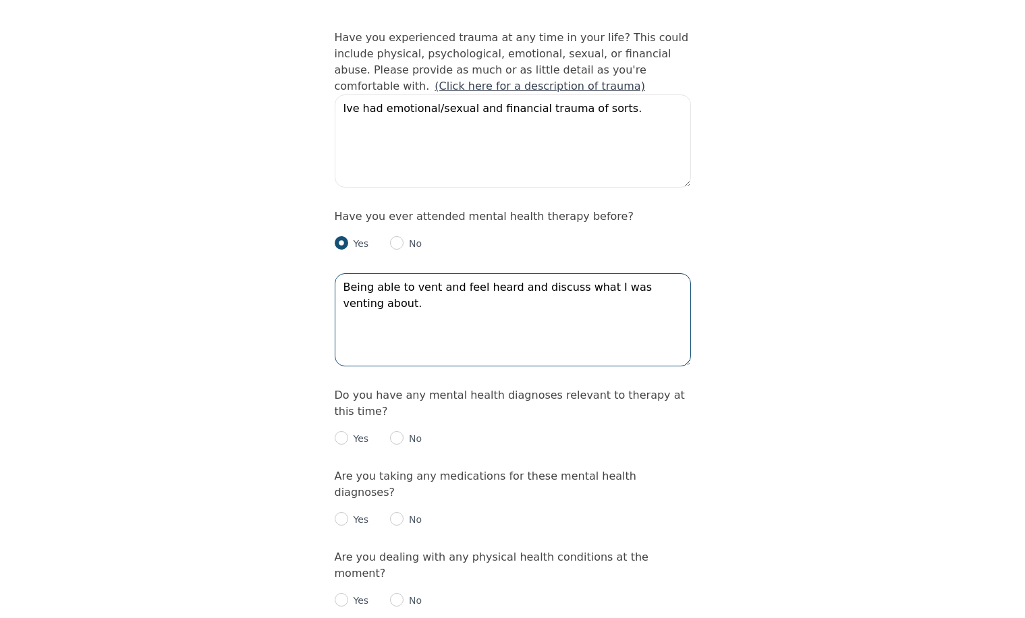
type textarea "Being able to vent and feel heard and discuss what I was venting about."
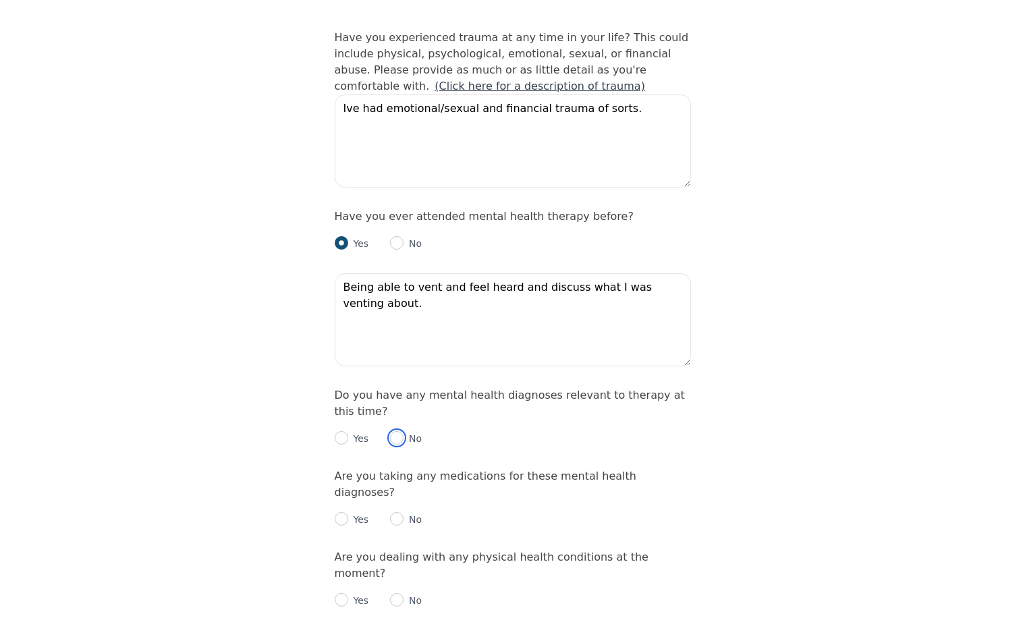
click at [390, 431] on input "radio" at bounding box center [396, 437] width 13 height 13
radio input "true"
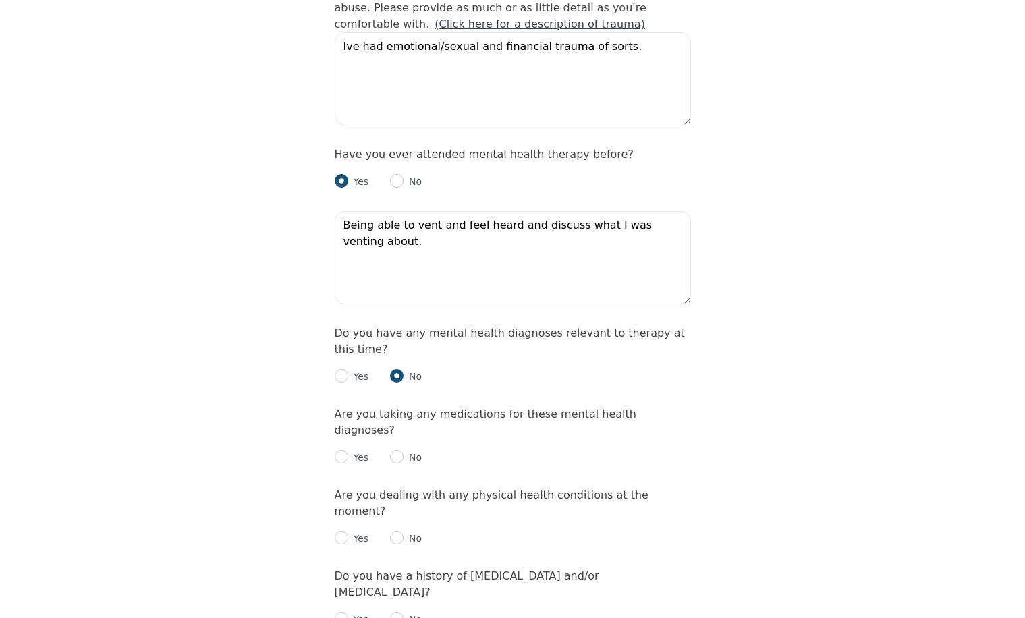
scroll to position [1484, 0]
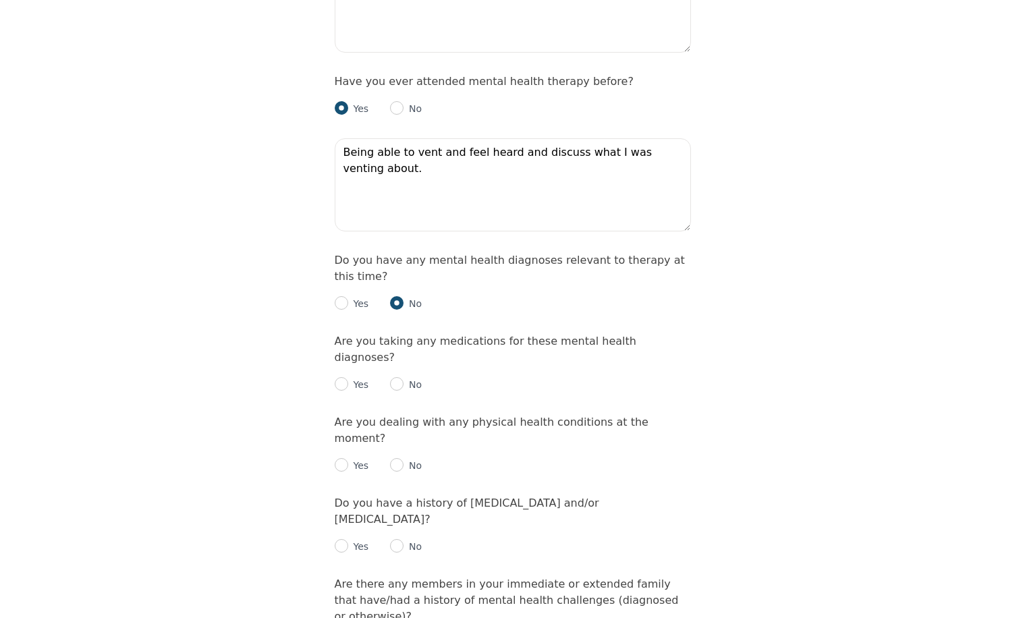
click at [403, 378] on p "No" at bounding box center [412, 384] width 18 height 13
click at [397, 377] on input "radio" at bounding box center [396, 383] width 13 height 13
radio input "true"
click at [401, 458] on input "radio" at bounding box center [396, 464] width 13 height 13
radio input "true"
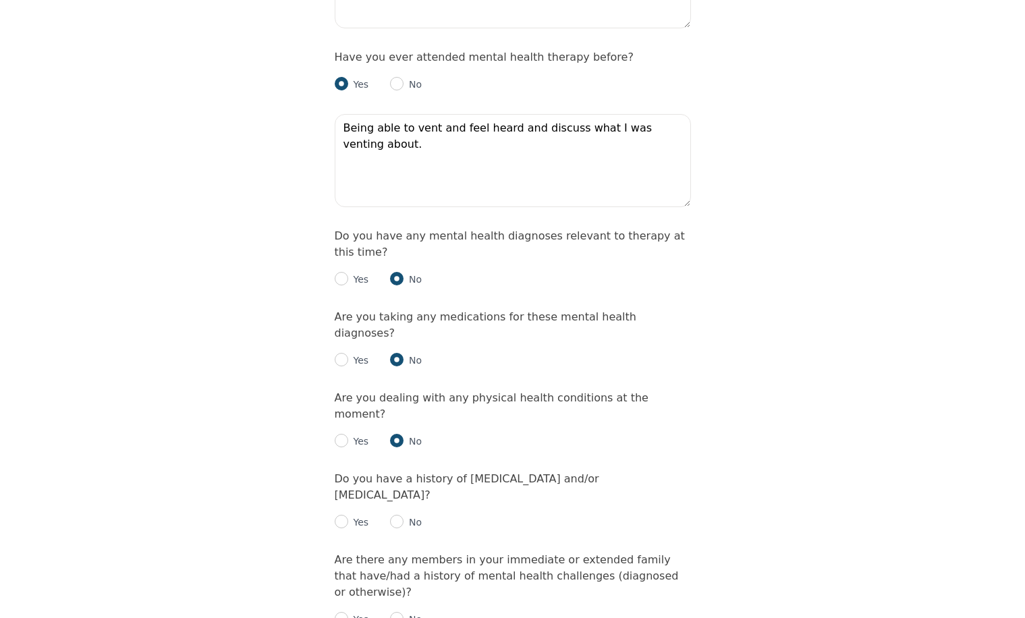
scroll to position [1552, 0]
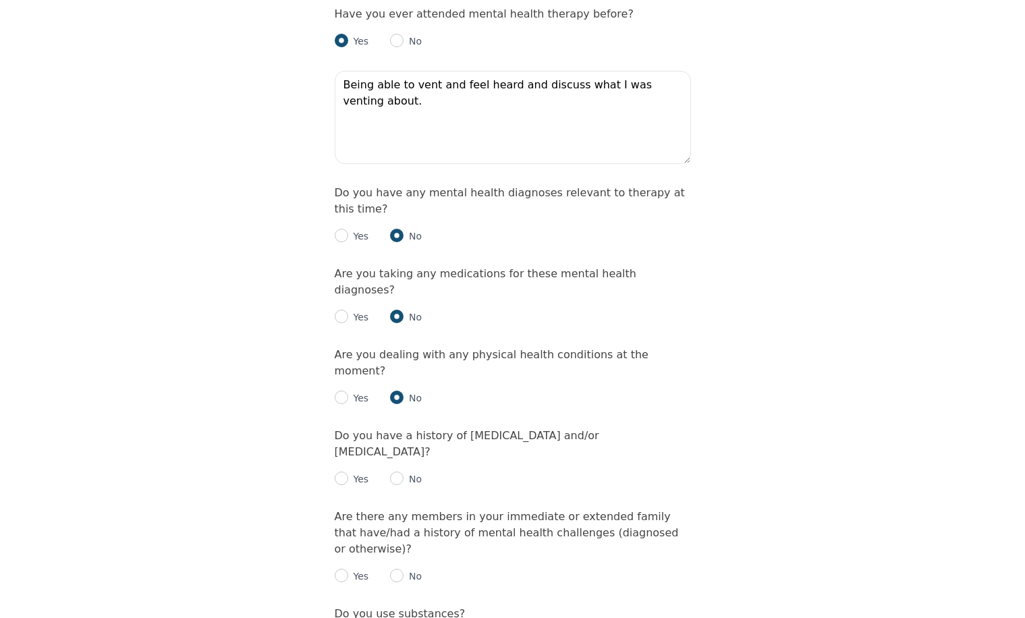
click at [397, 471] on div "No" at bounding box center [406, 479] width 32 height 16
click at [390, 472] on input "radio" at bounding box center [396, 478] width 13 height 13
radio input "true"
click at [347, 472] on input "radio" at bounding box center [341, 478] width 13 height 13
radio input "true"
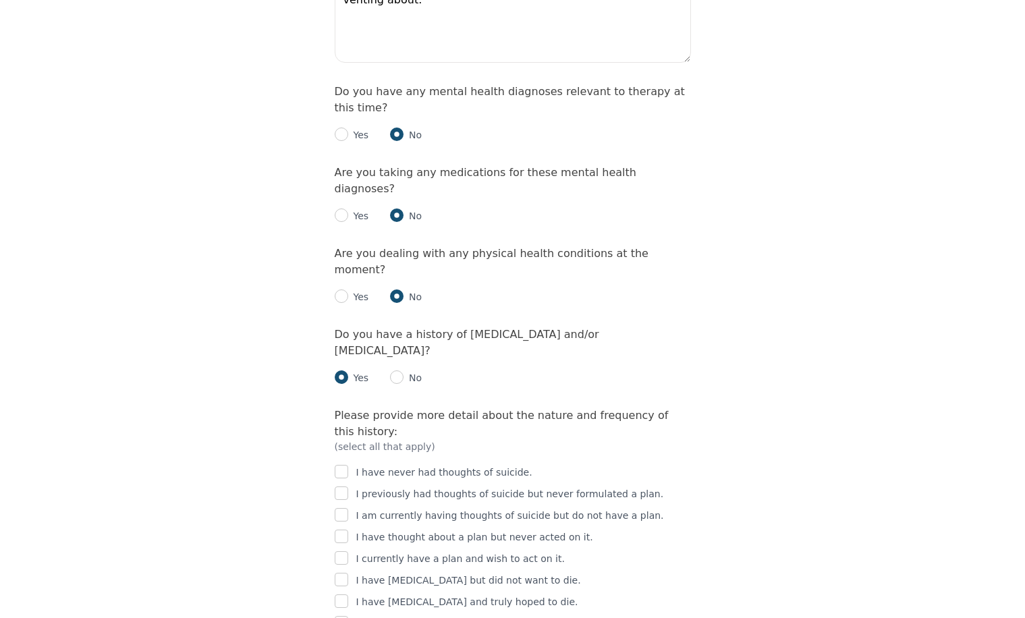
scroll to position [1687, 0]
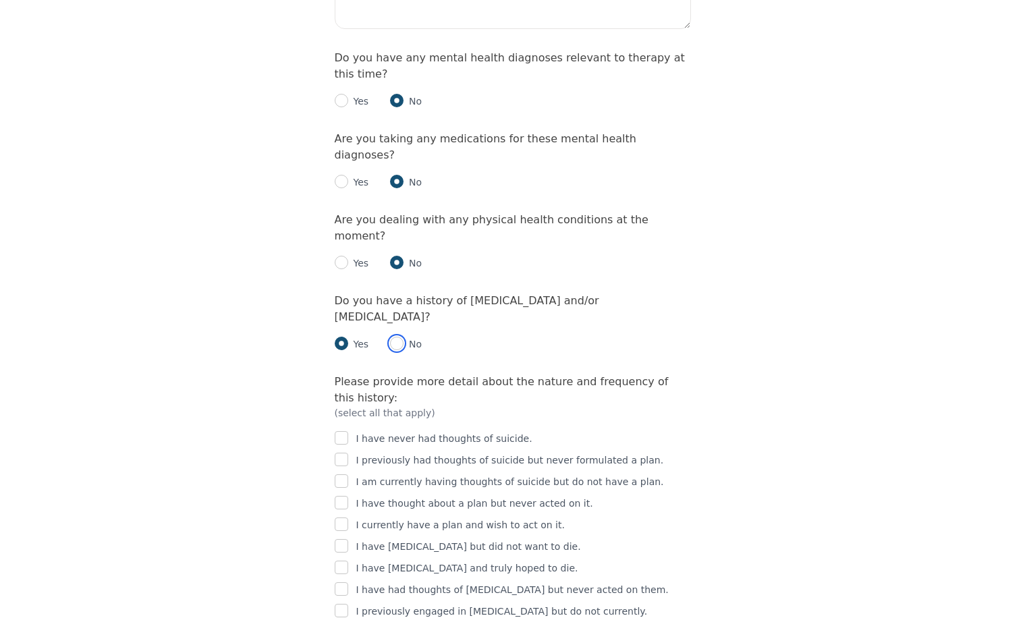
click at [395, 337] on input "radio" at bounding box center [396, 343] width 13 height 13
radio input "true"
radio input "false"
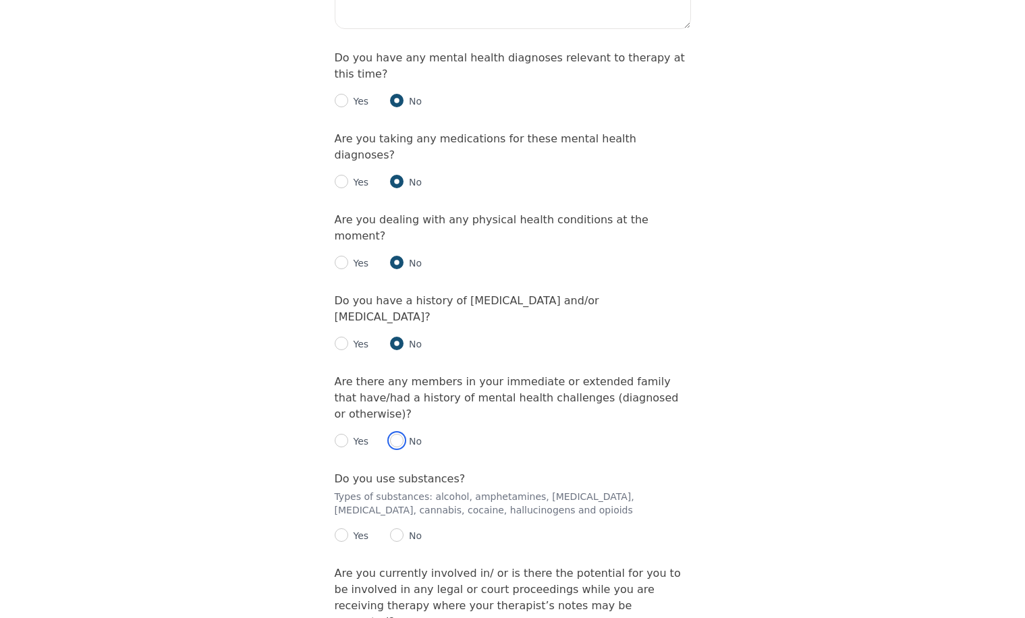
click at [396, 434] on input "radio" at bounding box center [396, 440] width 13 height 13
radio input "true"
click at [346, 434] on input "radio" at bounding box center [341, 440] width 13 height 13
radio input "true"
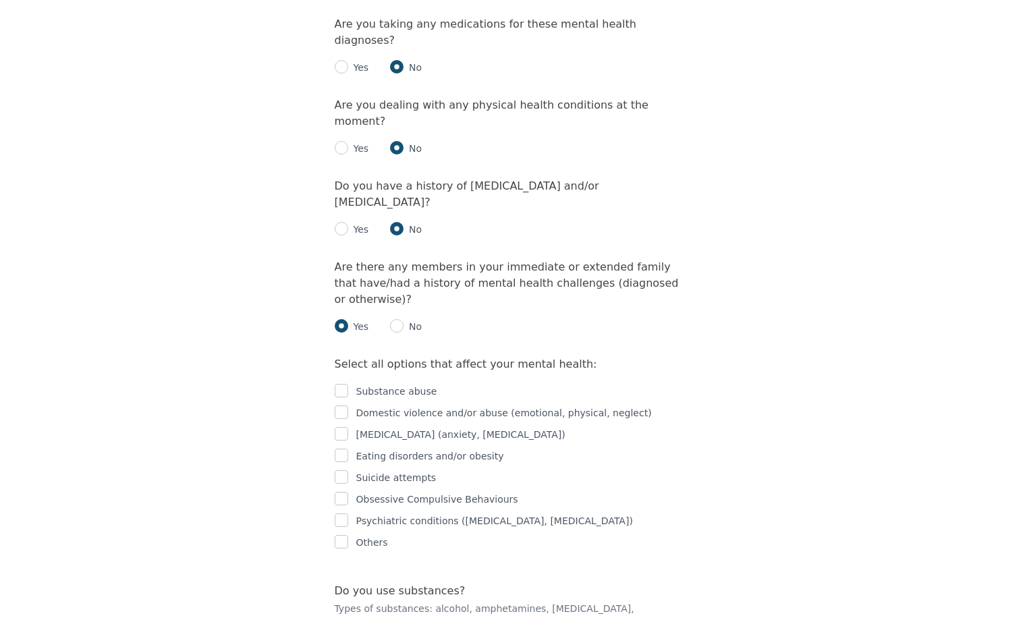
scroll to position [1822, 0]
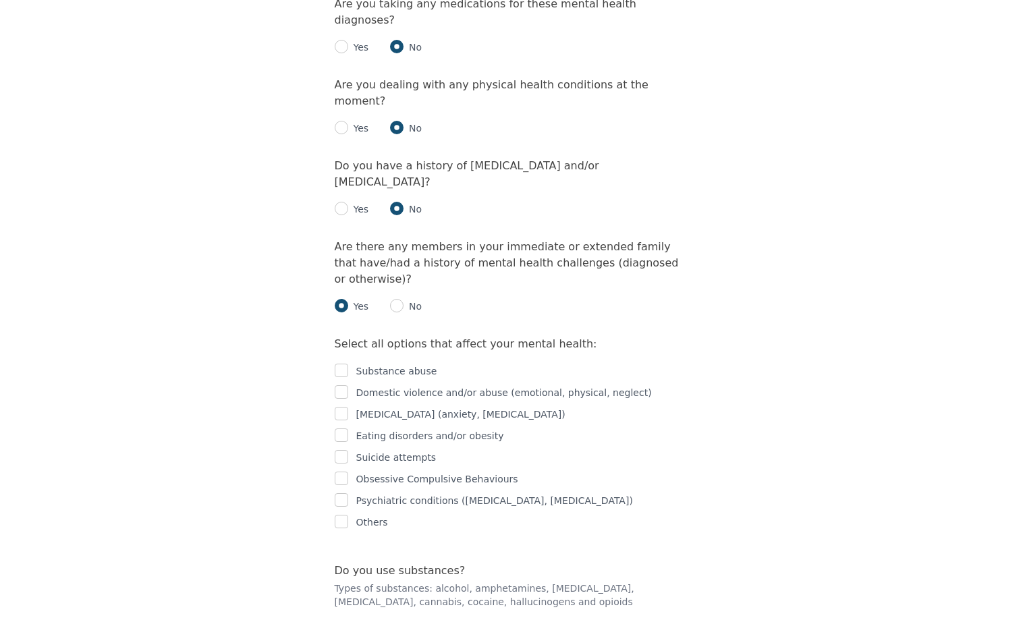
click at [415, 300] on p "No" at bounding box center [412, 306] width 18 height 13
click at [395, 299] on input "radio" at bounding box center [396, 305] width 13 height 13
radio input "true"
radio input "false"
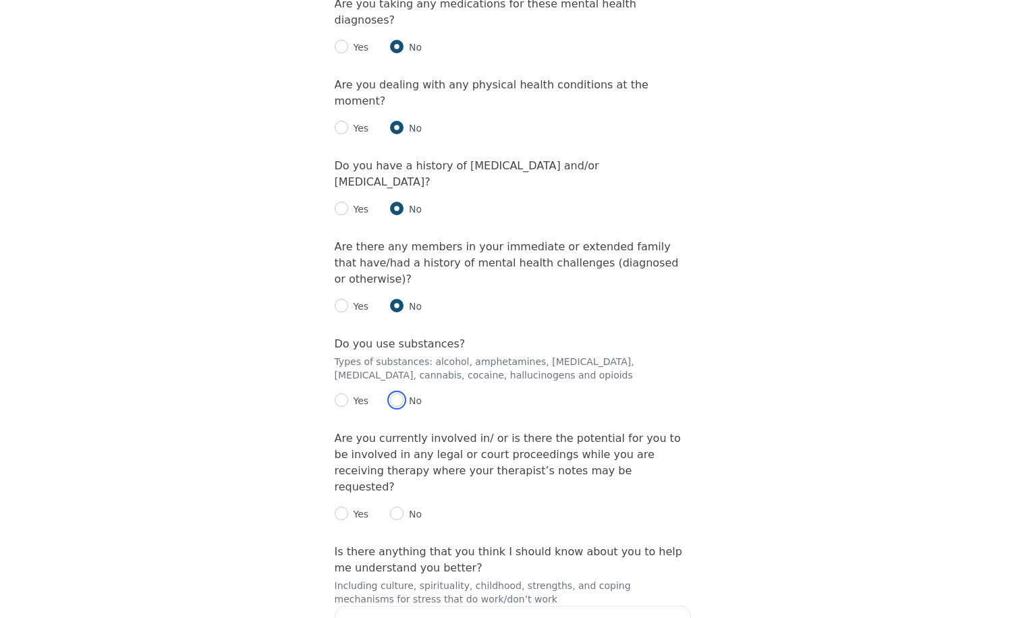
click at [395, 393] on input "radio" at bounding box center [396, 399] width 13 height 13
radio input "true"
click at [392, 506] on div "No" at bounding box center [406, 514] width 32 height 16
click at [393, 507] on input "radio" at bounding box center [396, 513] width 13 height 13
radio input "true"
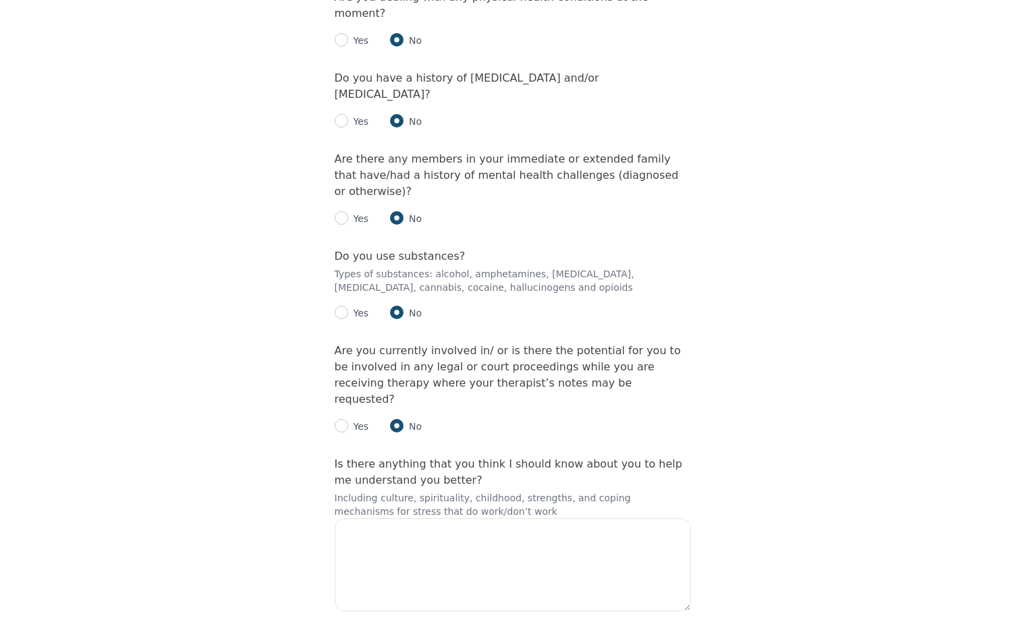
scroll to position [1930, 0]
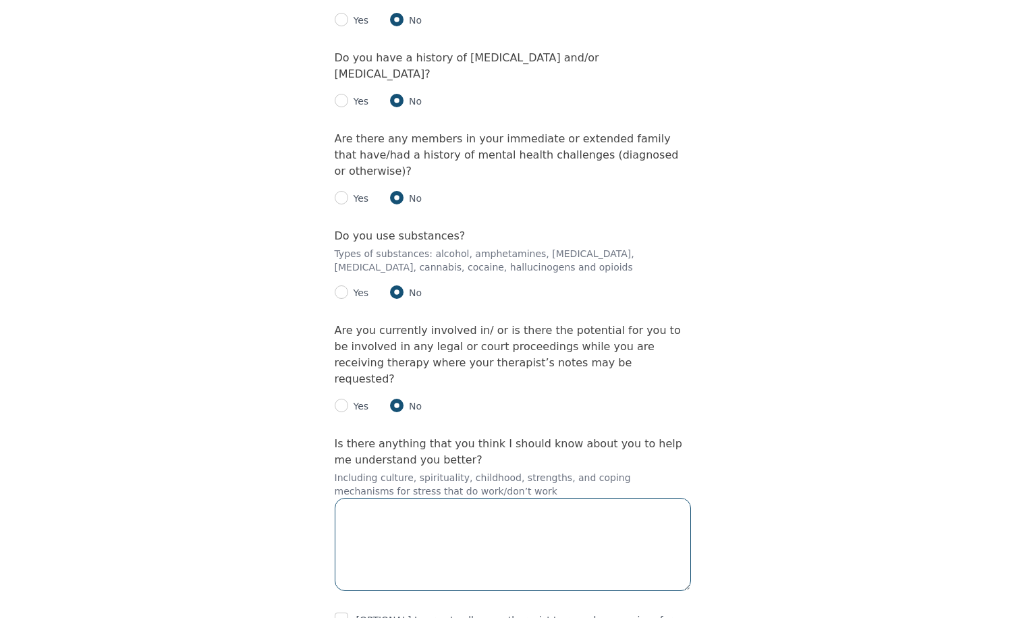
click at [445, 498] on textarea at bounding box center [513, 544] width 356 height 93
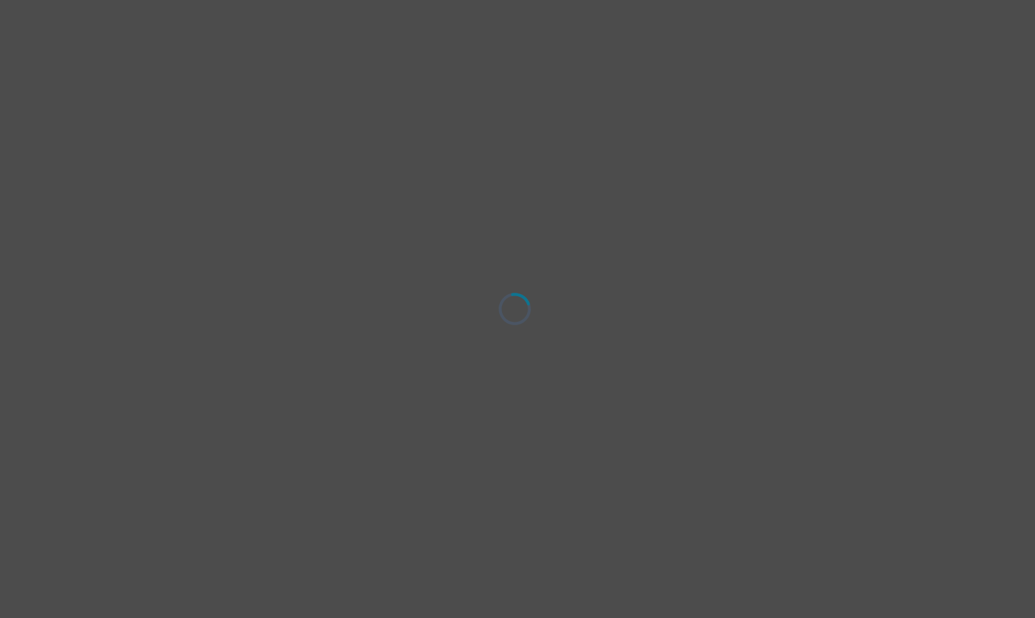
select select "[DEMOGRAPHIC_DATA]"
select select "she/her"
select select "Single"
select select "High school"
select select "Friend"
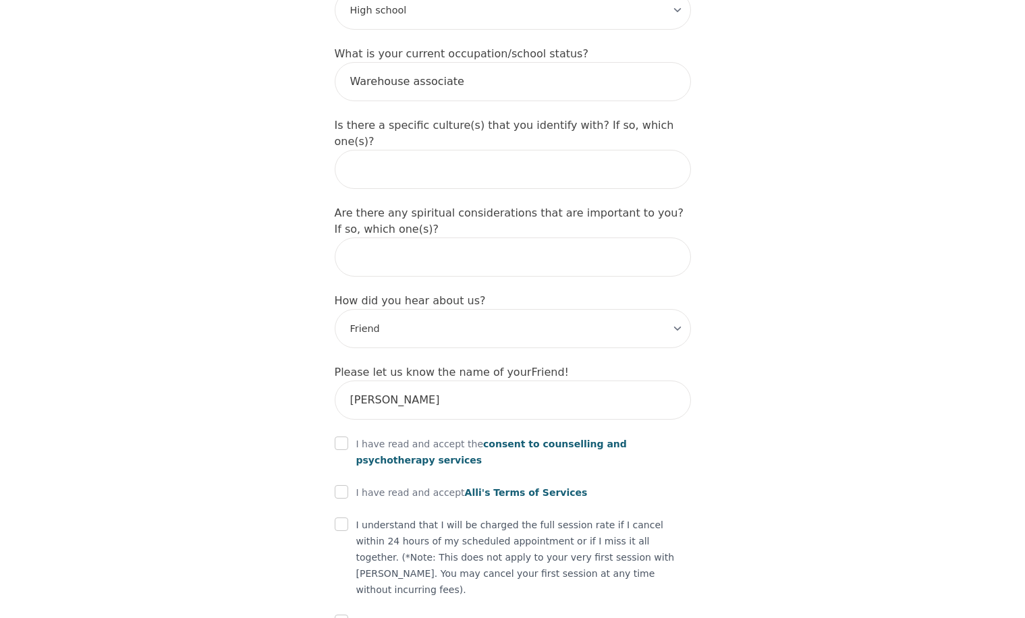
scroll to position [1474, 0]
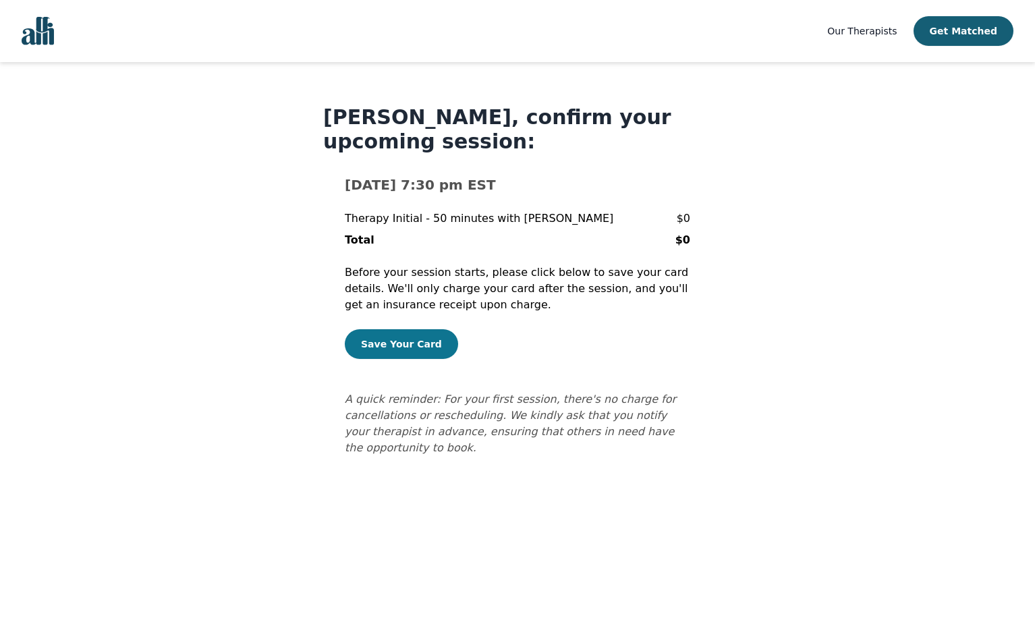
click at [368, 348] on button "Save Your Card" at bounding box center [401, 344] width 113 height 30
